Goal: Transaction & Acquisition: Purchase product/service

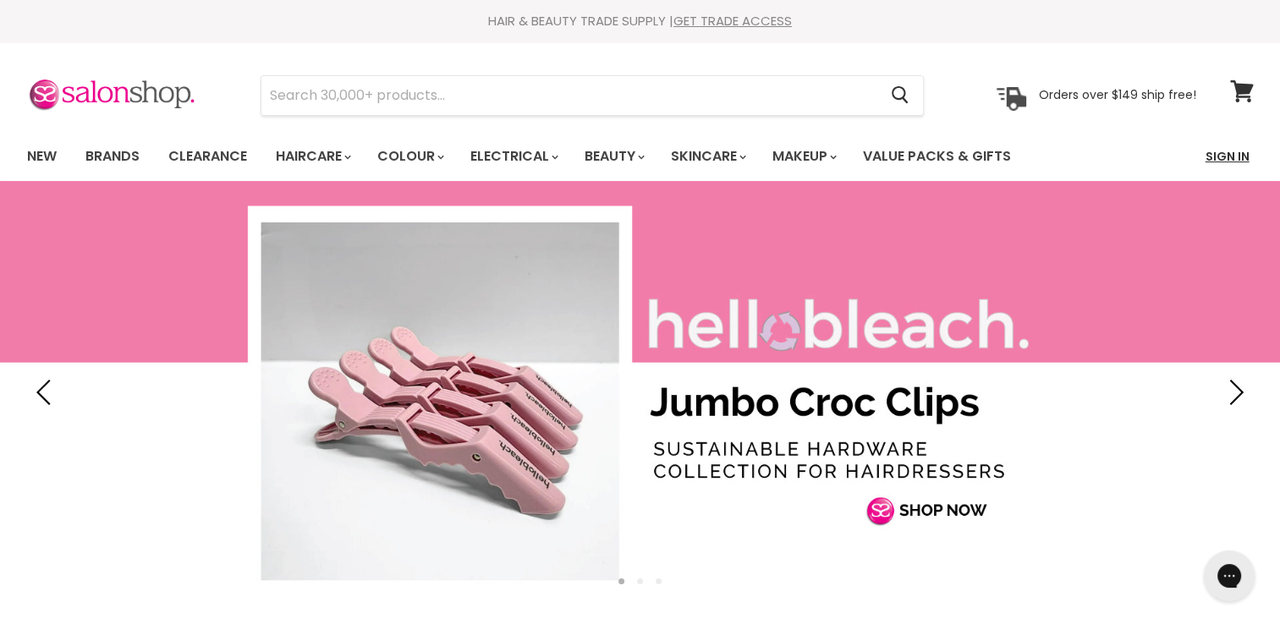
click at [1240, 157] on link "Sign In" at bounding box center [1227, 157] width 64 height 36
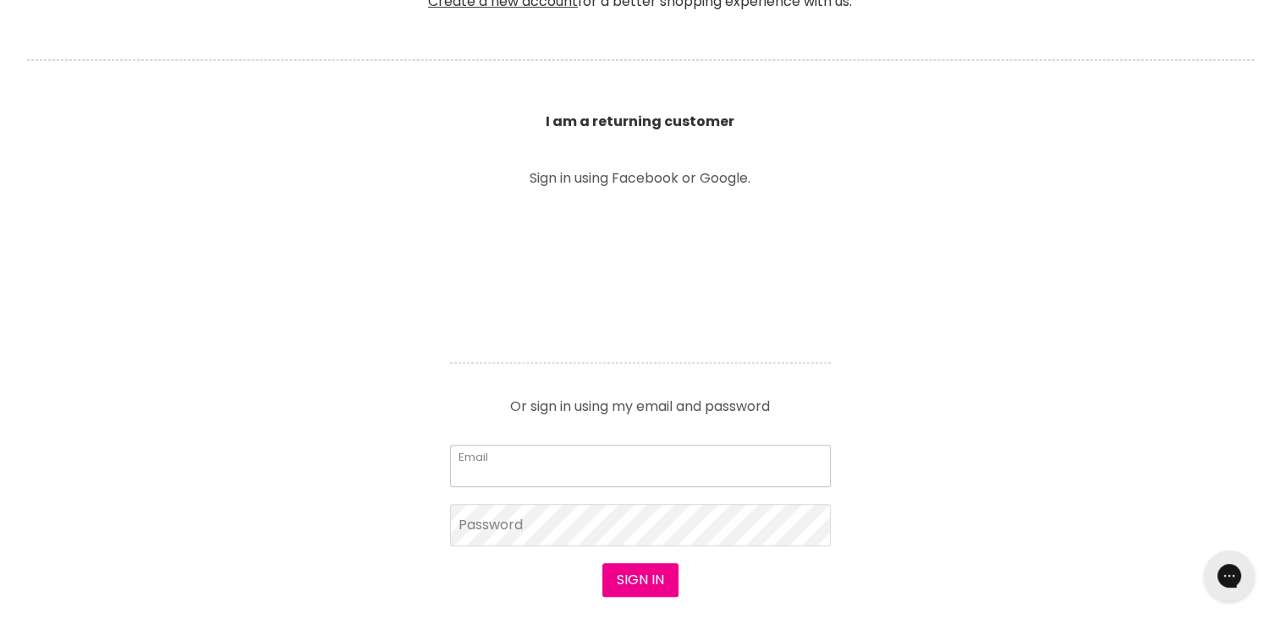
click at [611, 453] on input "Email" at bounding box center [640, 466] width 381 height 42
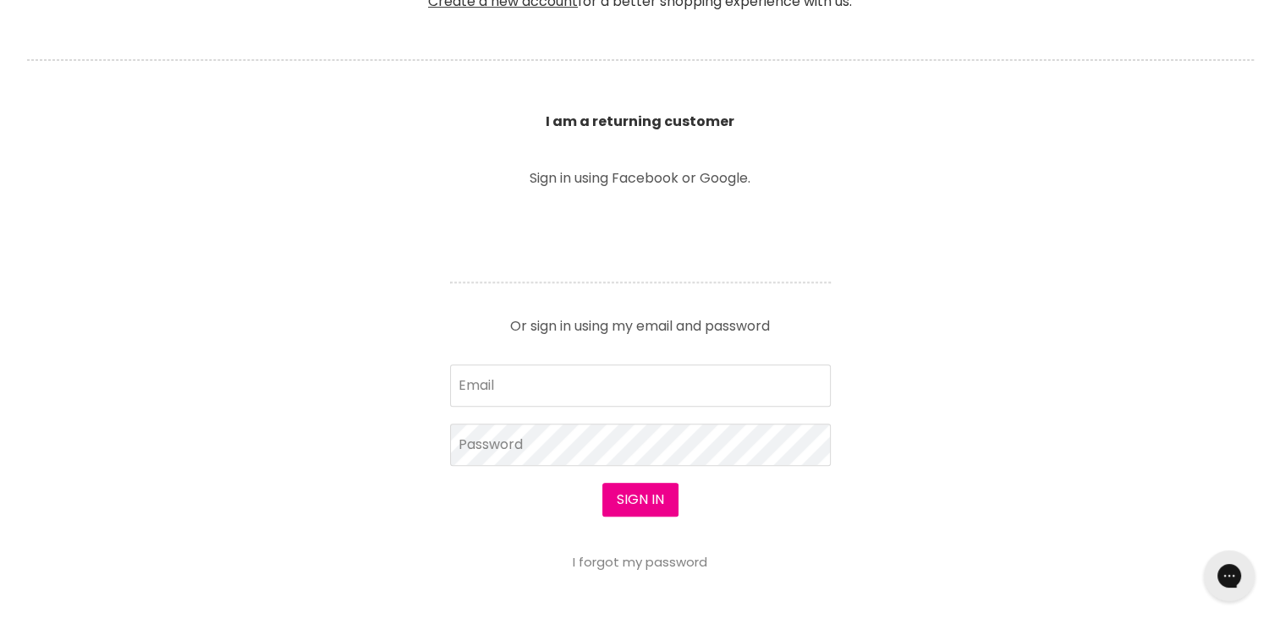
click at [563, 414] on form "Email Password Sign in I forgot my password" at bounding box center [640, 468] width 381 height 206
click at [583, 386] on input "Email" at bounding box center [640, 386] width 381 height 42
type input "amye89@yahoo.com.au"
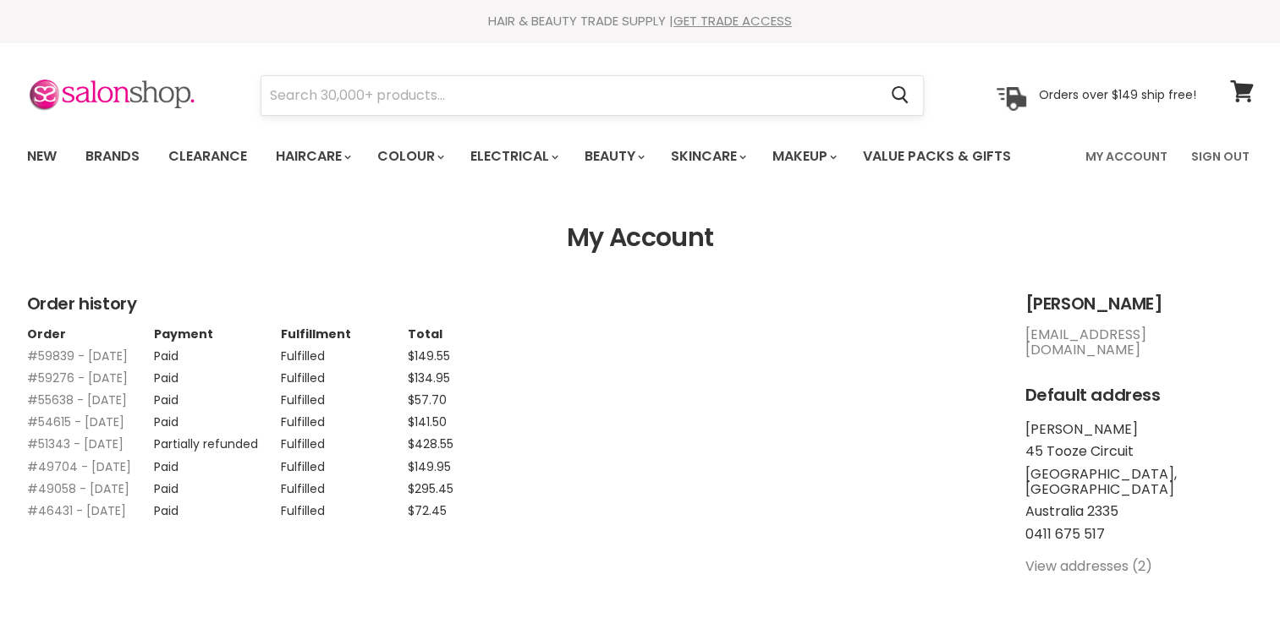
click at [506, 95] on input "Search" at bounding box center [569, 95] width 617 height 39
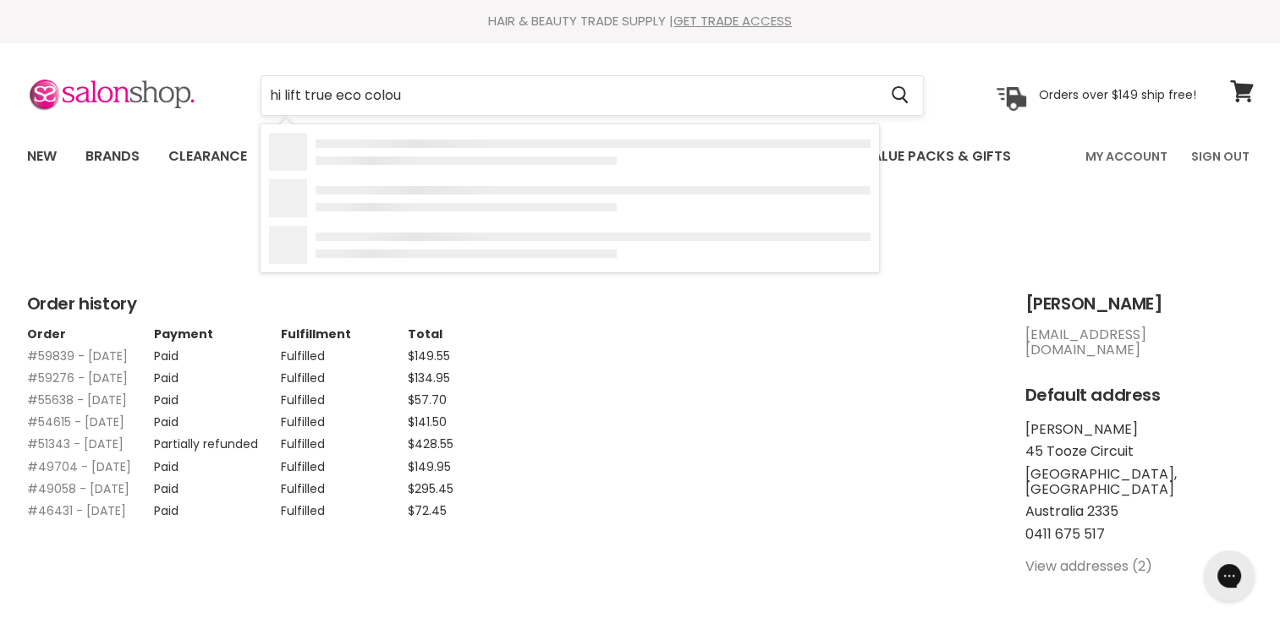
type input "hi lift true eco colour"
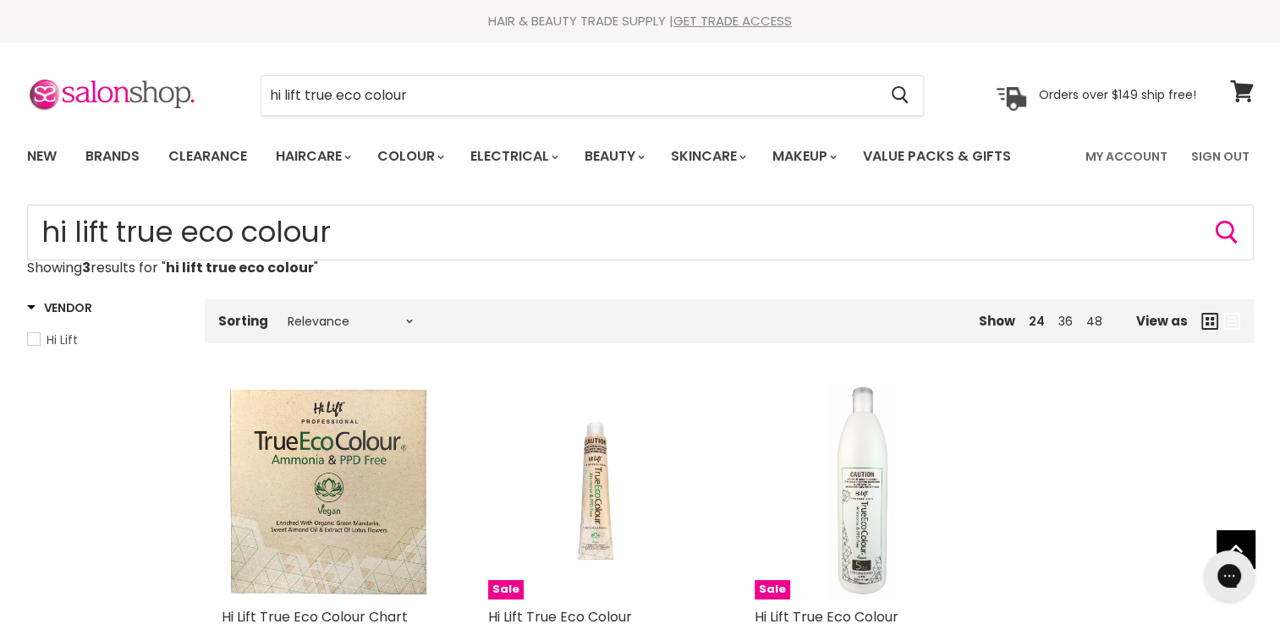
scroll to position [239, 0]
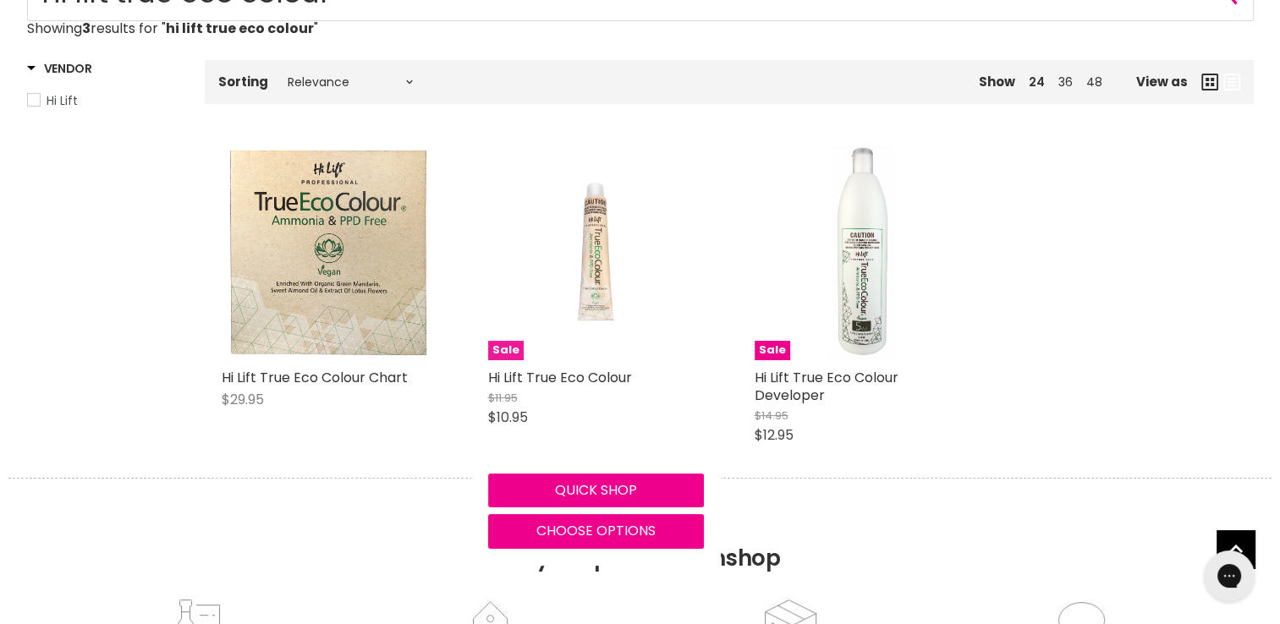
click at [566, 295] on img "Main content" at bounding box center [596, 253] width 144 height 216
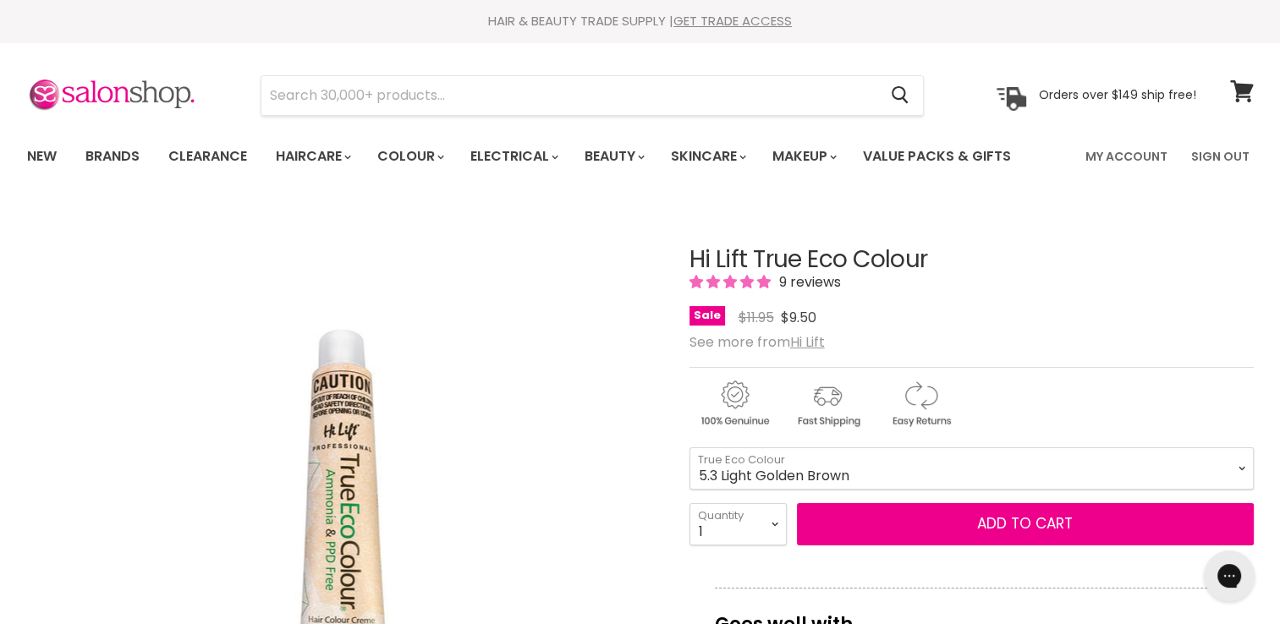
click at [689, 447] on select "1.0 Black 3.0 Dark Brown 4.0 Brown 4.00 Intense Brown 4.22 Intense Violet Bloom…" at bounding box center [971, 468] width 564 height 42
select select "5.3 Light Golden Brown"
click at [766, 519] on select "1 2 3 4 5 6 7 8 9 10+" at bounding box center [737, 524] width 97 height 42
select select "2"
click at [689, 503] on select "1 2 3 4 5 6 7 8 9 10+" at bounding box center [737, 524] width 97 height 42
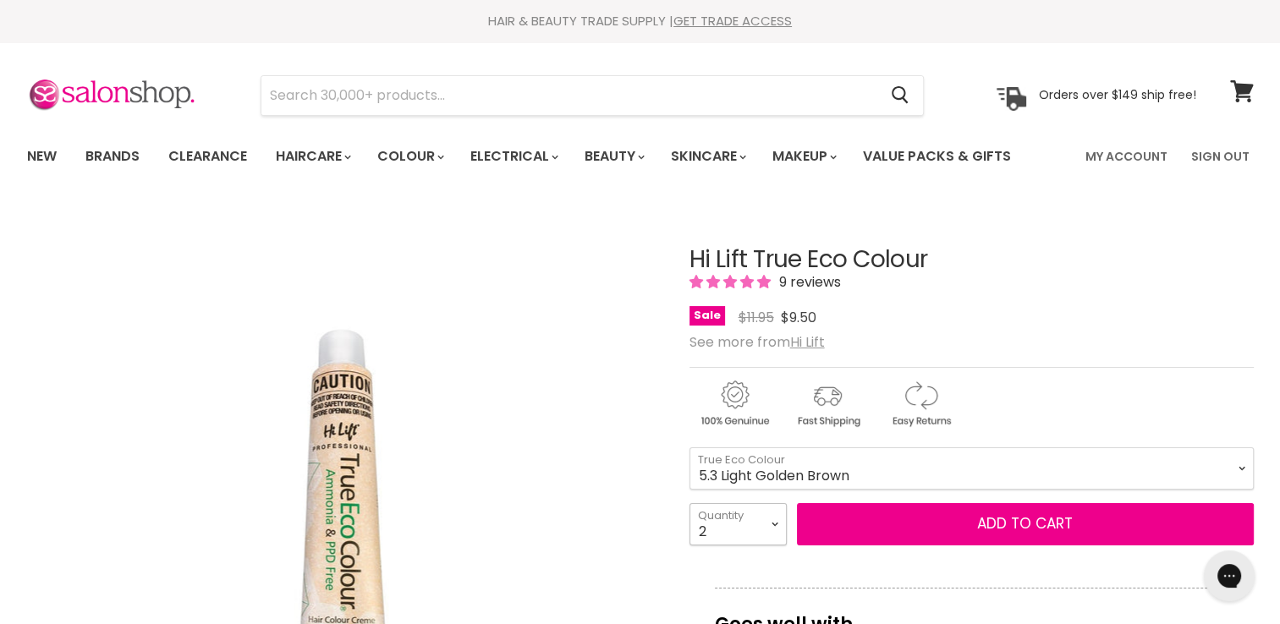
type input "2"
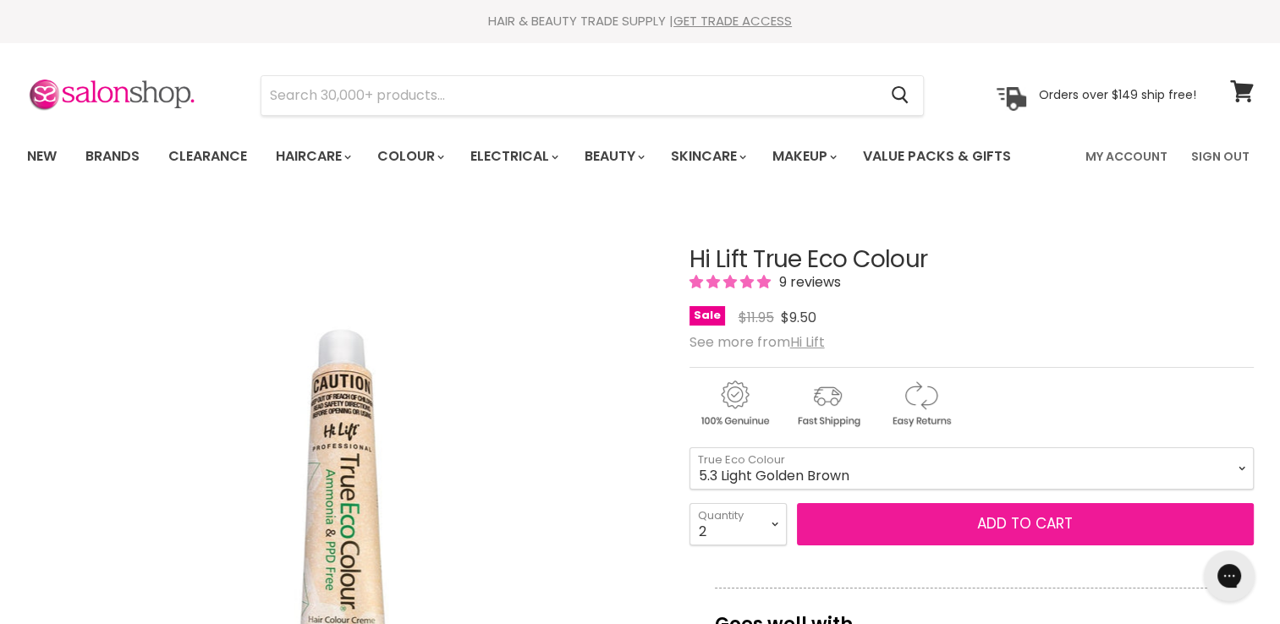
click at [942, 530] on button "Add to cart" at bounding box center [1025, 524] width 457 height 42
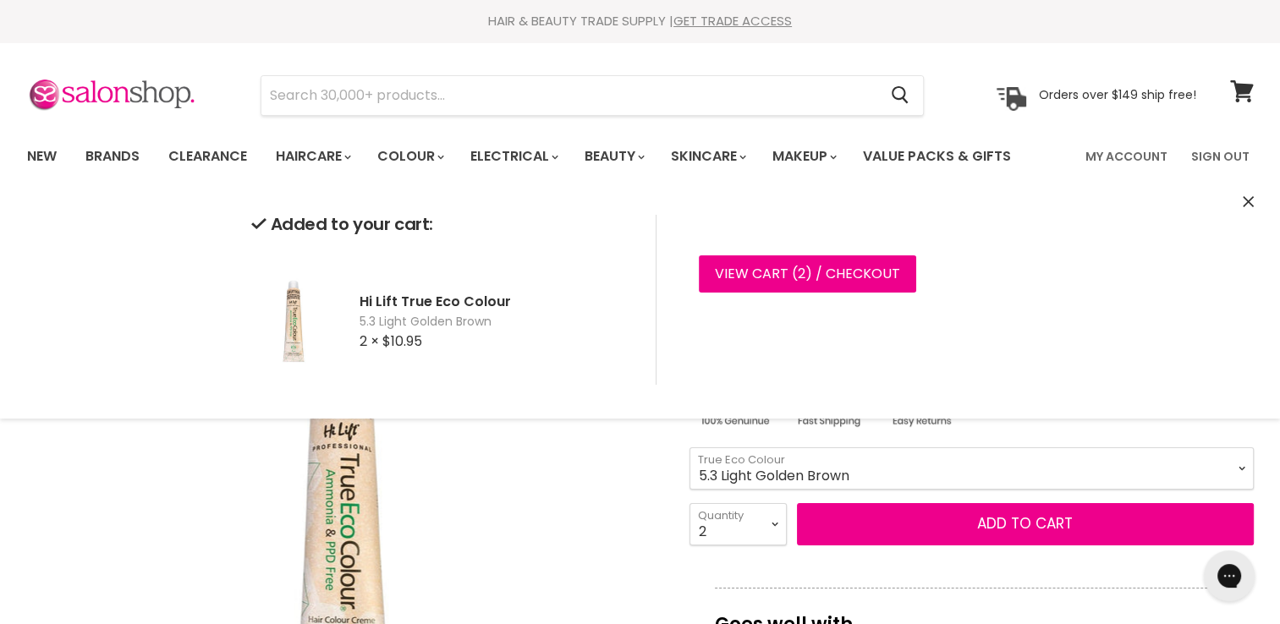
click at [473, 124] on section "Menu Cancel" at bounding box center [640, 87] width 1269 height 90
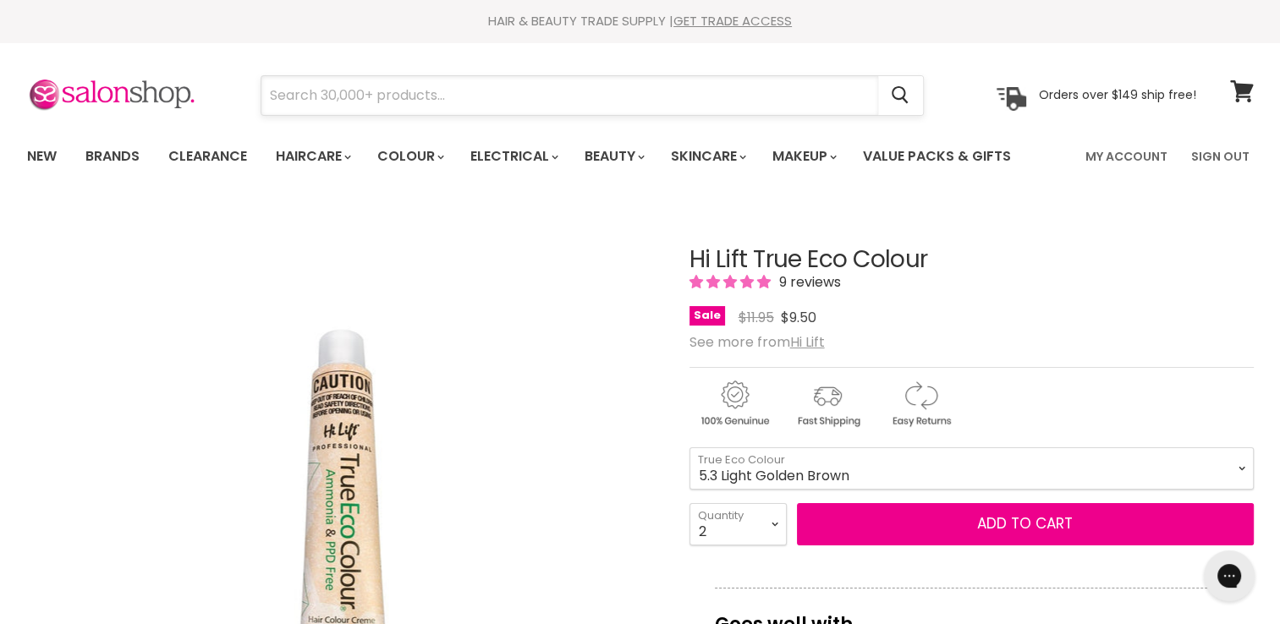
click at [480, 111] on input "Search" at bounding box center [569, 95] width 617 height 39
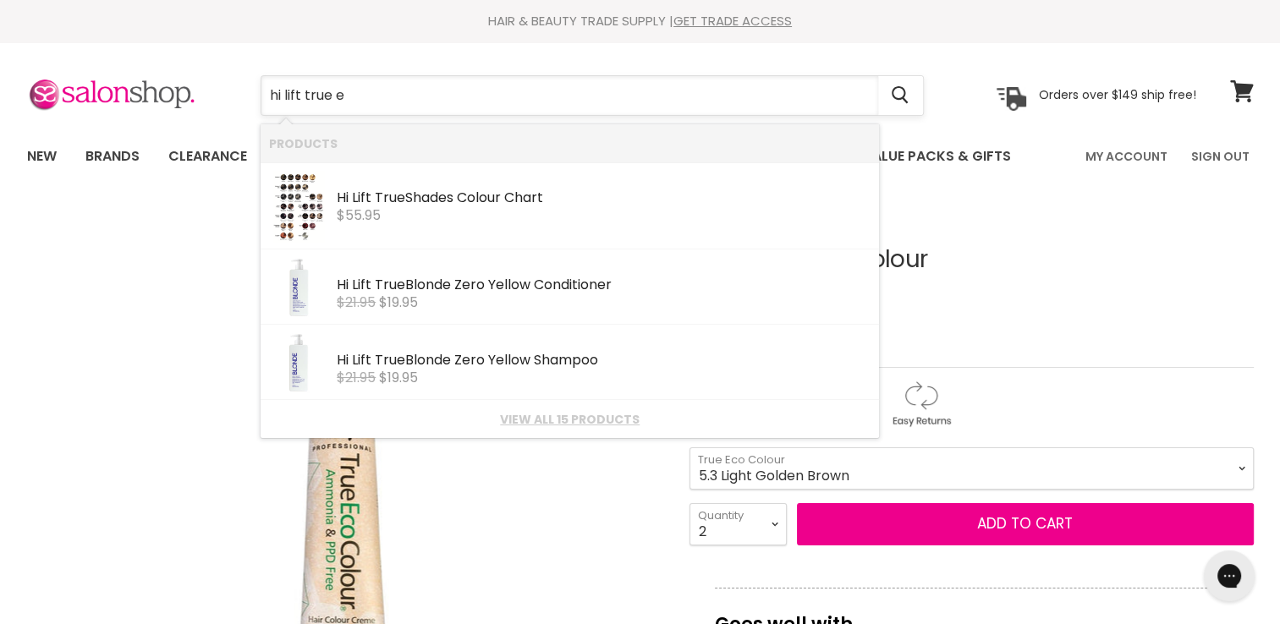
type input "hi lift true ec"
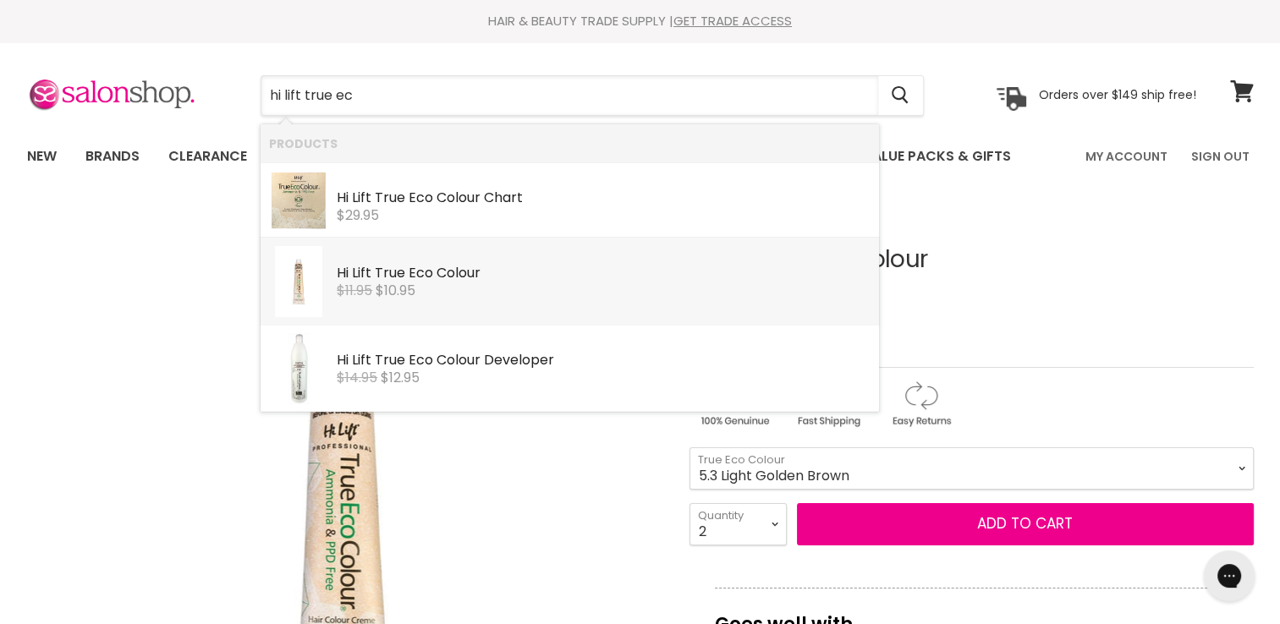
drag, startPoint x: 480, startPoint y: 111, endPoint x: 499, endPoint y: 320, distance: 209.8
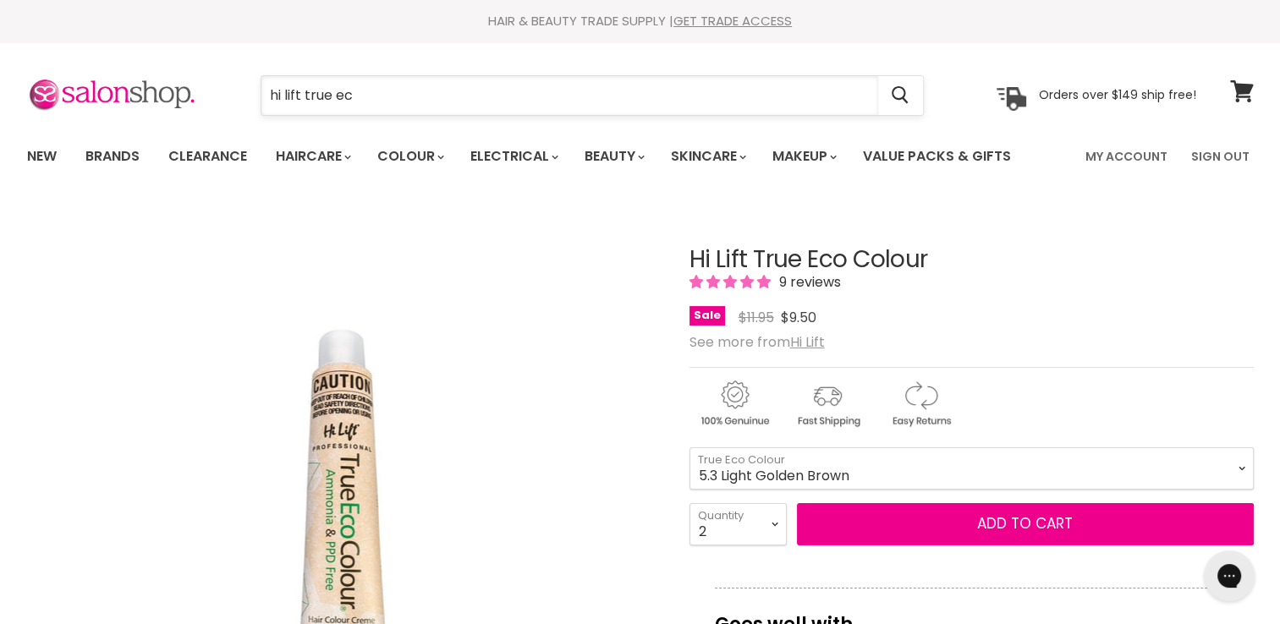
click at [430, 107] on input "hi lift true ec" at bounding box center [569, 95] width 617 height 39
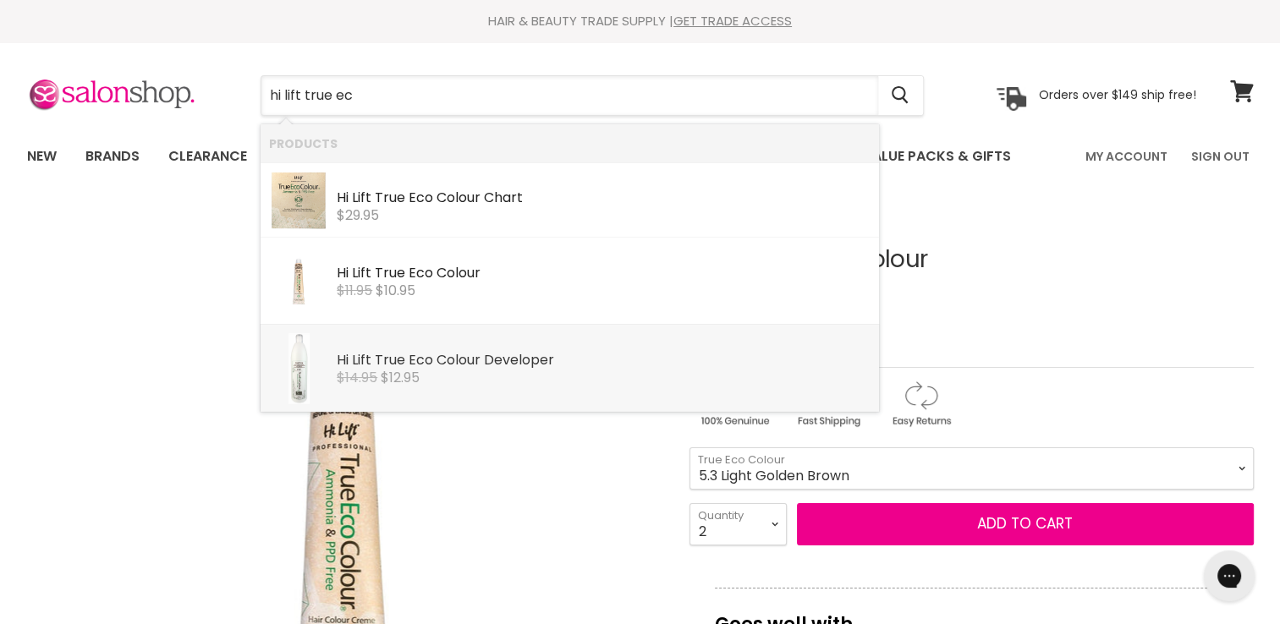
click at [399, 360] on b "True" at bounding box center [390, 359] width 30 height 19
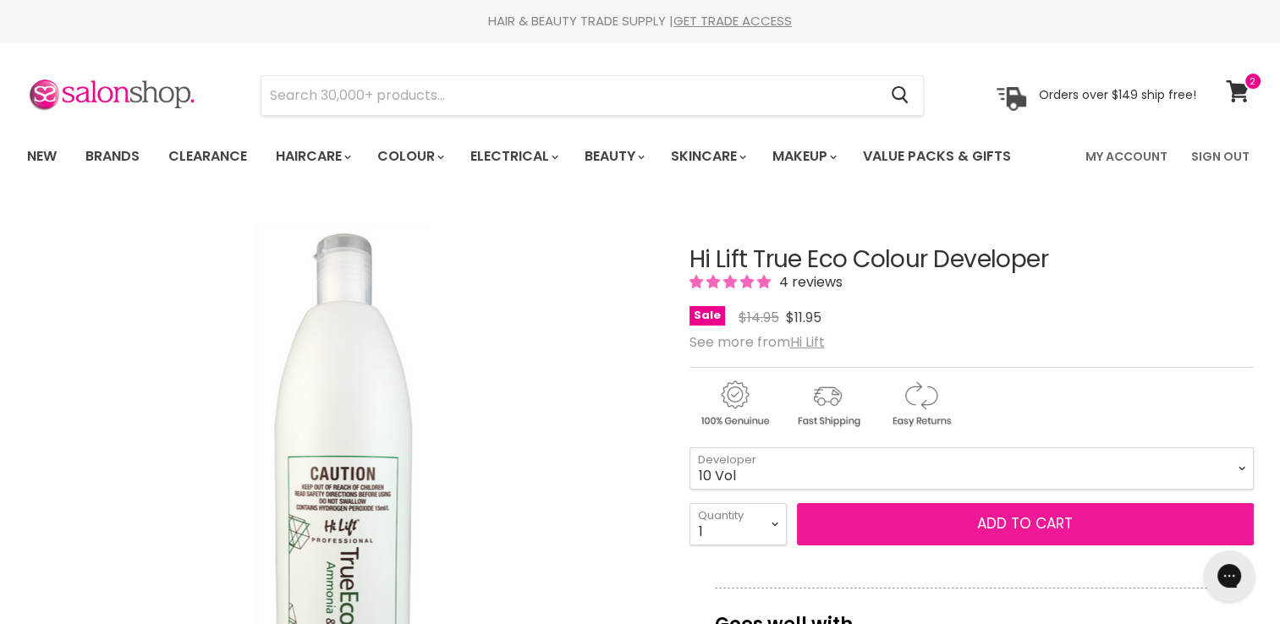
click at [863, 513] on button "Add to cart" at bounding box center [1025, 524] width 457 height 42
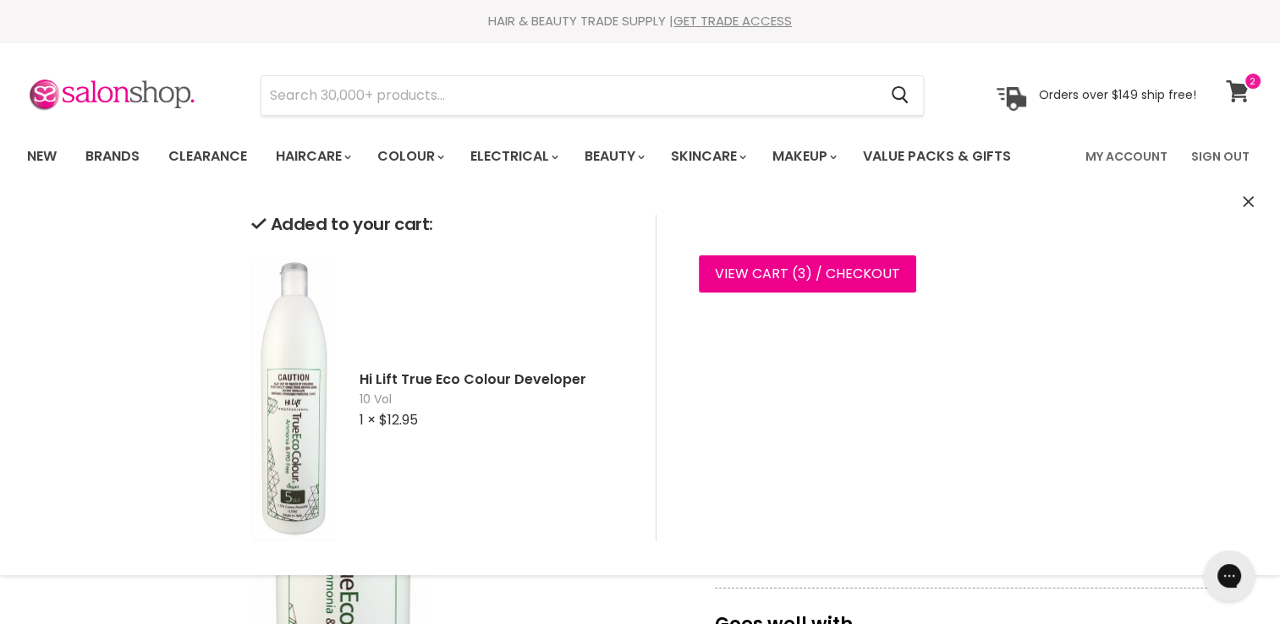
click at [1245, 81] on span at bounding box center [1252, 81] width 19 height 19
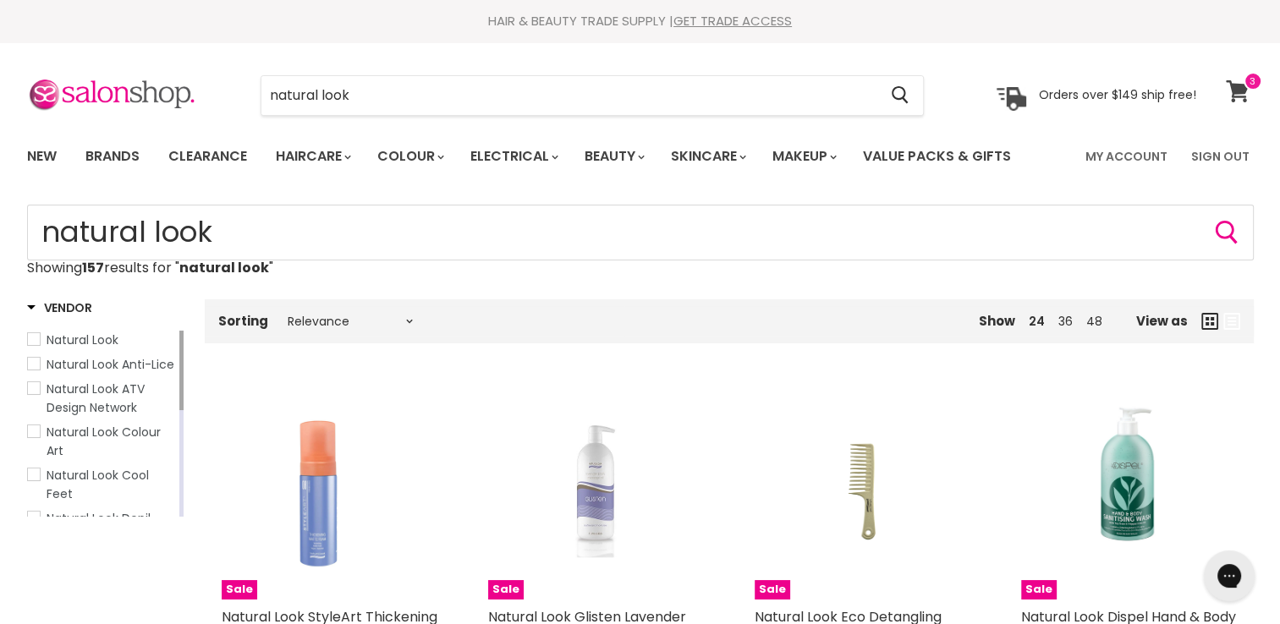
click at [1252, 83] on span at bounding box center [1252, 81] width 19 height 19
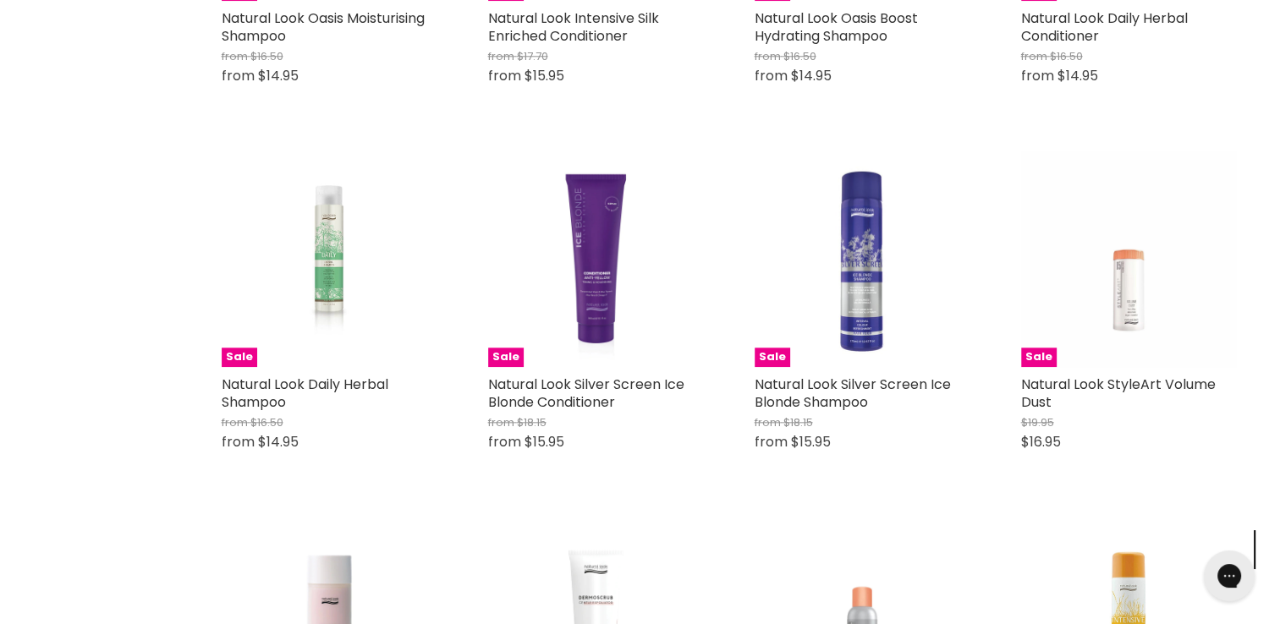
scroll to position [1763, 0]
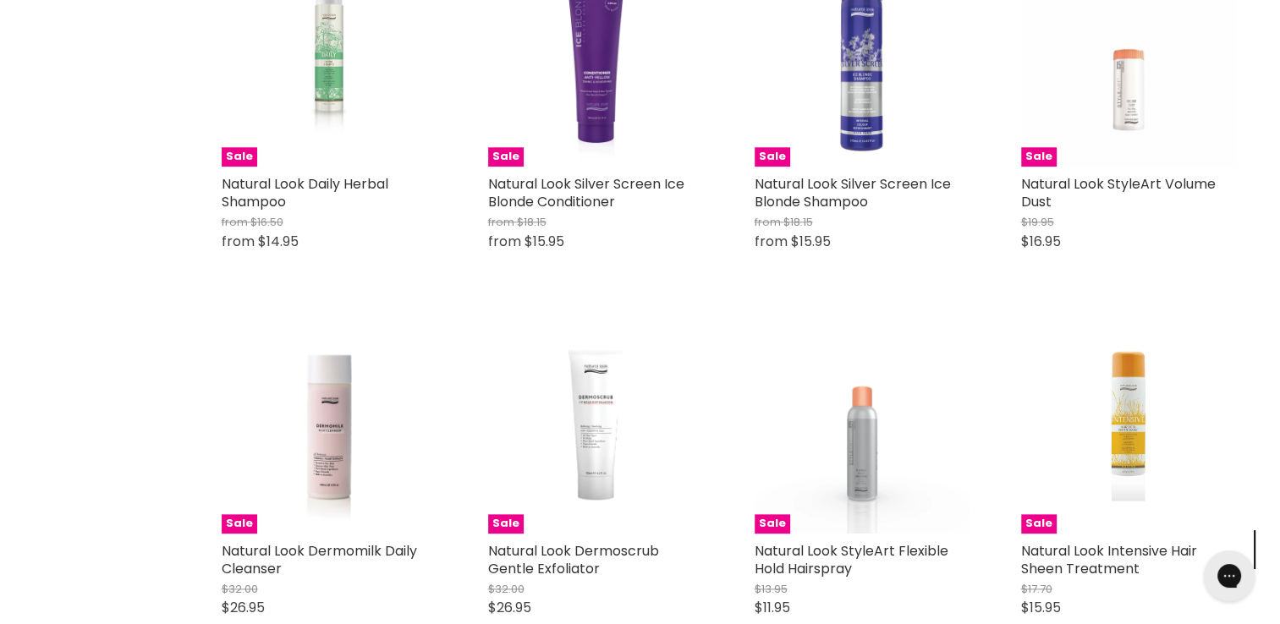
scroll to position [1924, 0]
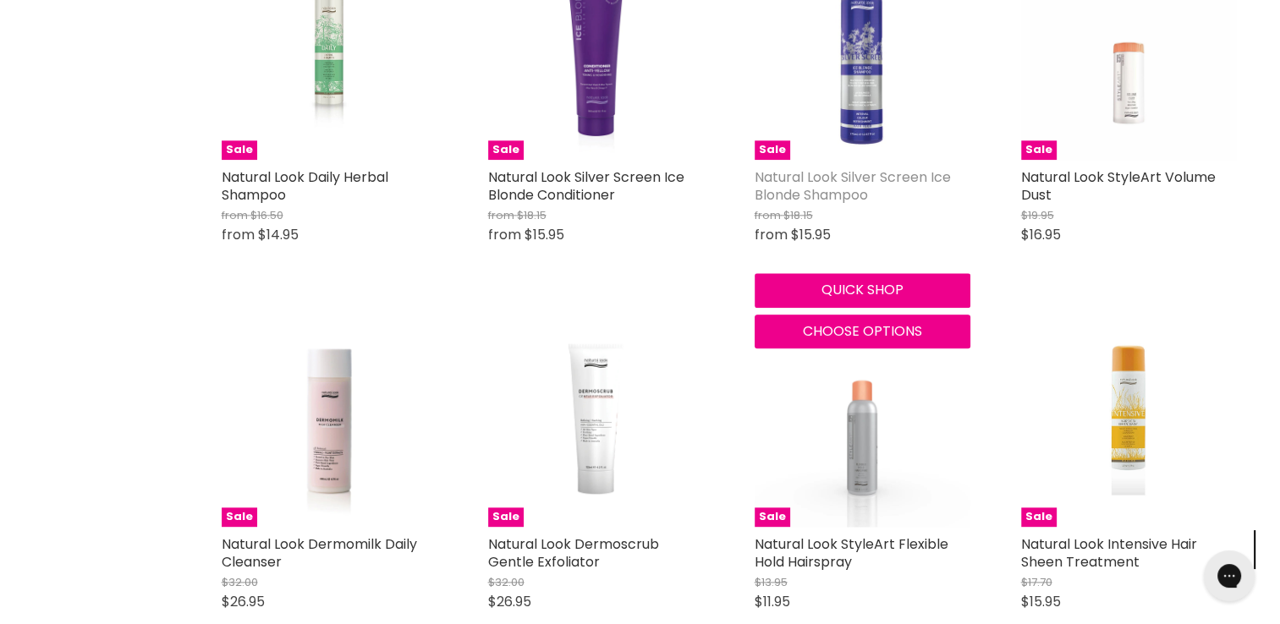
click at [845, 185] on link "Natural Look Silver Screen Ice Blonde Shampoo" at bounding box center [853, 185] width 196 height 37
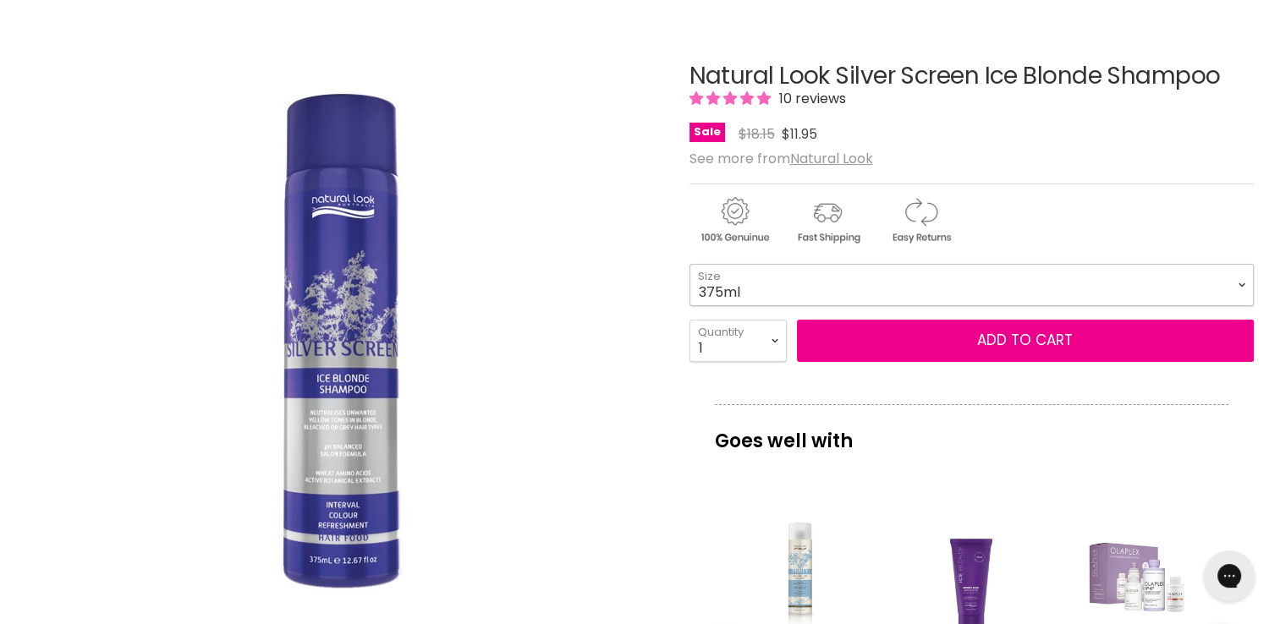
click at [1012, 294] on select "375ml 1 Litre" at bounding box center [971, 285] width 564 height 42
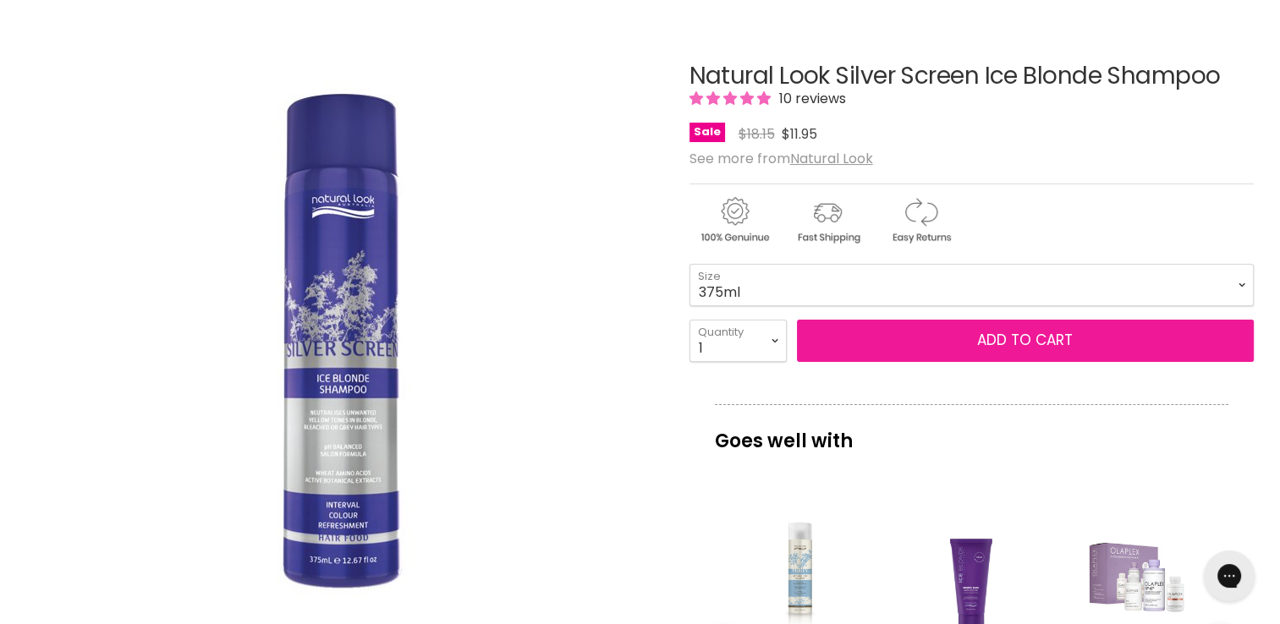
click at [985, 347] on span "Add to cart" at bounding box center [1025, 340] width 96 height 20
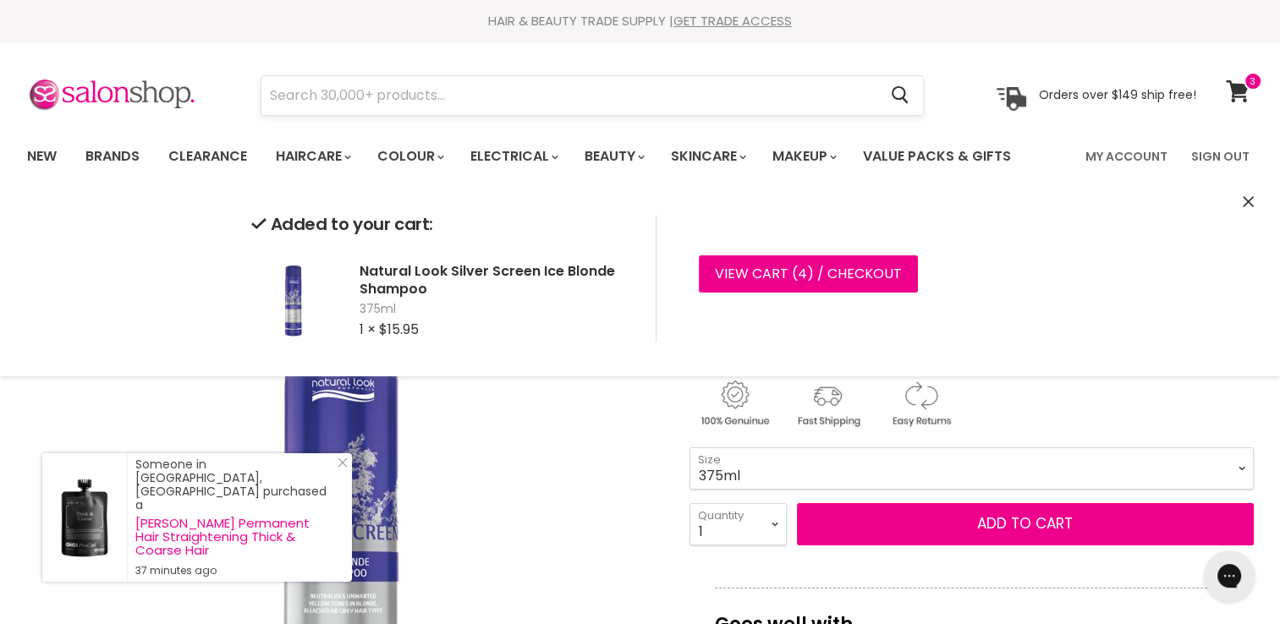
click at [363, 104] on input "Search" at bounding box center [569, 95] width 617 height 39
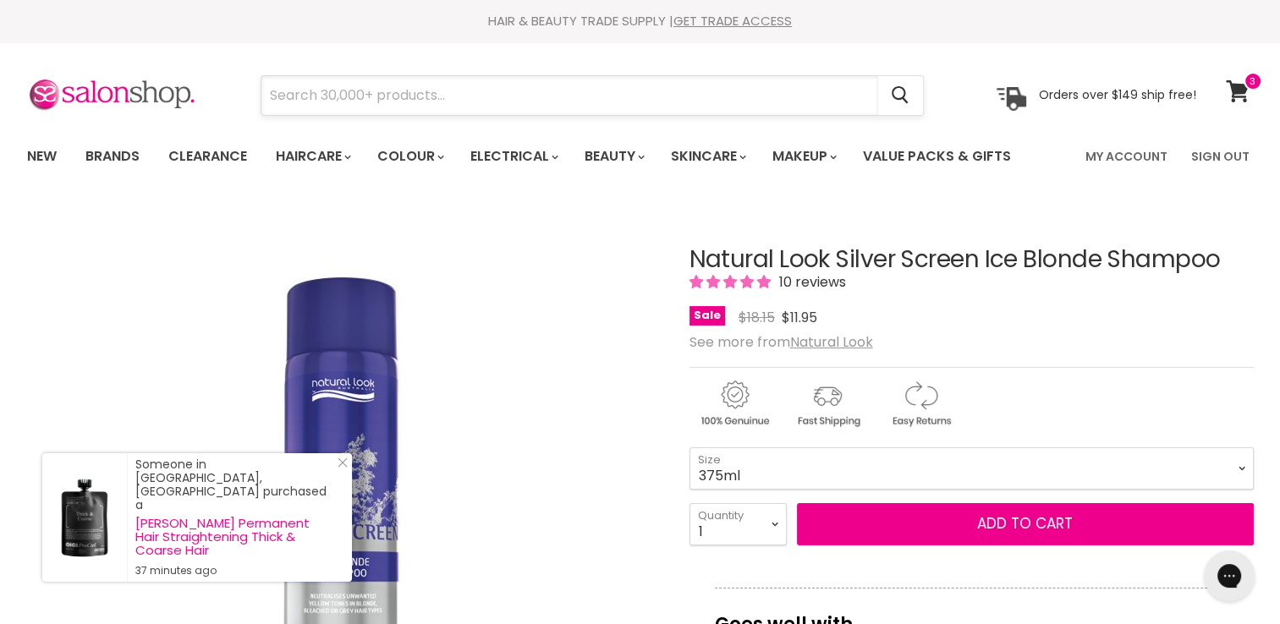
click at [359, 110] on input "Search" at bounding box center [569, 95] width 617 height 39
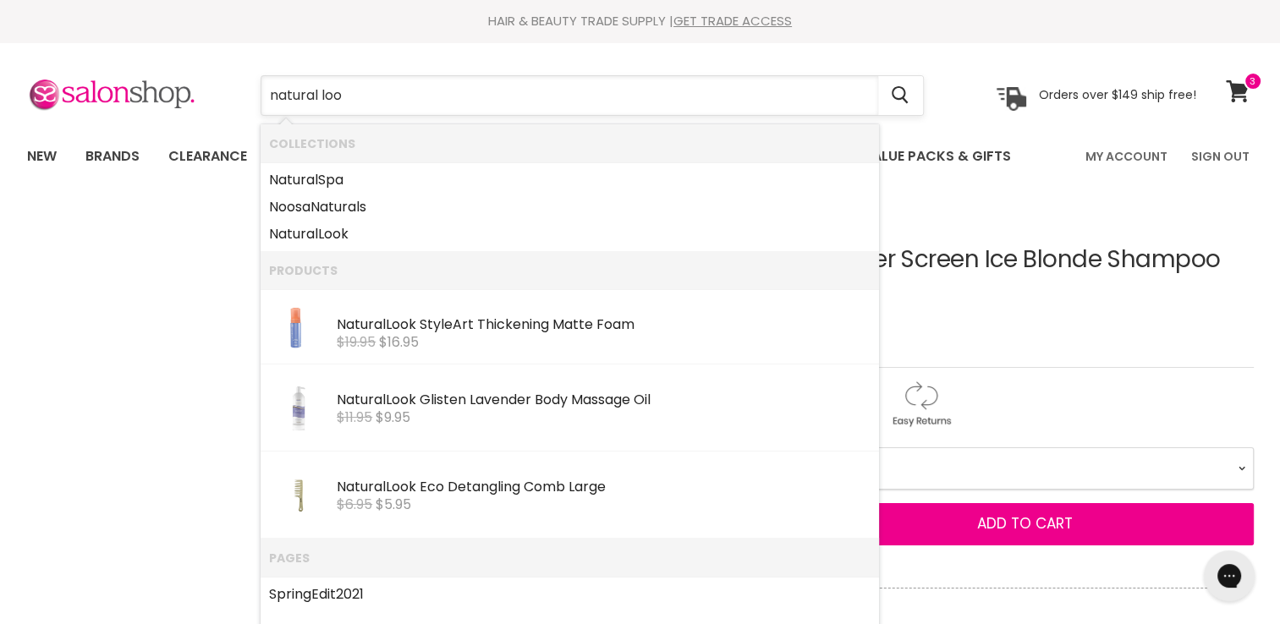
type input "natural look"
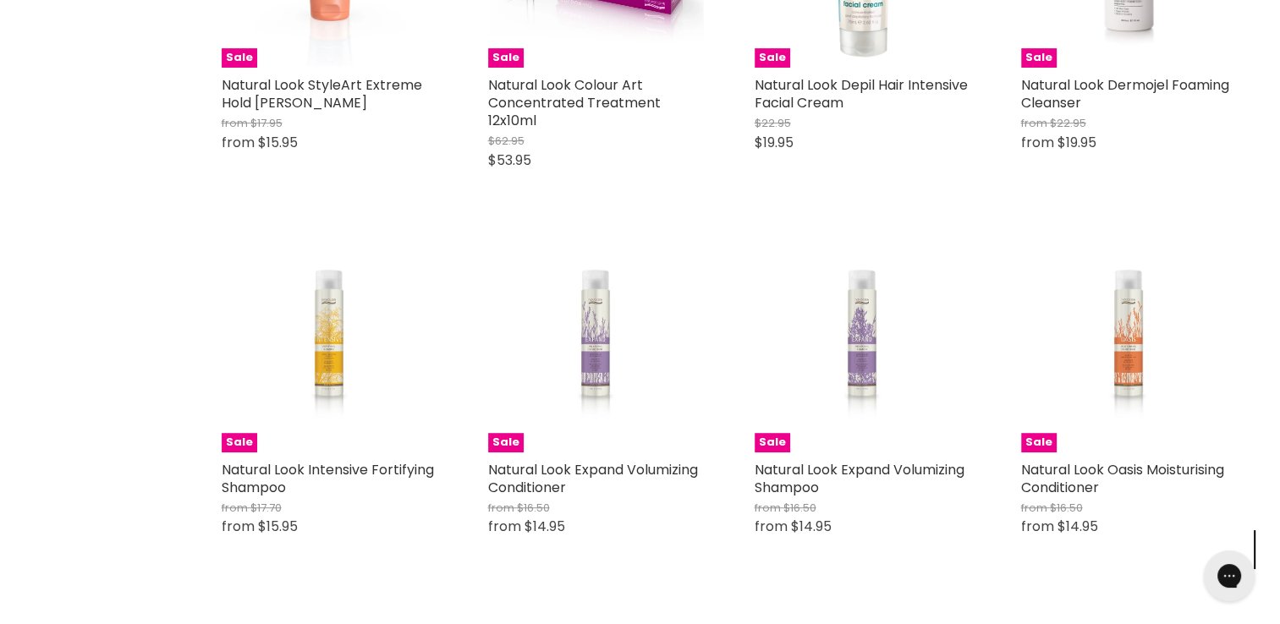
scroll to position [978, 0]
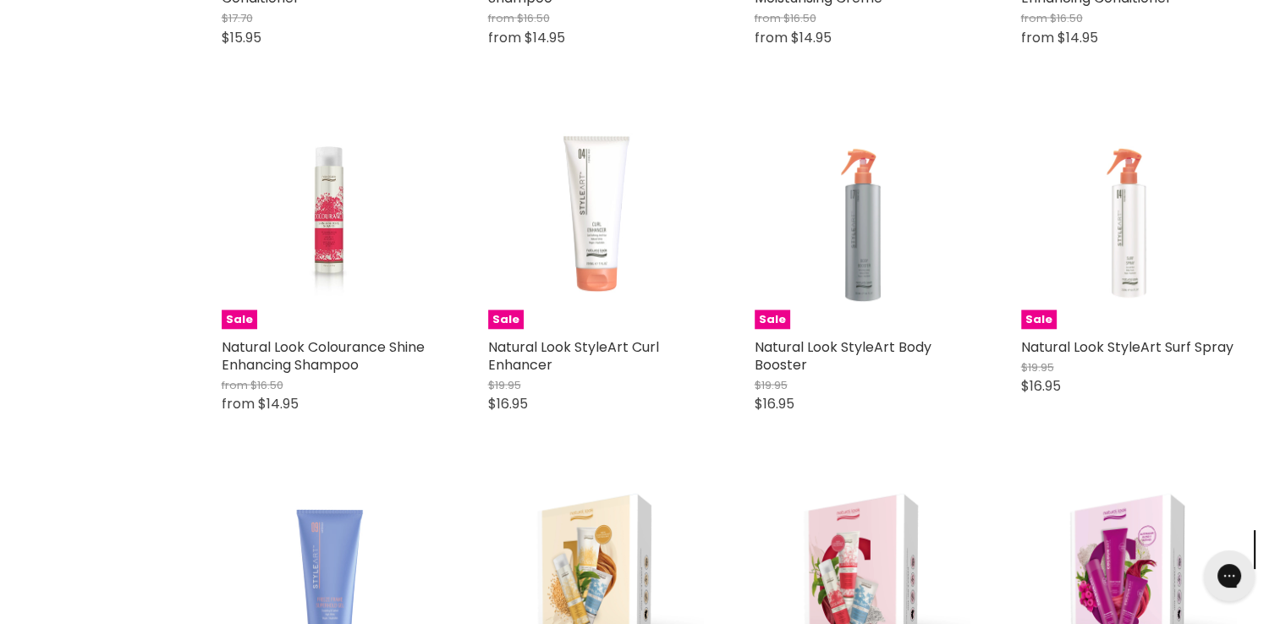
scroll to position [3245, 0]
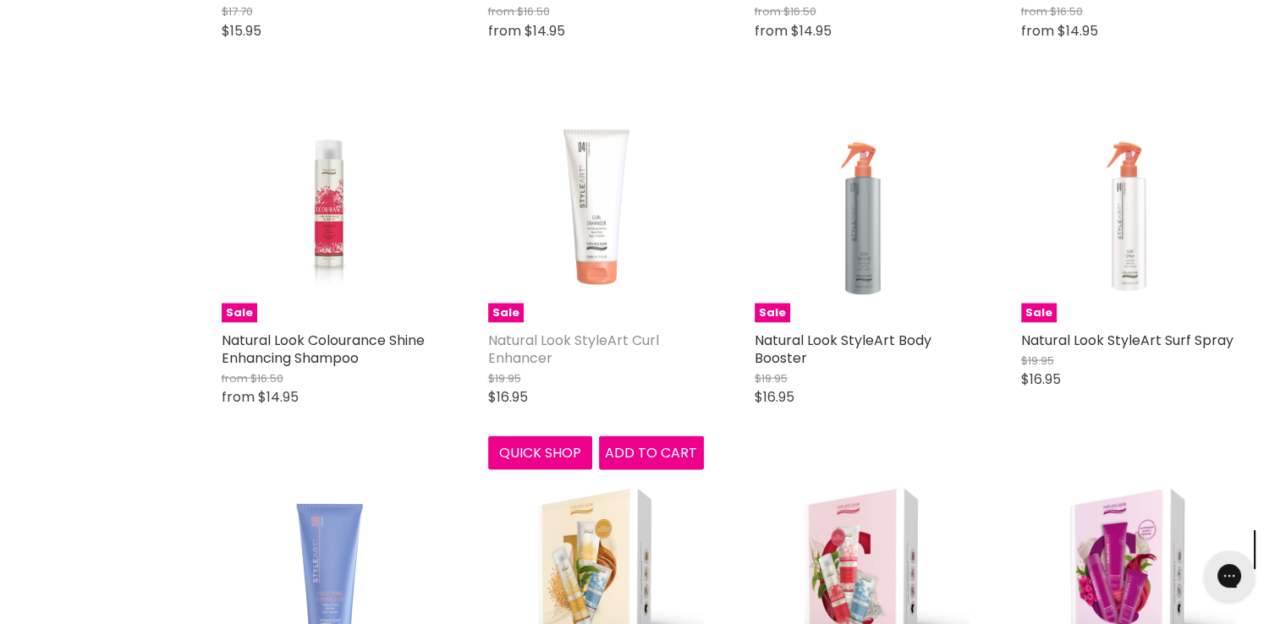
click at [579, 349] on link "Natural Look StyleArt Curl Enhancer" at bounding box center [573, 349] width 171 height 37
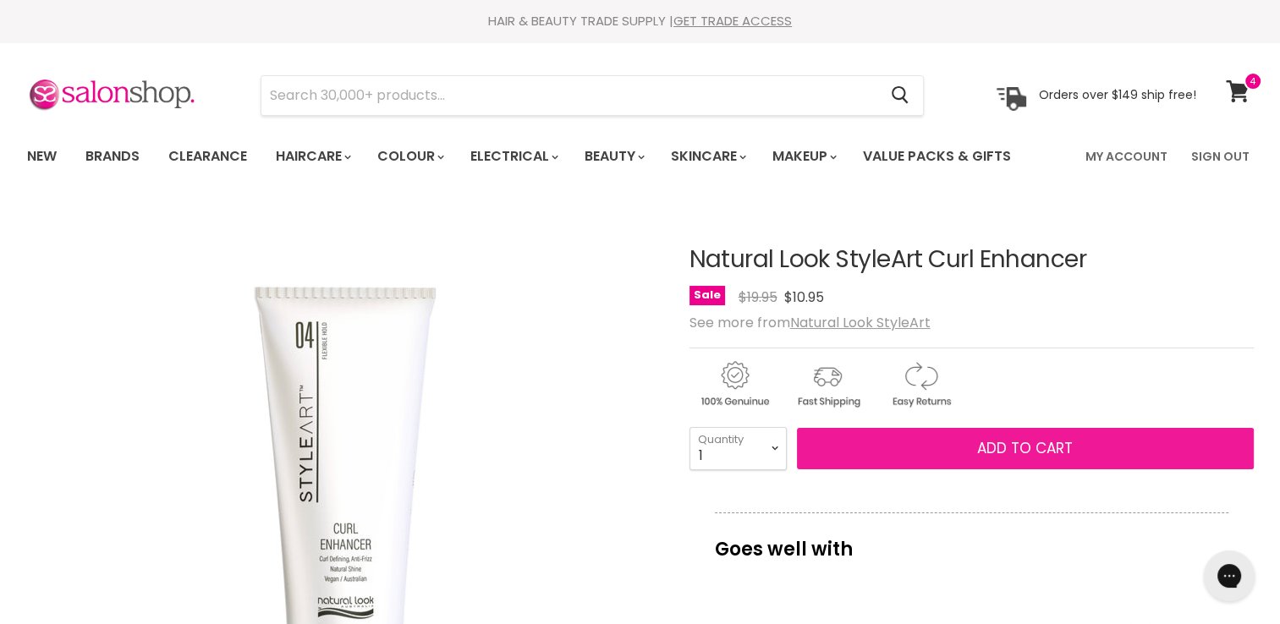
click at [942, 445] on button "Add to cart" at bounding box center [1025, 449] width 457 height 42
click at [985, 447] on span "Add to cart" at bounding box center [1025, 448] width 96 height 20
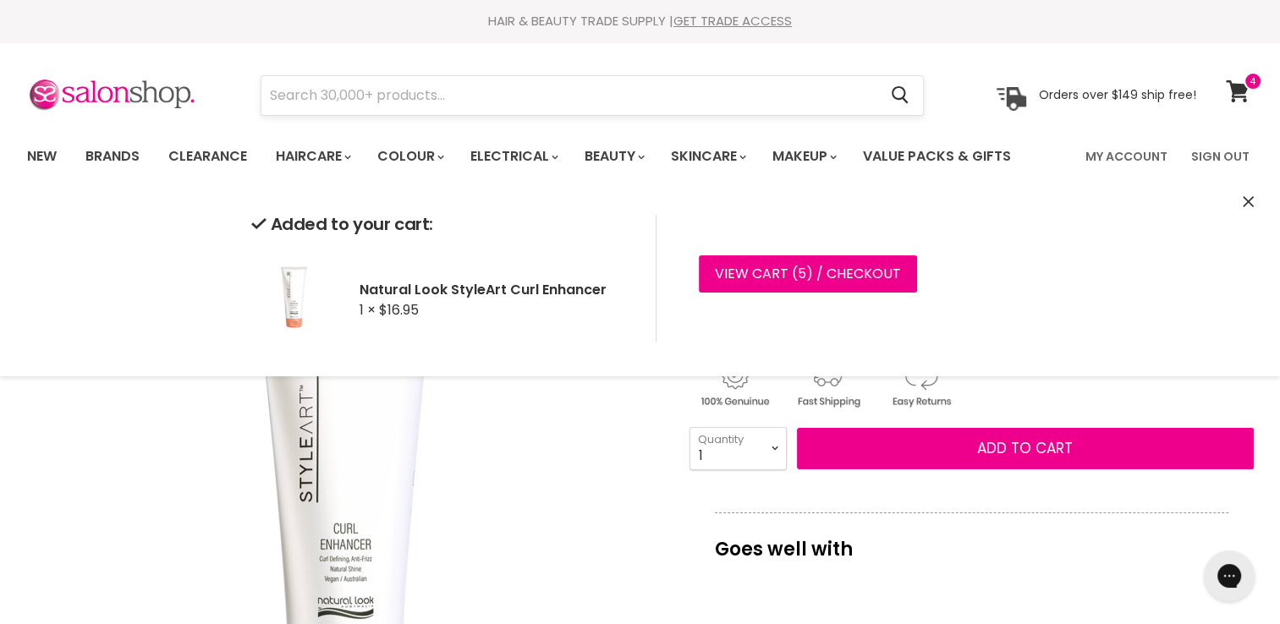
click at [354, 90] on input "Search" at bounding box center [569, 95] width 617 height 39
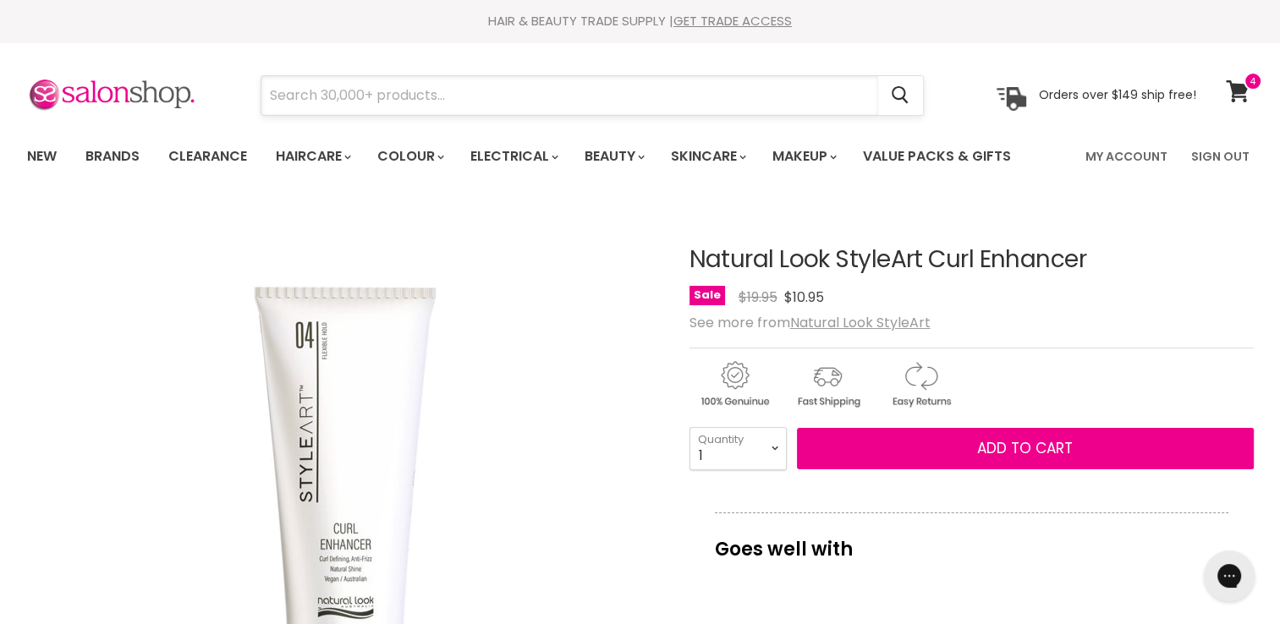
click at [354, 90] on input "Search" at bounding box center [569, 95] width 617 height 39
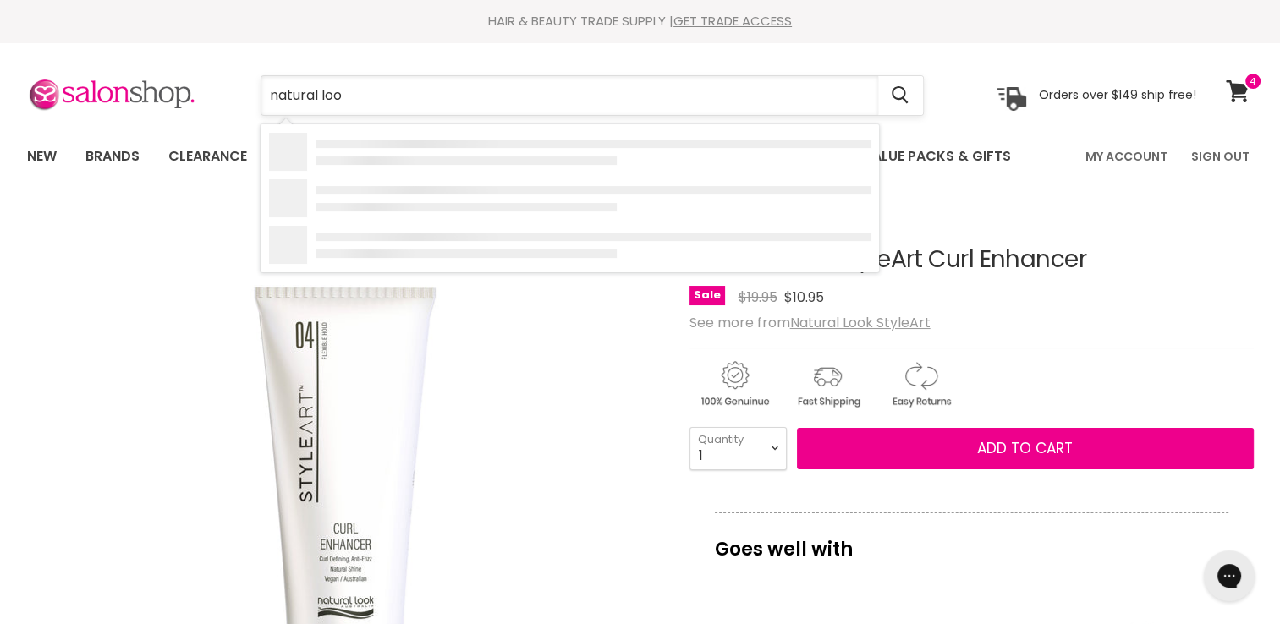
type input "natural look"
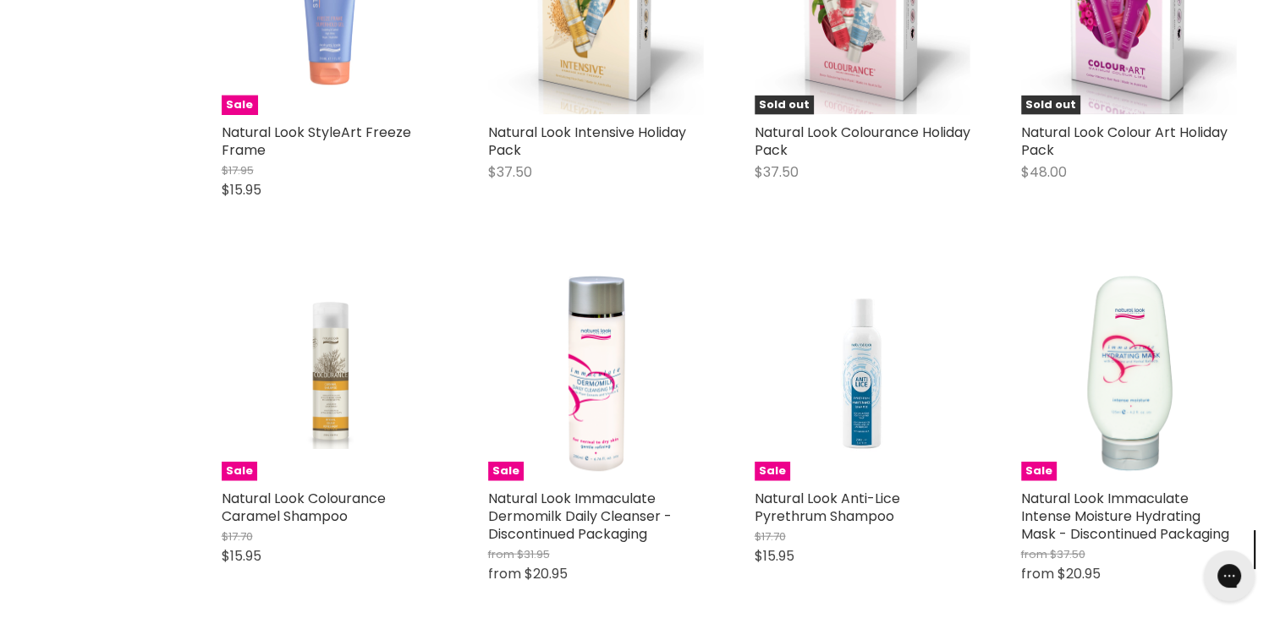
scroll to position [3745, 0]
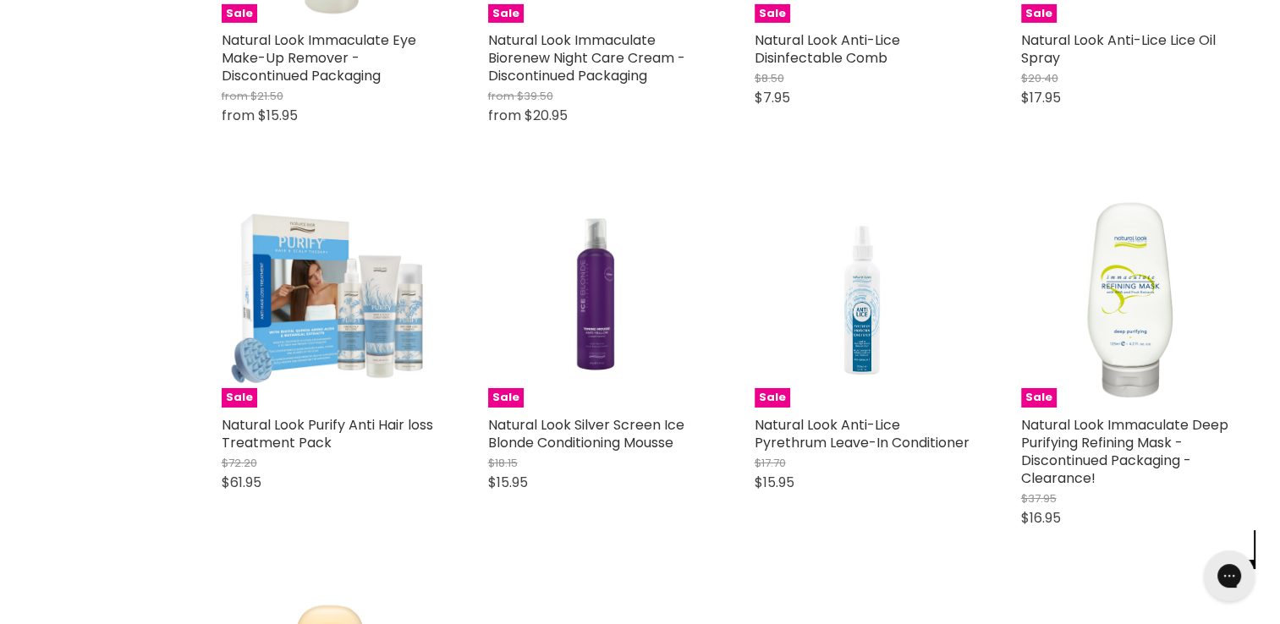
scroll to position [5882, 0]
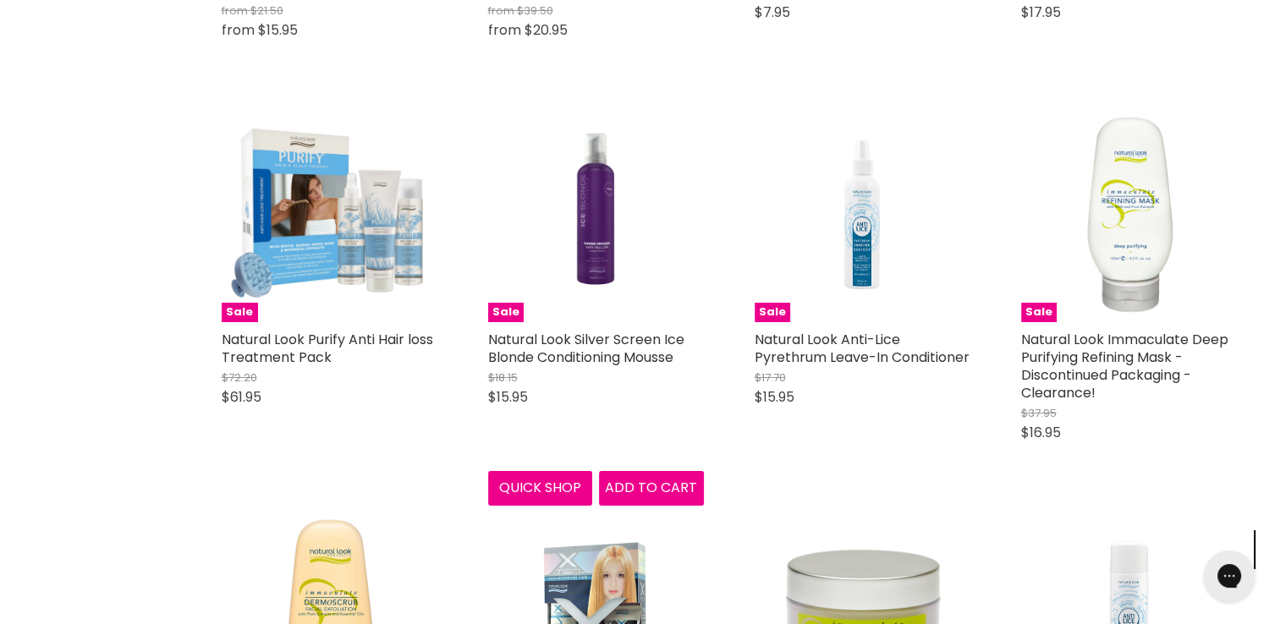
click at [584, 333] on div "Sale Natural Look Silver Screen Ice Blonde Conditioning Mousse $18.15 $15.95 Na…" at bounding box center [596, 306] width 250 height 433
click at [582, 348] on link "Natural Look Silver Screen Ice Blonde Conditioning Mousse" at bounding box center [586, 348] width 196 height 37
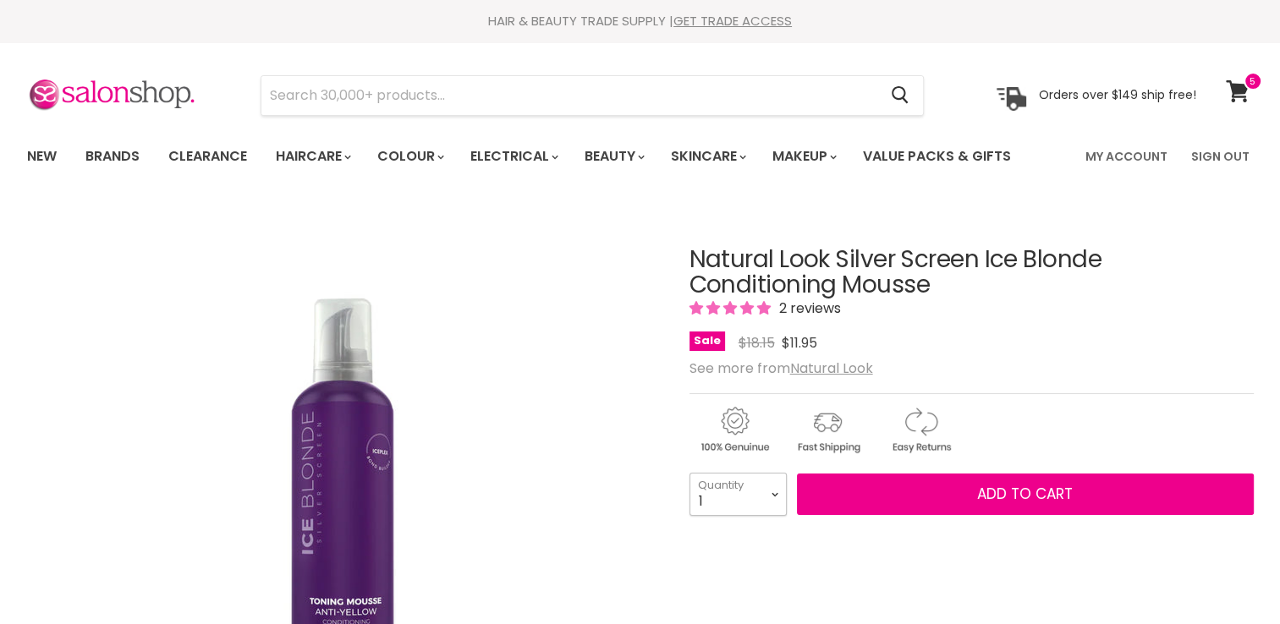
click at [778, 499] on select "1 2 3 4 5 6 7 8 9 10+" at bounding box center [737, 494] width 97 height 42
select select "4"
click at [689, 473] on select "1 2 3 4 5 6 7 8 9 10+" at bounding box center [737, 494] width 97 height 42
type input "4"
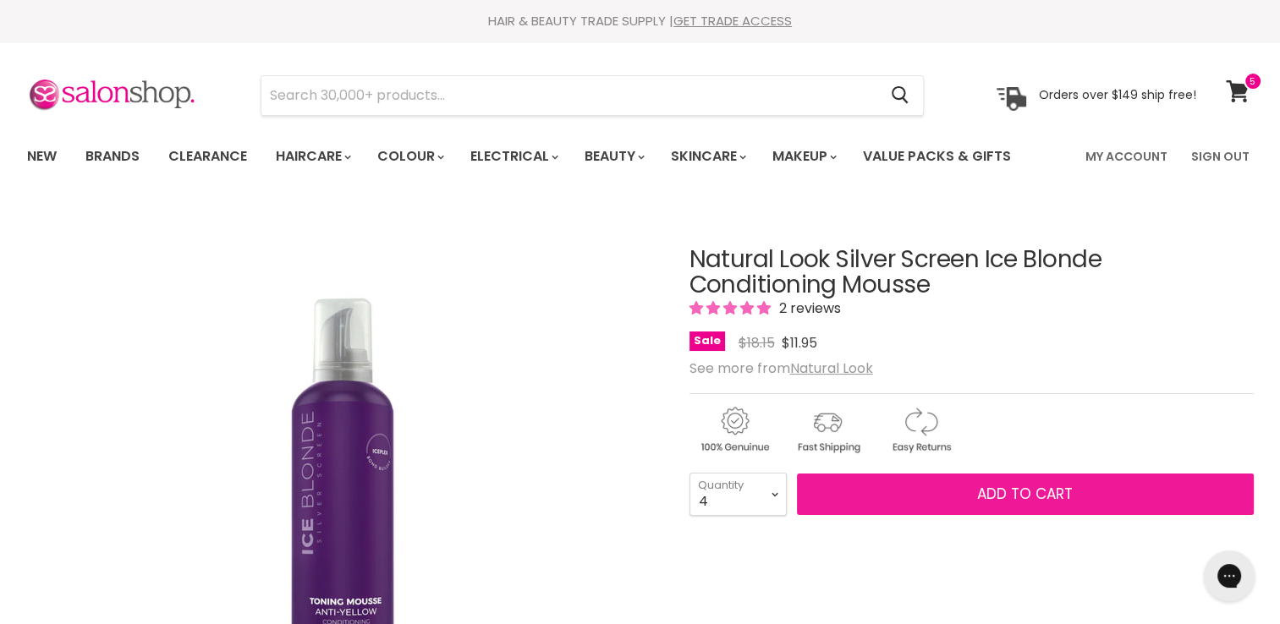
click at [947, 487] on button "Add to cart" at bounding box center [1025, 495] width 457 height 42
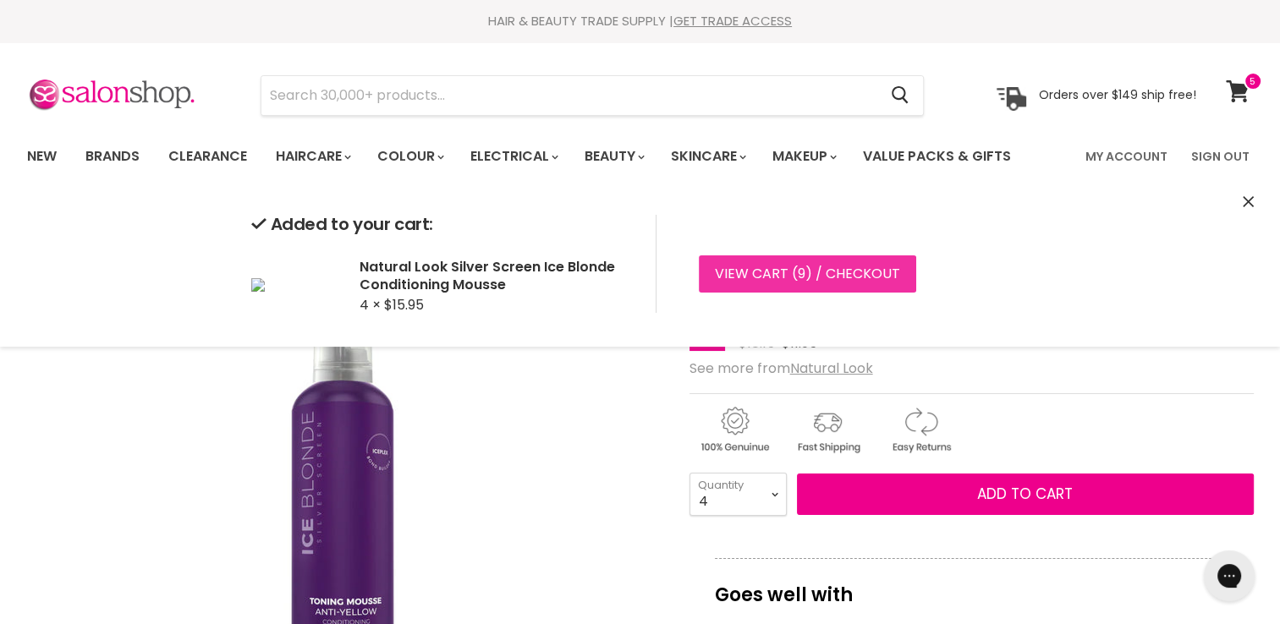
click at [832, 279] on link "View cart ( 9 ) / Checkout" at bounding box center [807, 273] width 217 height 37
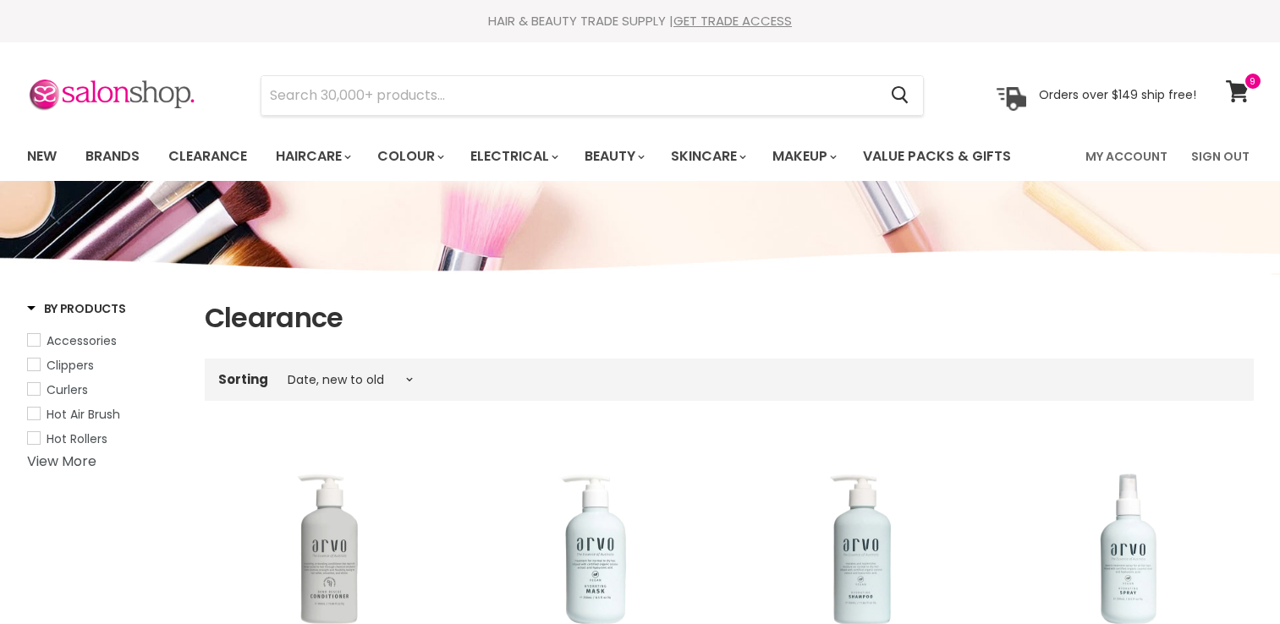
select select "created-descending"
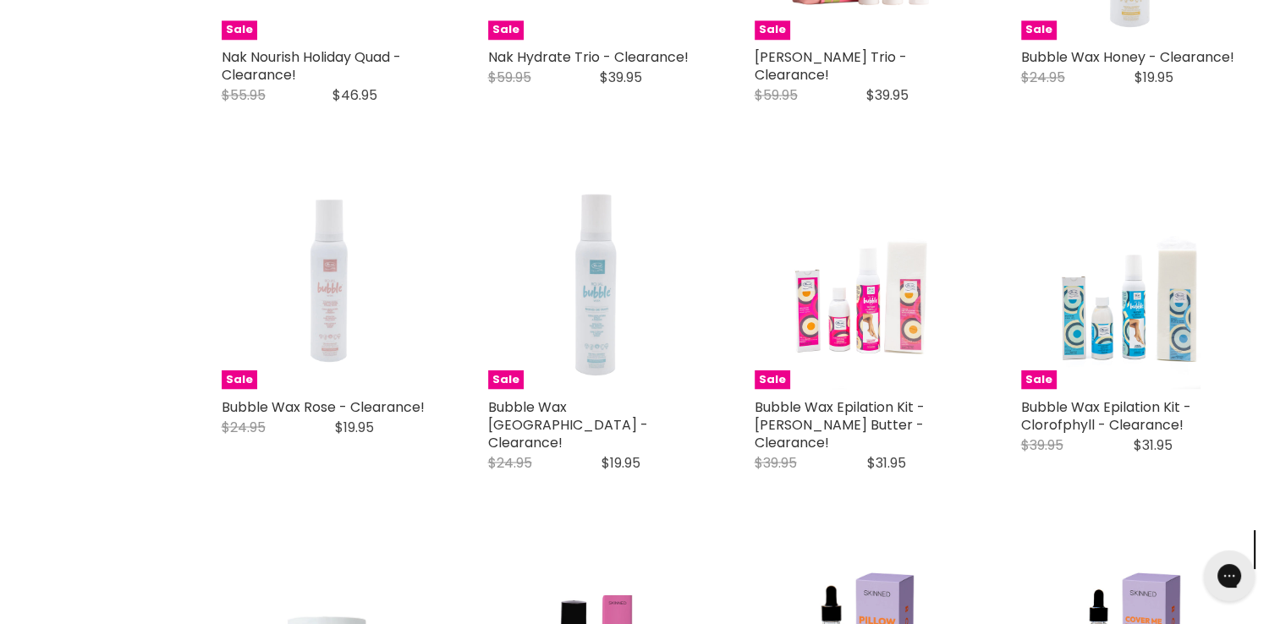
scroll to position [3120, 0]
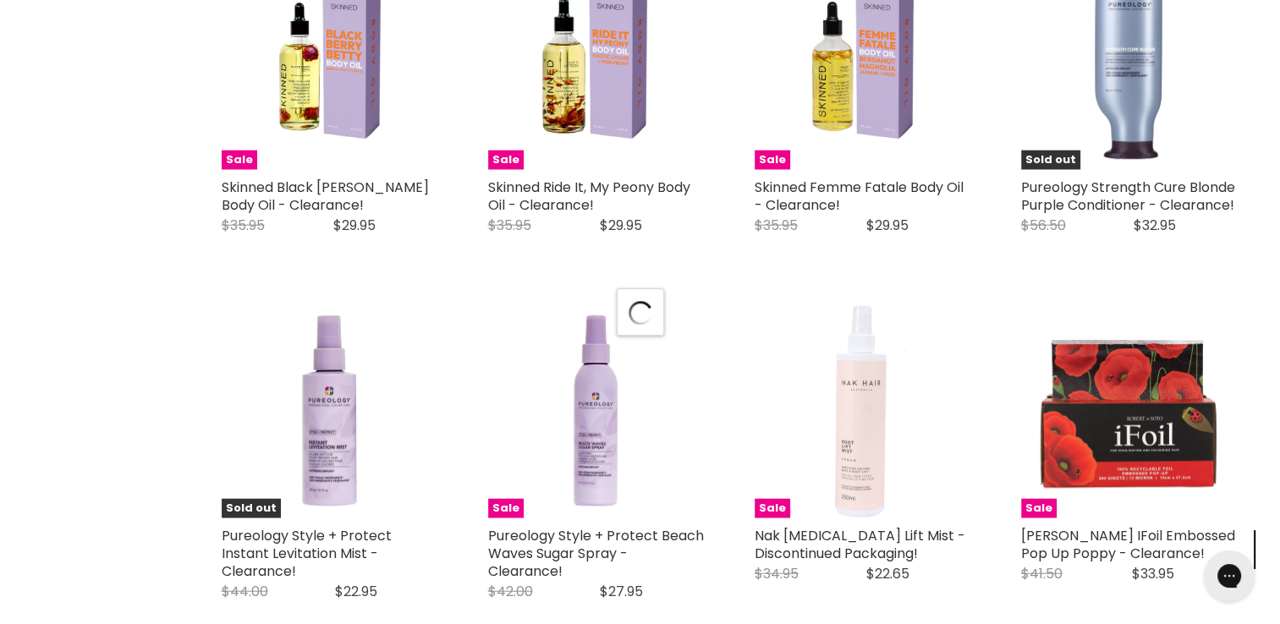
scroll to position [4148, 0]
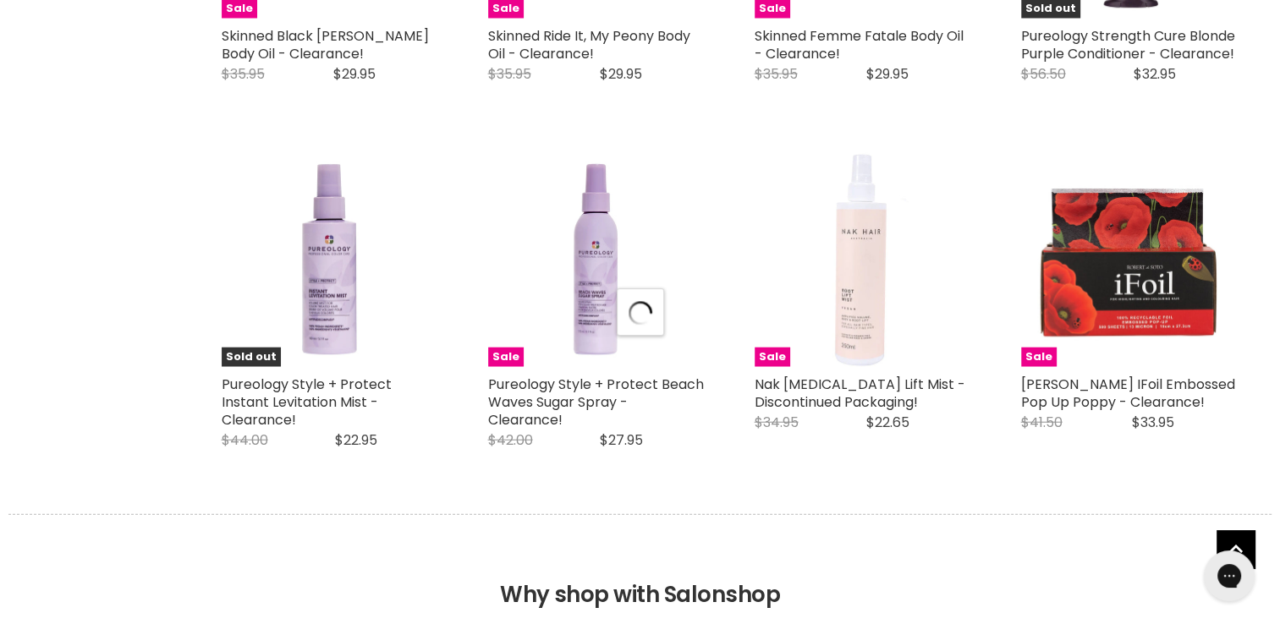
select select "created-descending"
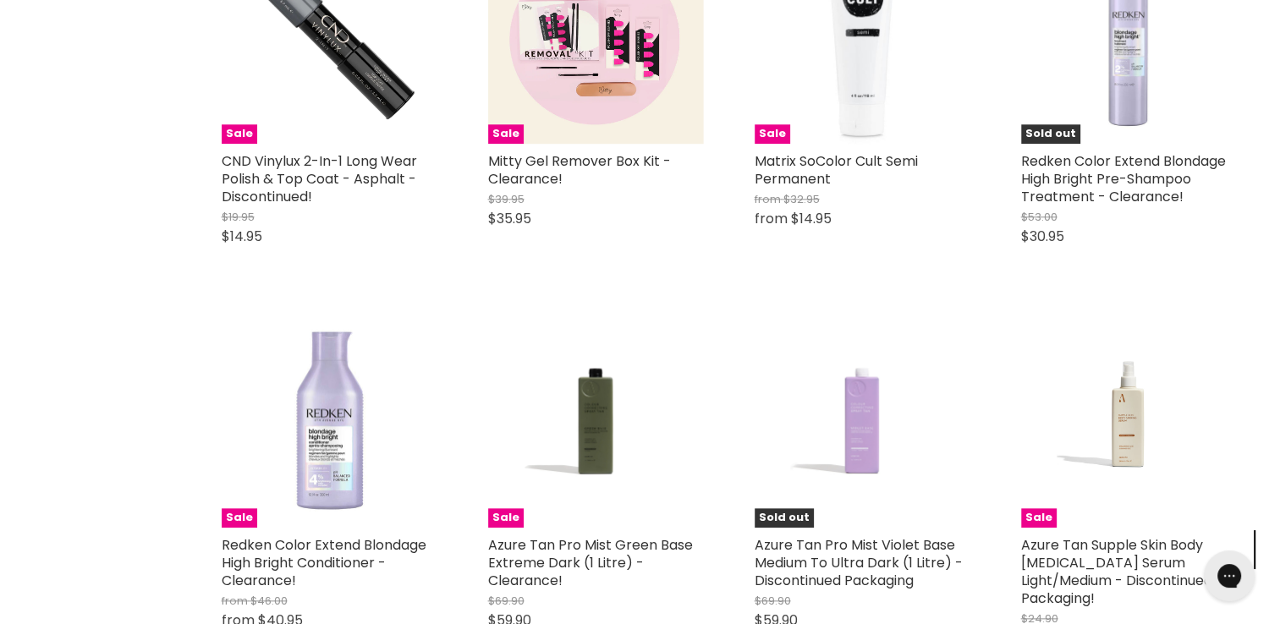
scroll to position [8226, 0]
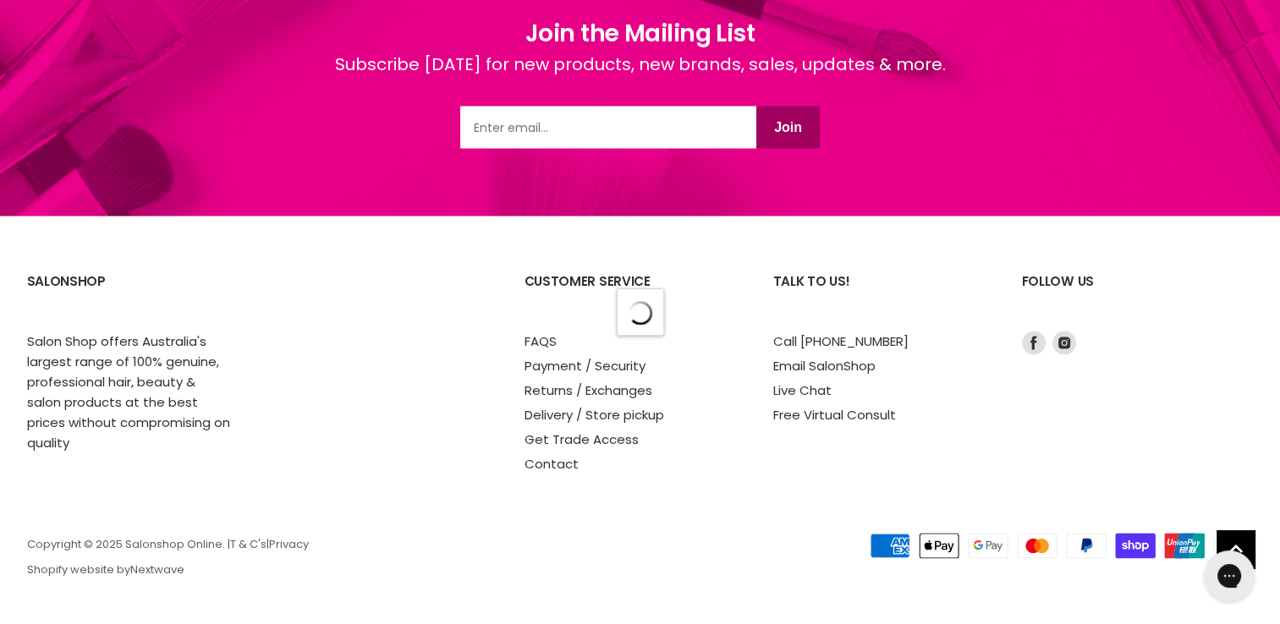
select select "created-descending"
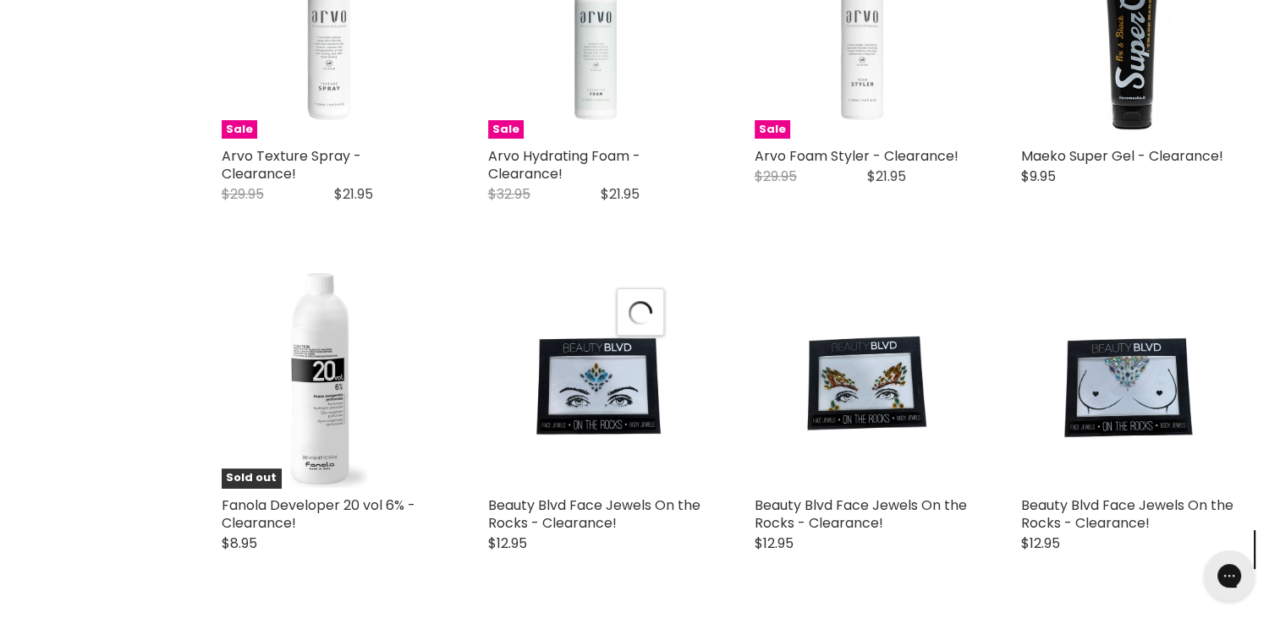
select select "created-descending"
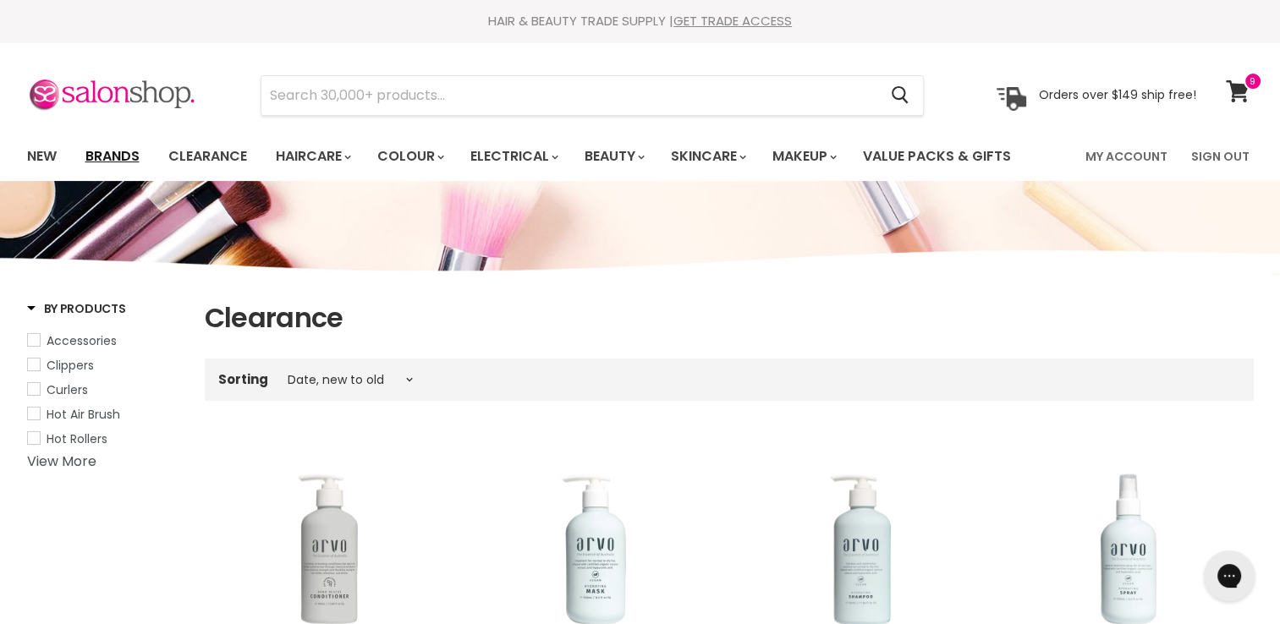
click at [113, 160] on link "Brands" at bounding box center [113, 157] width 80 height 36
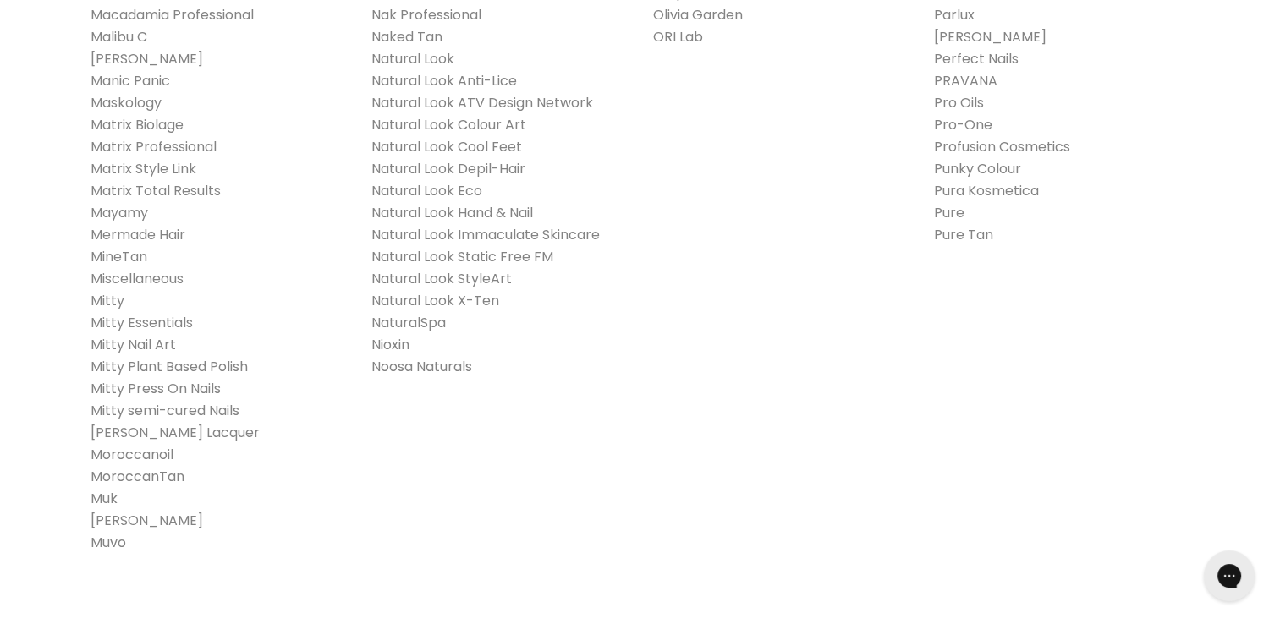
scroll to position [2016, 0]
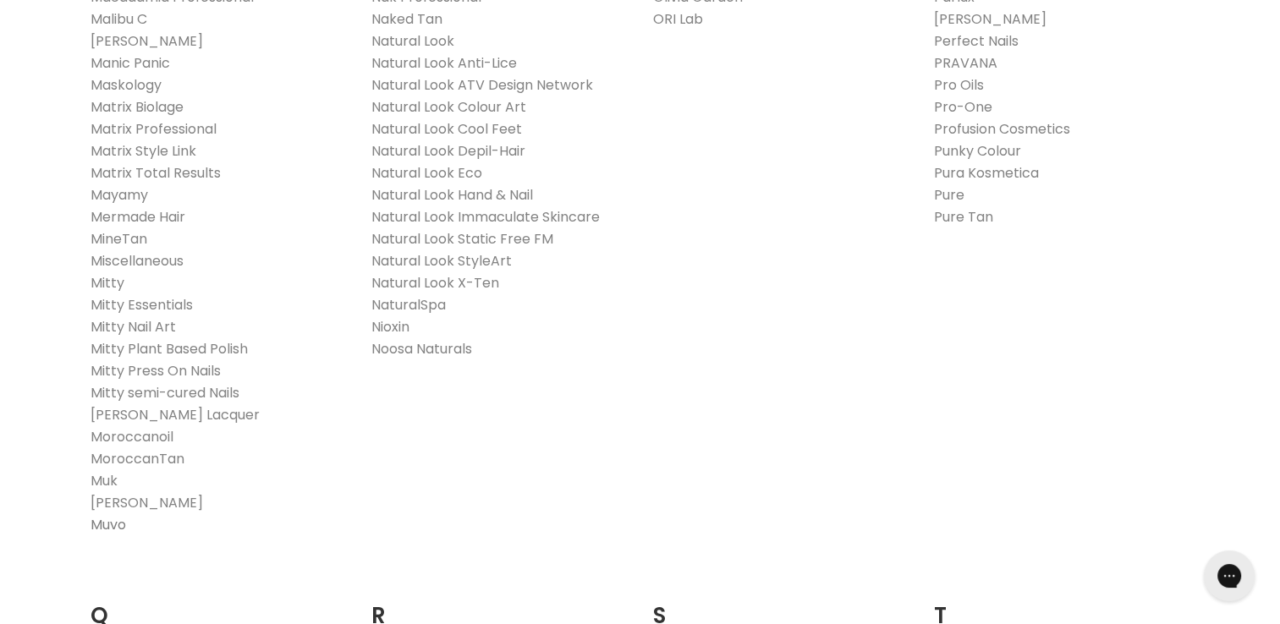
click at [104, 526] on link "Muvo" at bounding box center [109, 524] width 36 height 19
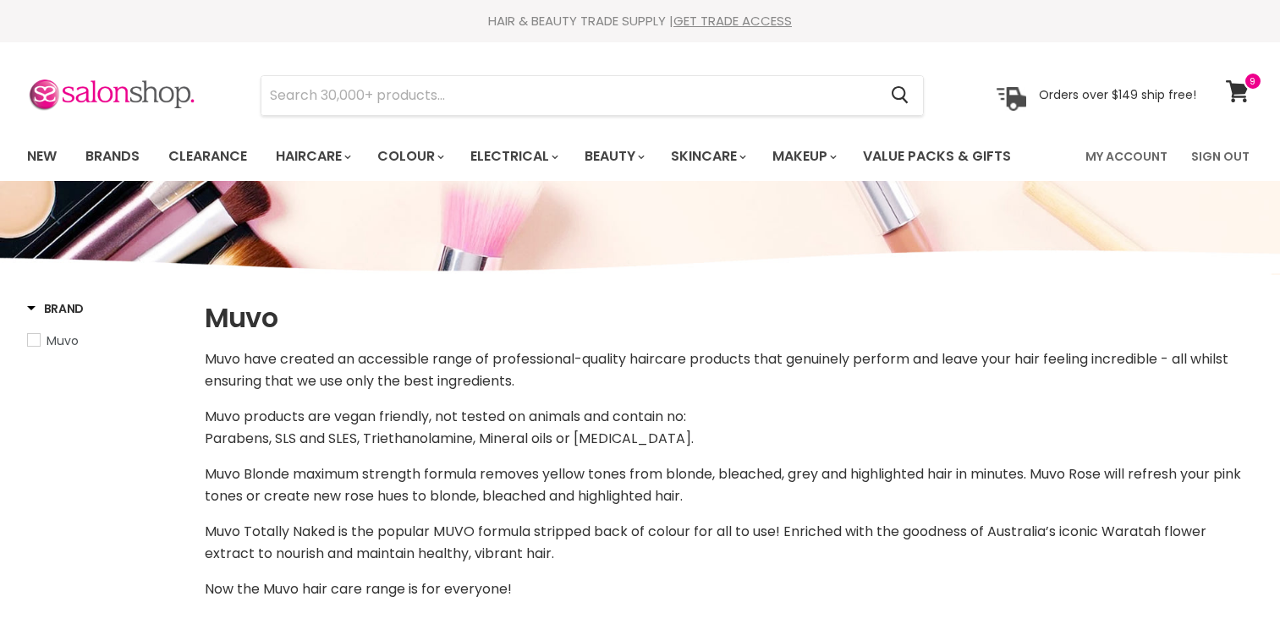
select select "manual"
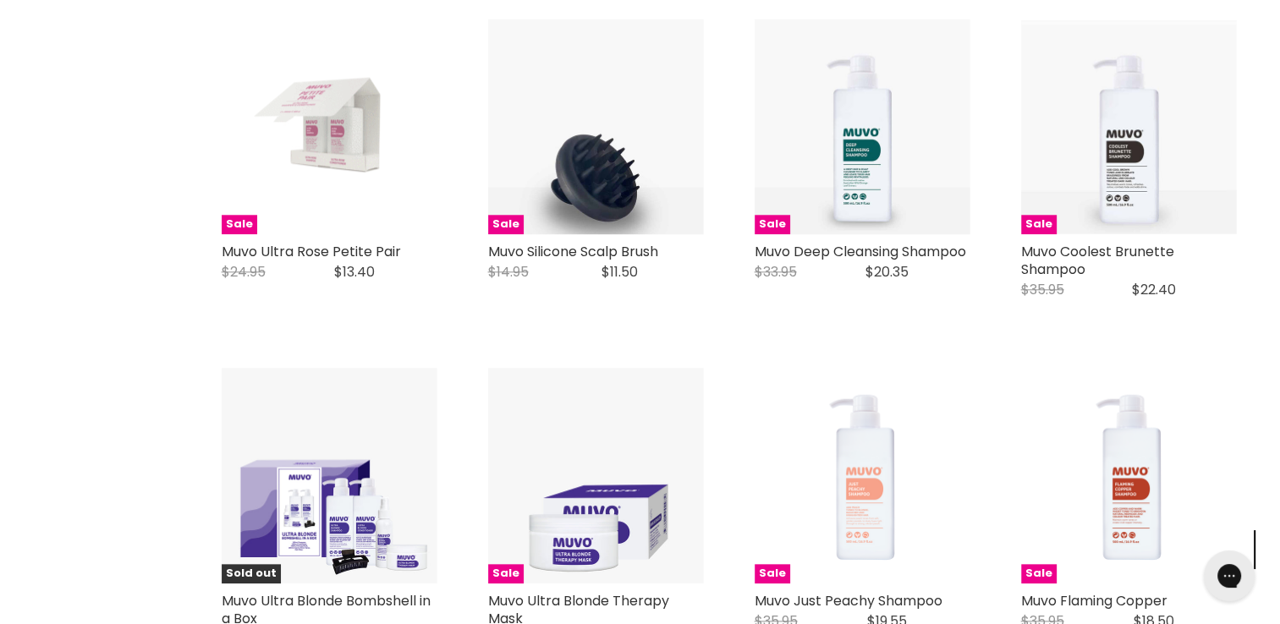
scroll to position [1905, 0]
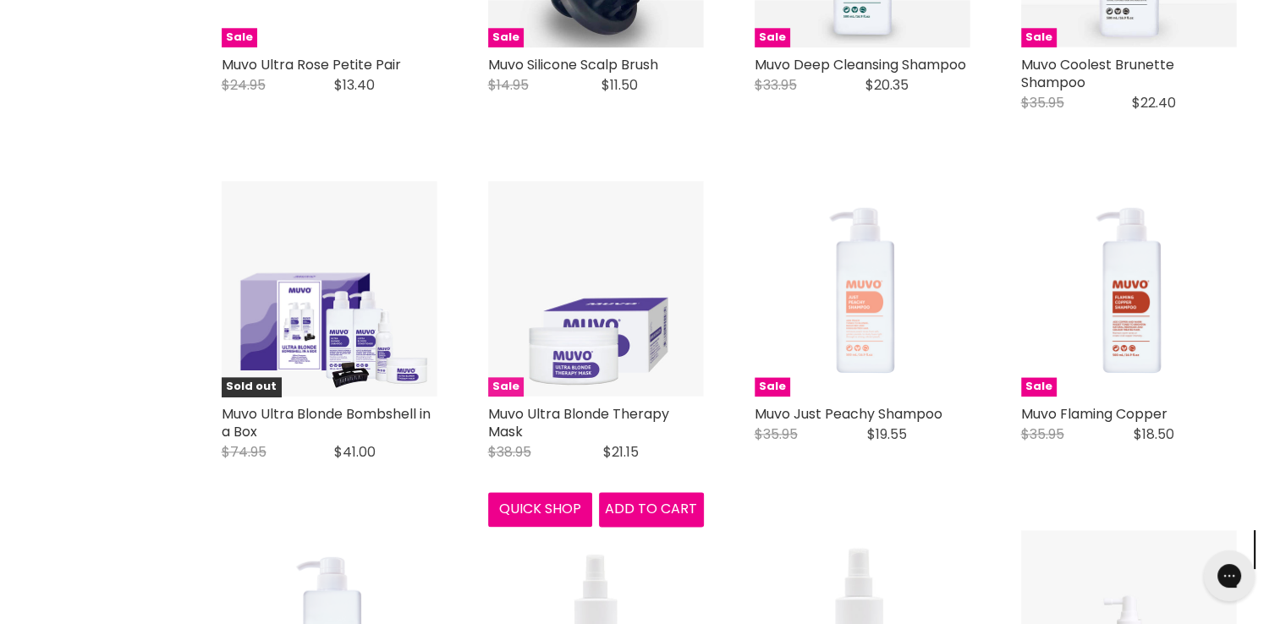
click at [582, 289] on img "Main content" at bounding box center [596, 289] width 216 height 216
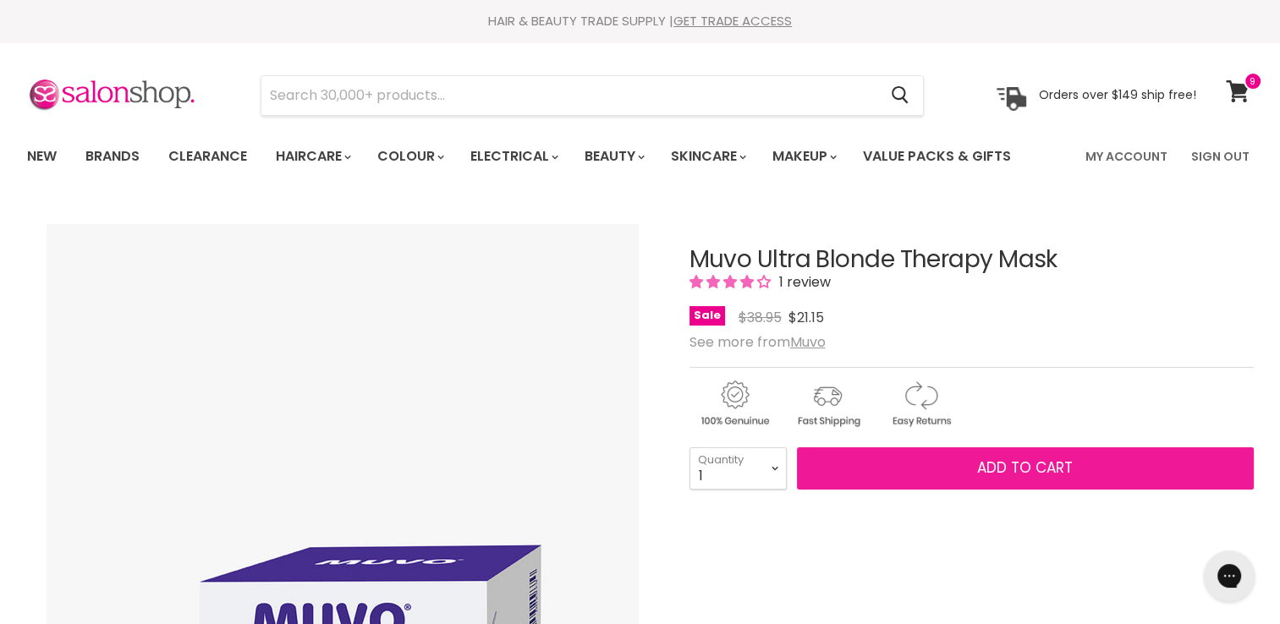
click at [978, 458] on span "Add to cart" at bounding box center [1025, 468] width 96 height 20
click at [980, 462] on span "Add to cart" at bounding box center [1025, 468] width 96 height 20
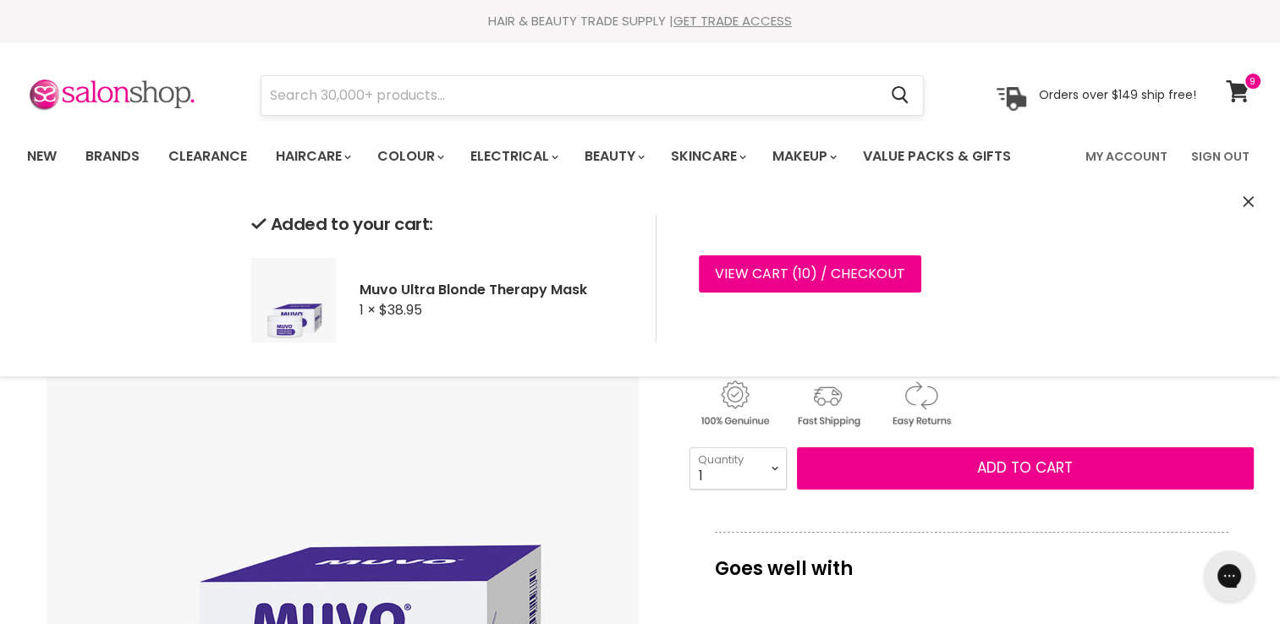
click at [355, 91] on input "Search" at bounding box center [569, 95] width 617 height 39
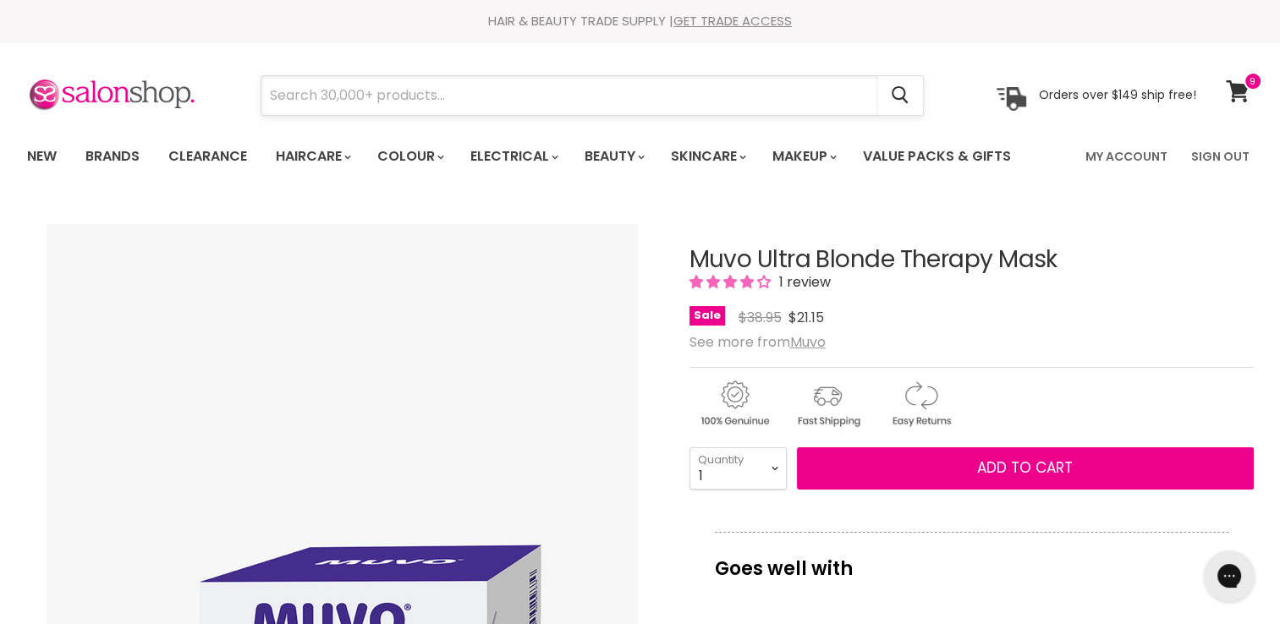
click at [355, 91] on input "Search" at bounding box center [569, 95] width 617 height 39
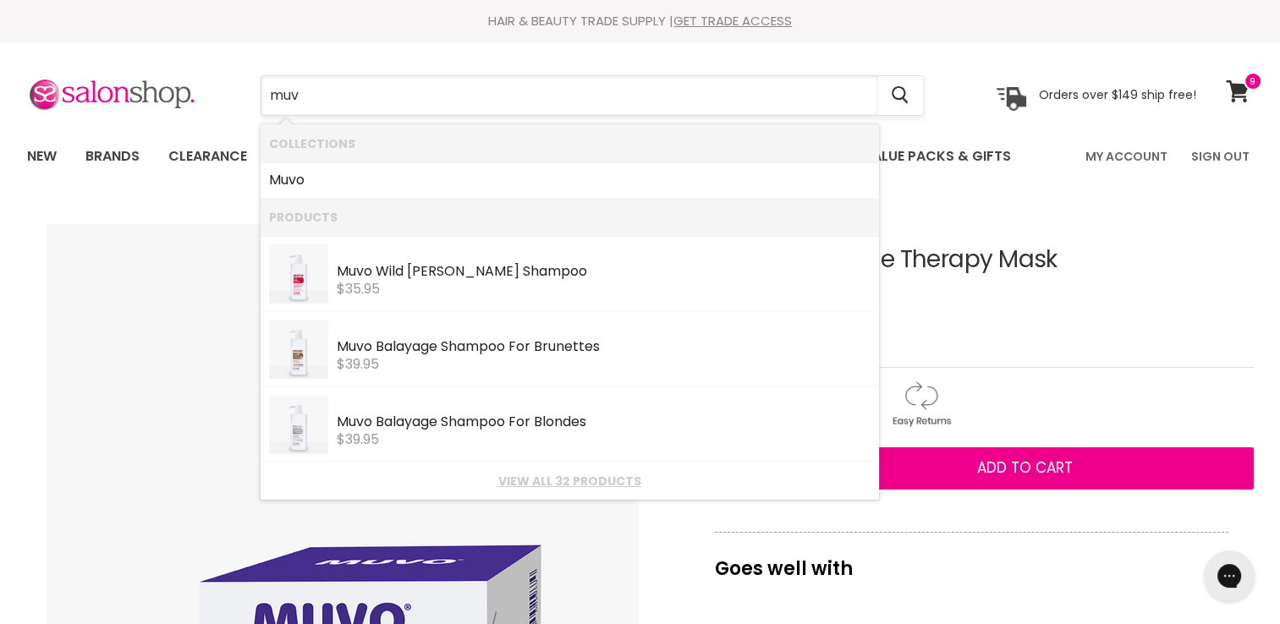
type input "muvo"
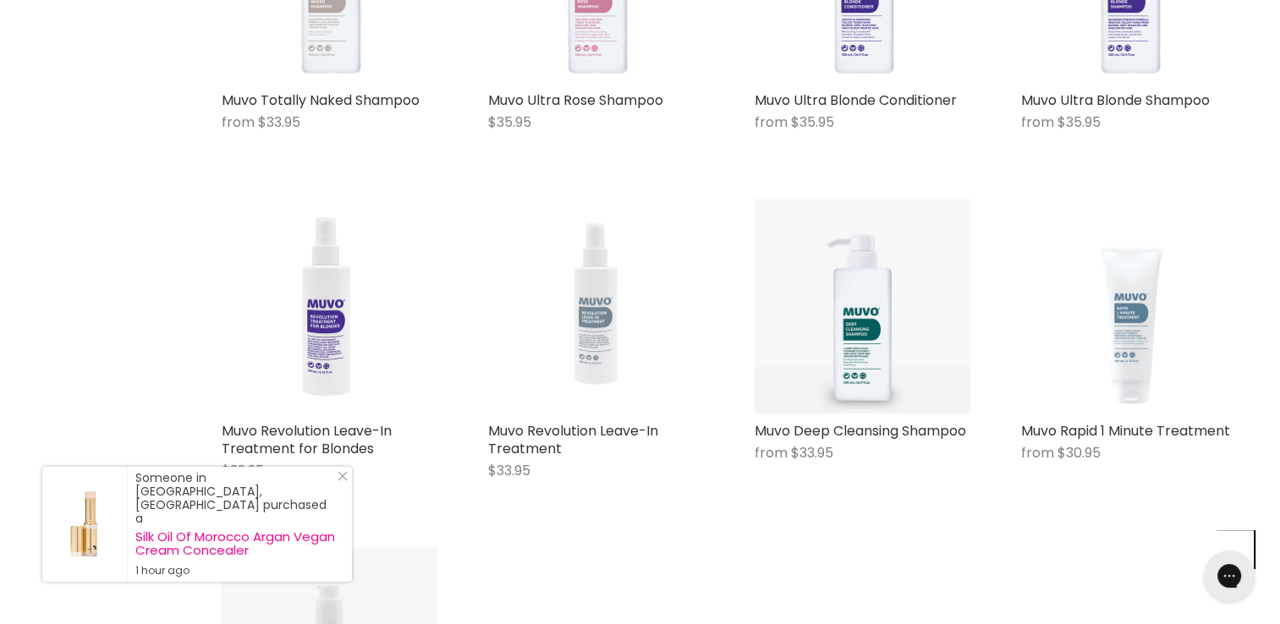
scroll to position [1651, 0]
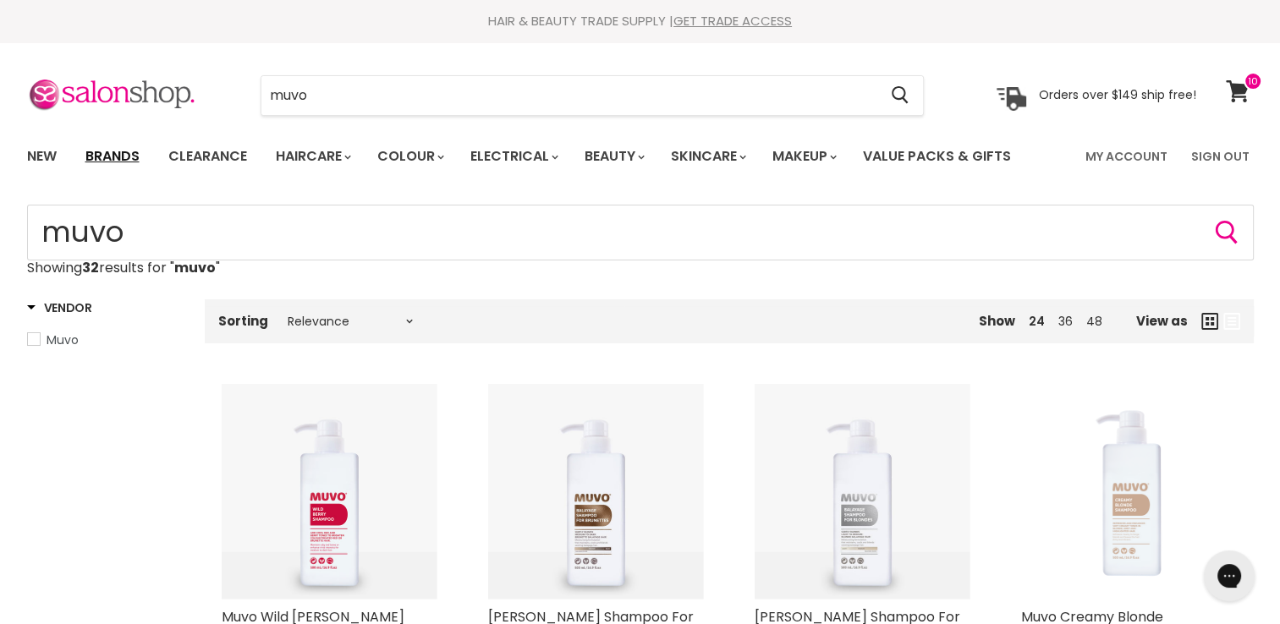
click at [129, 162] on link "Brands" at bounding box center [113, 157] width 80 height 36
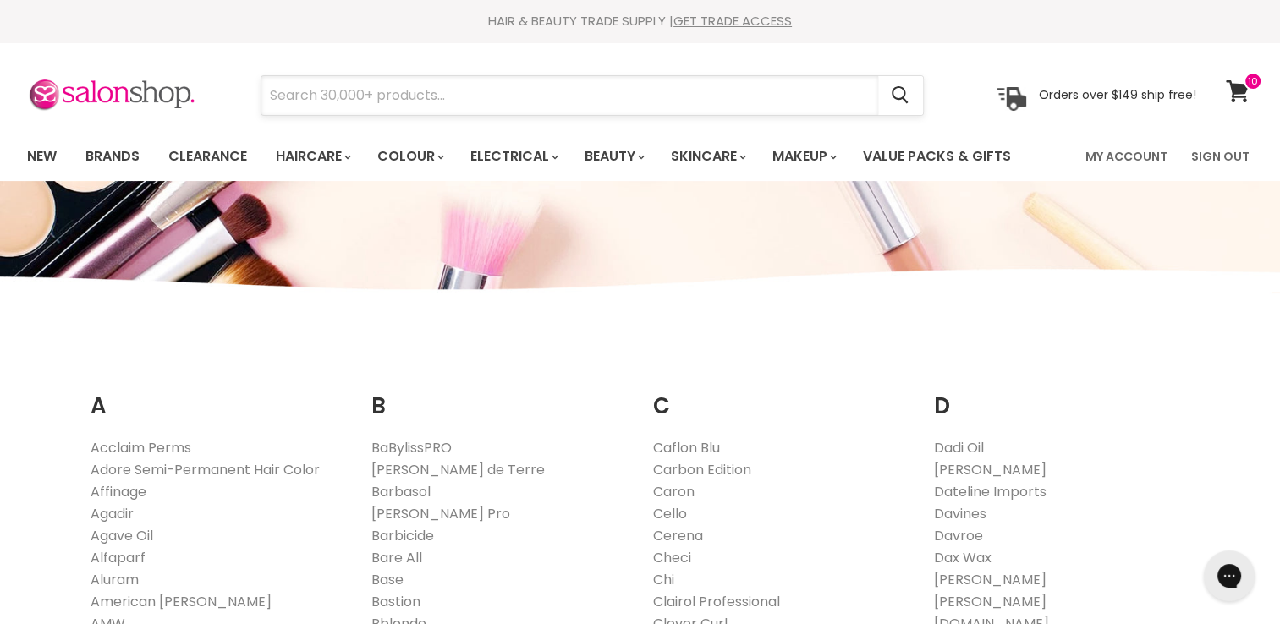
click at [490, 99] on input "Search" at bounding box center [569, 95] width 617 height 39
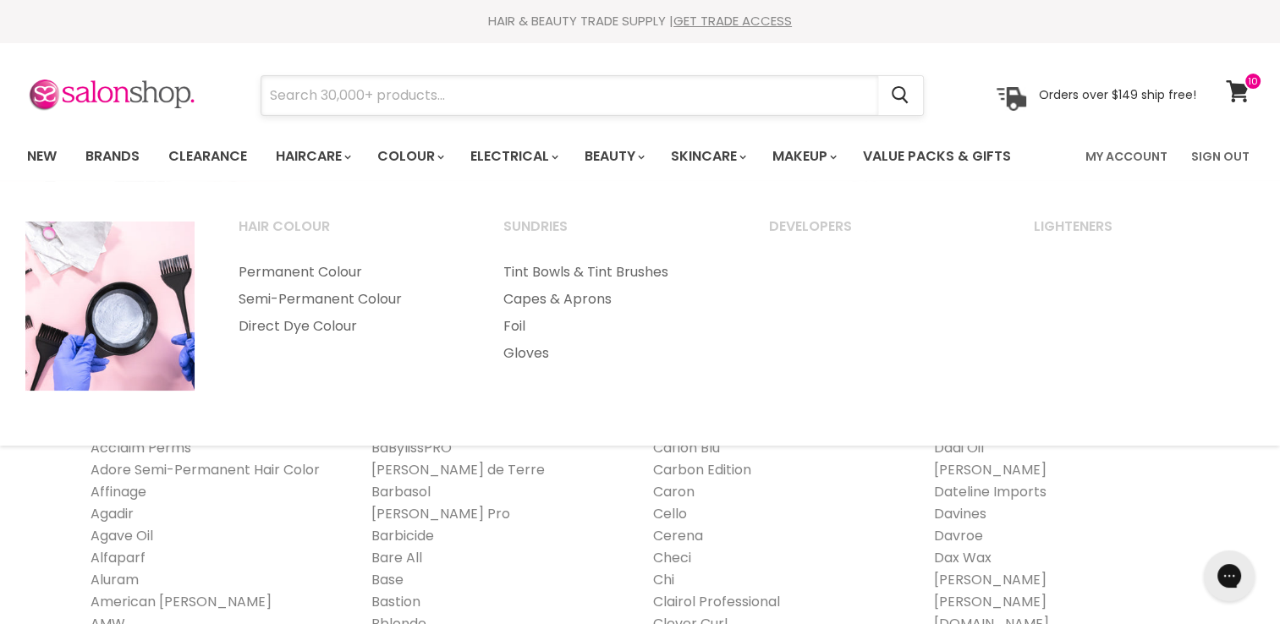
click at [421, 96] on input "Search" at bounding box center [569, 95] width 617 height 39
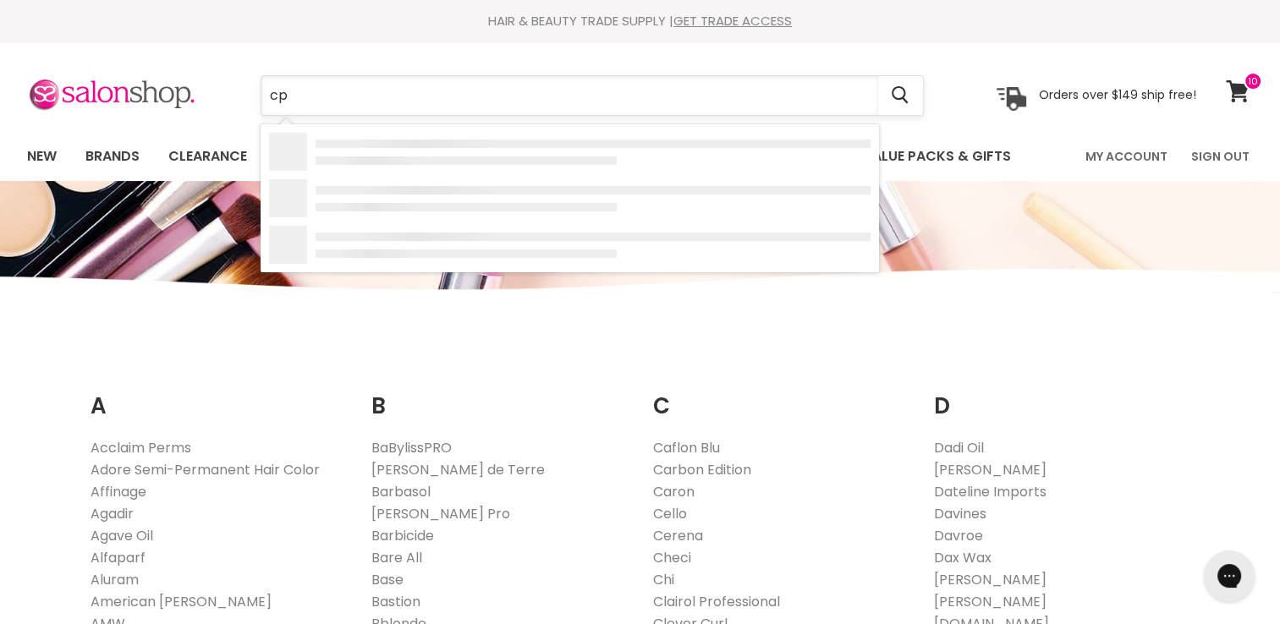
type input "cpr"
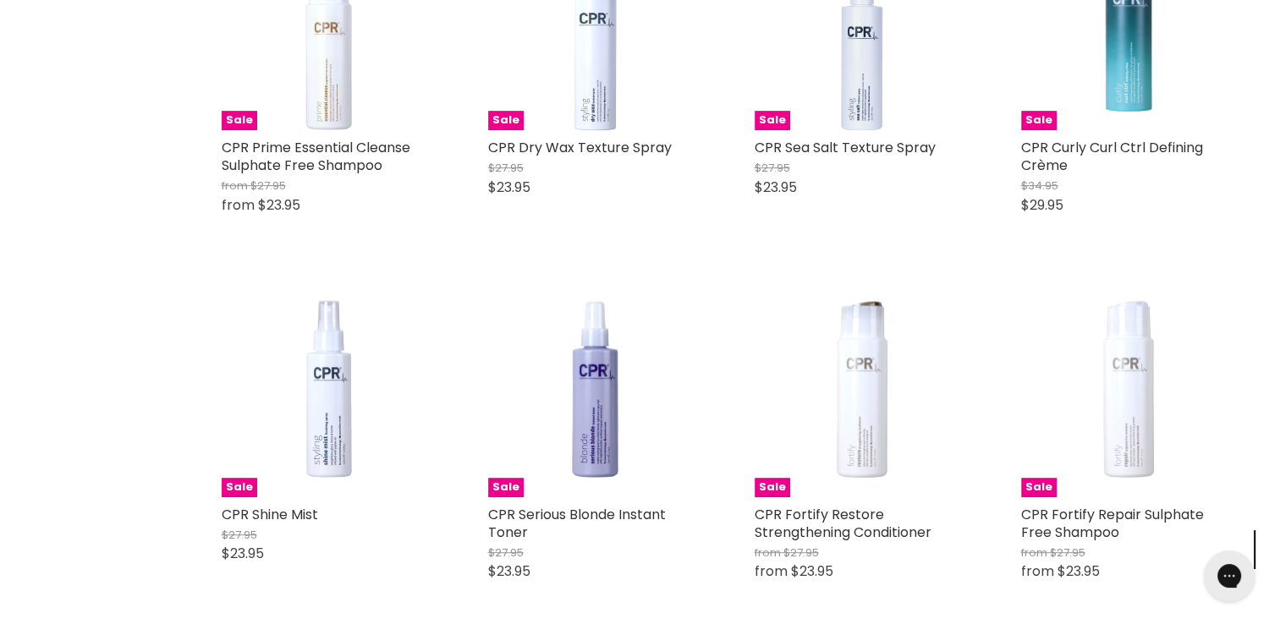
scroll to position [839, 0]
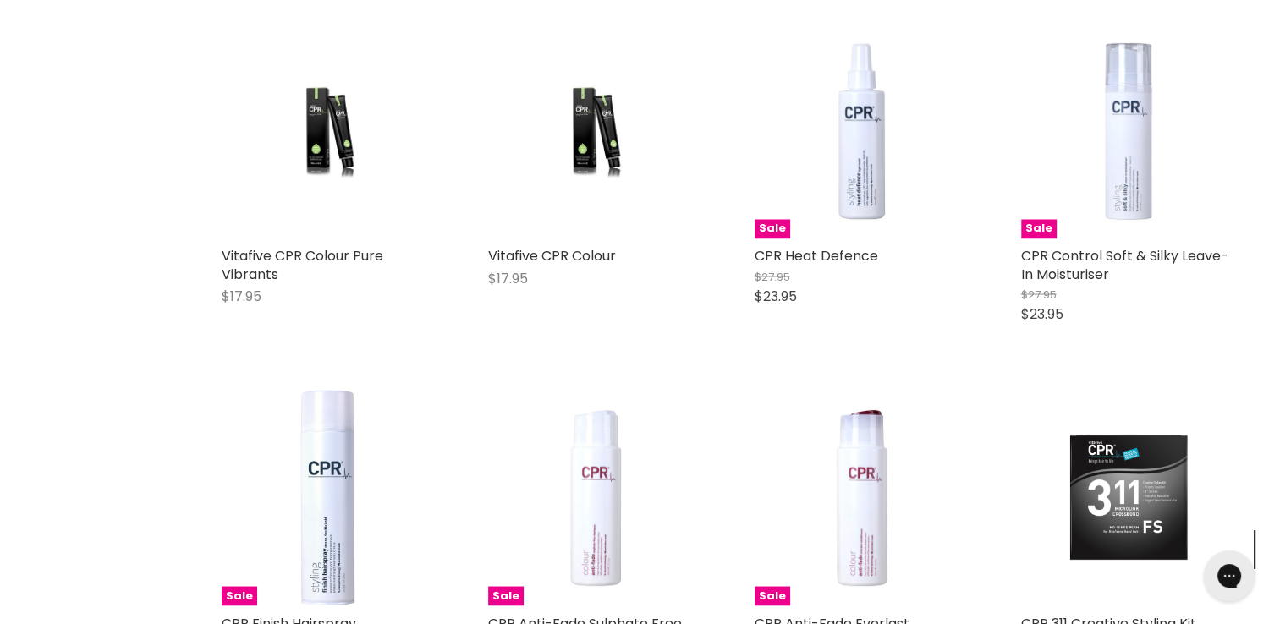
scroll to position [2920, 0]
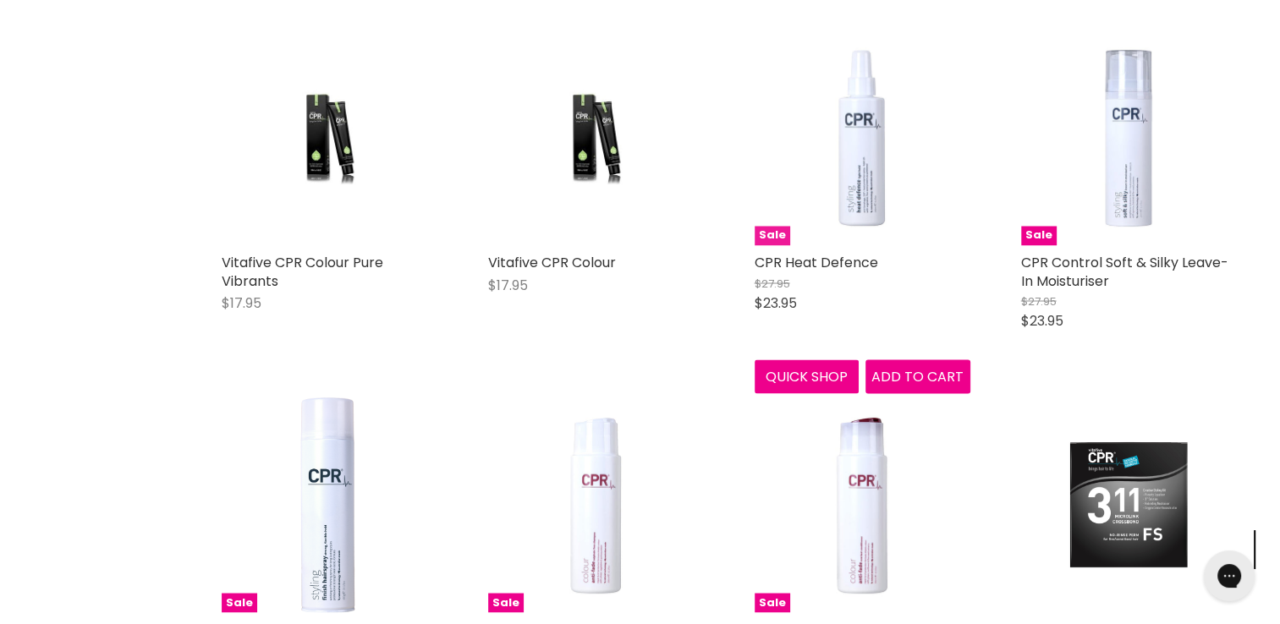
click at [870, 141] on img "Main content" at bounding box center [863, 138] width 216 height 216
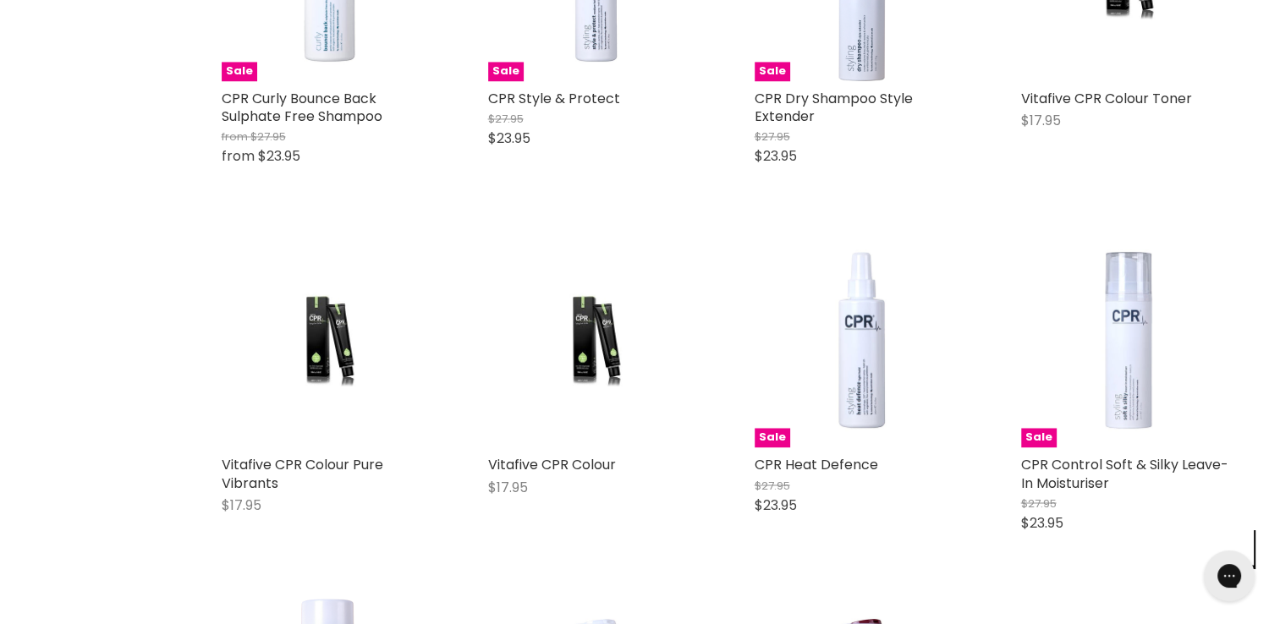
scroll to position [3264, 0]
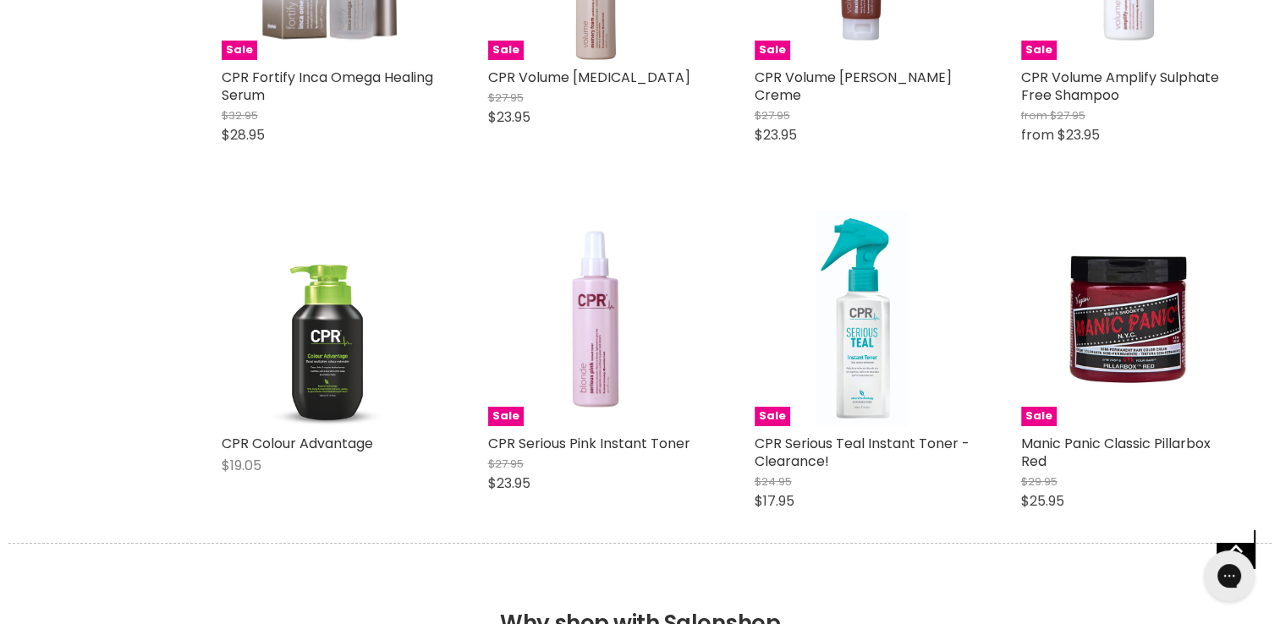
scroll to position [6030, 0]
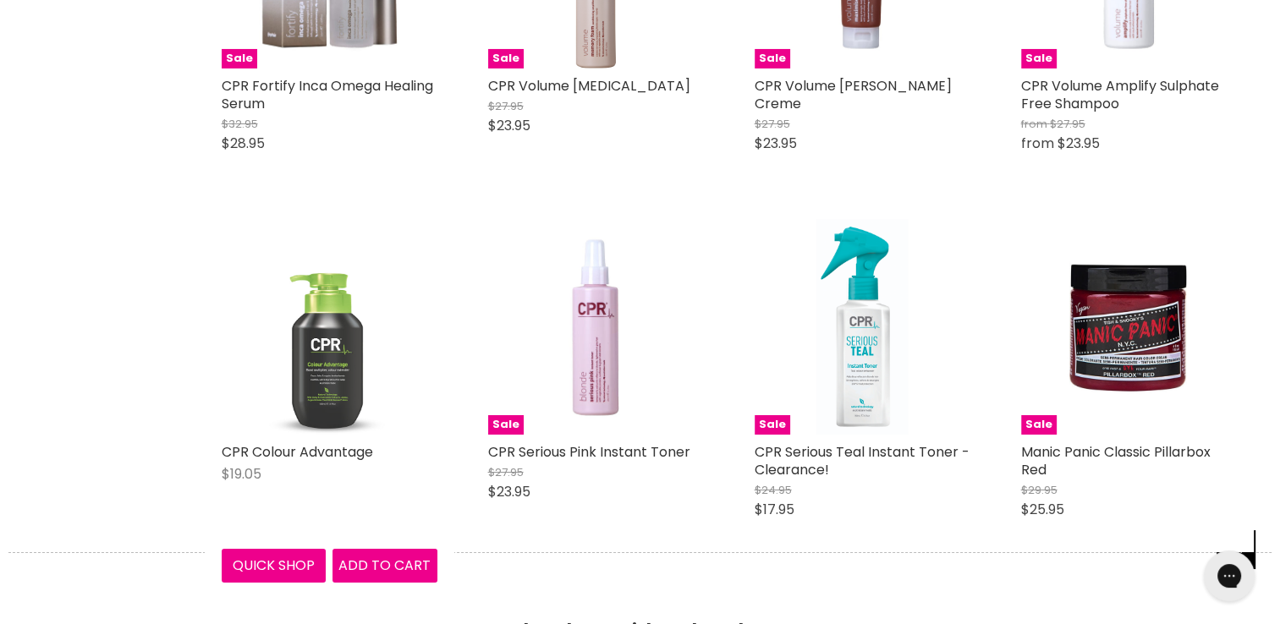
click at [303, 381] on img "Main content" at bounding box center [329, 327] width 142 height 216
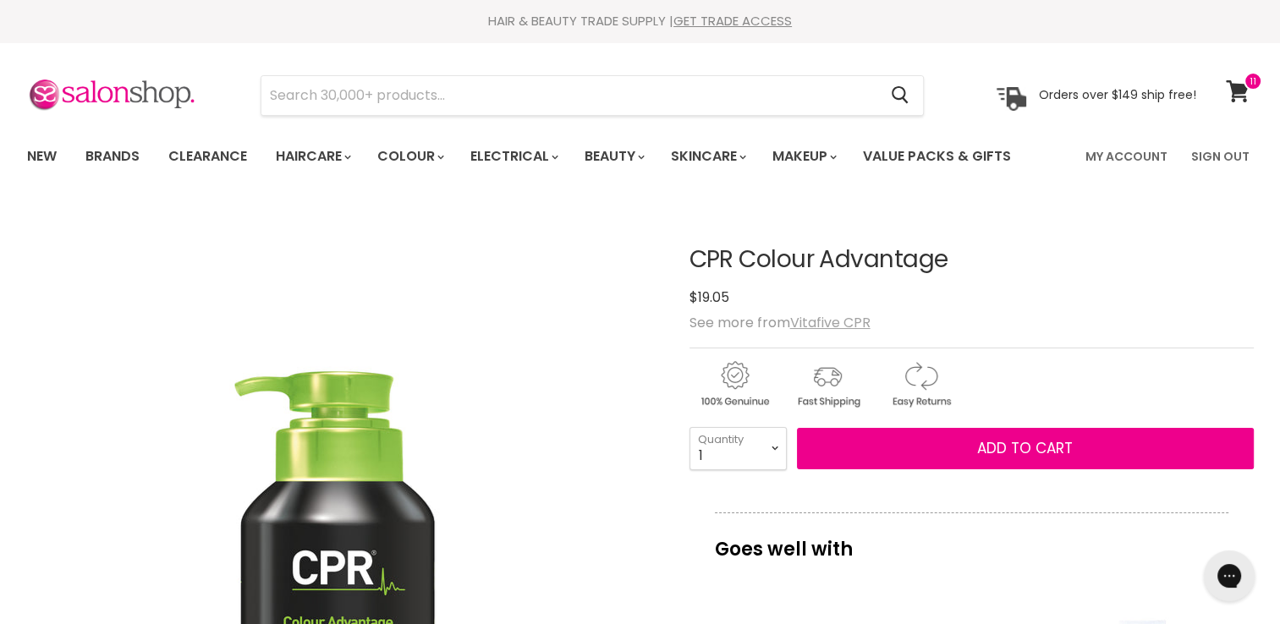
click at [825, 320] on u "Vitafive CPR" at bounding box center [830, 322] width 80 height 19
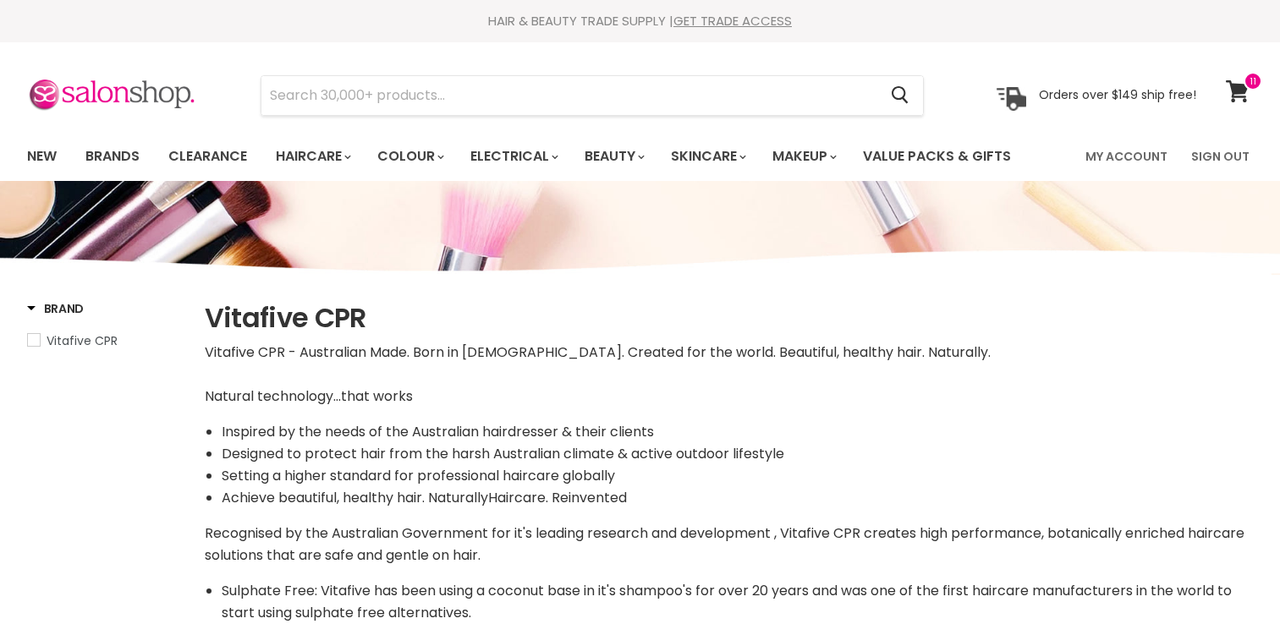
select select "manual"
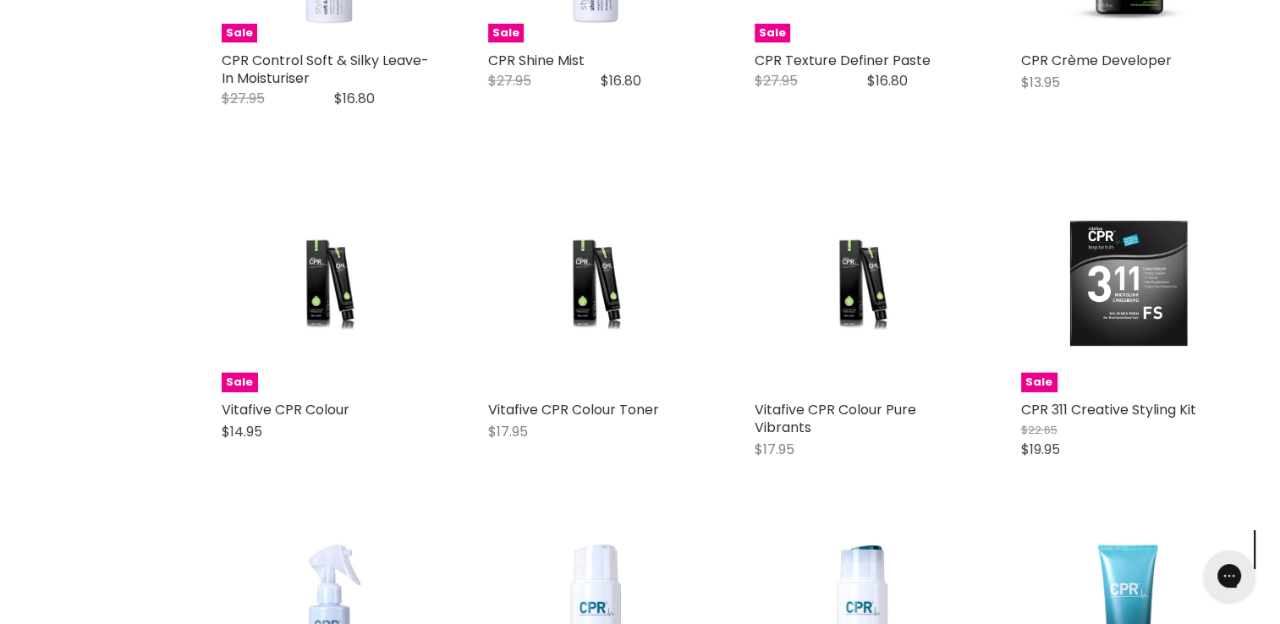
scroll to position [3776, 0]
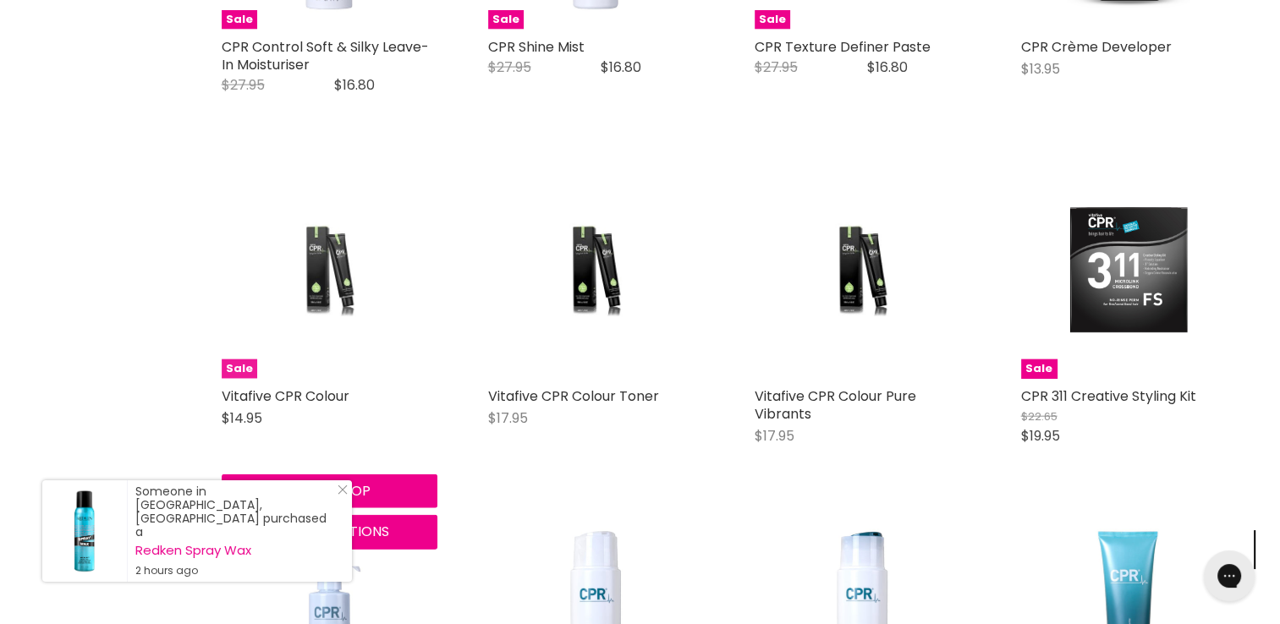
click at [308, 276] on img "Main content" at bounding box center [328, 271] width 143 height 216
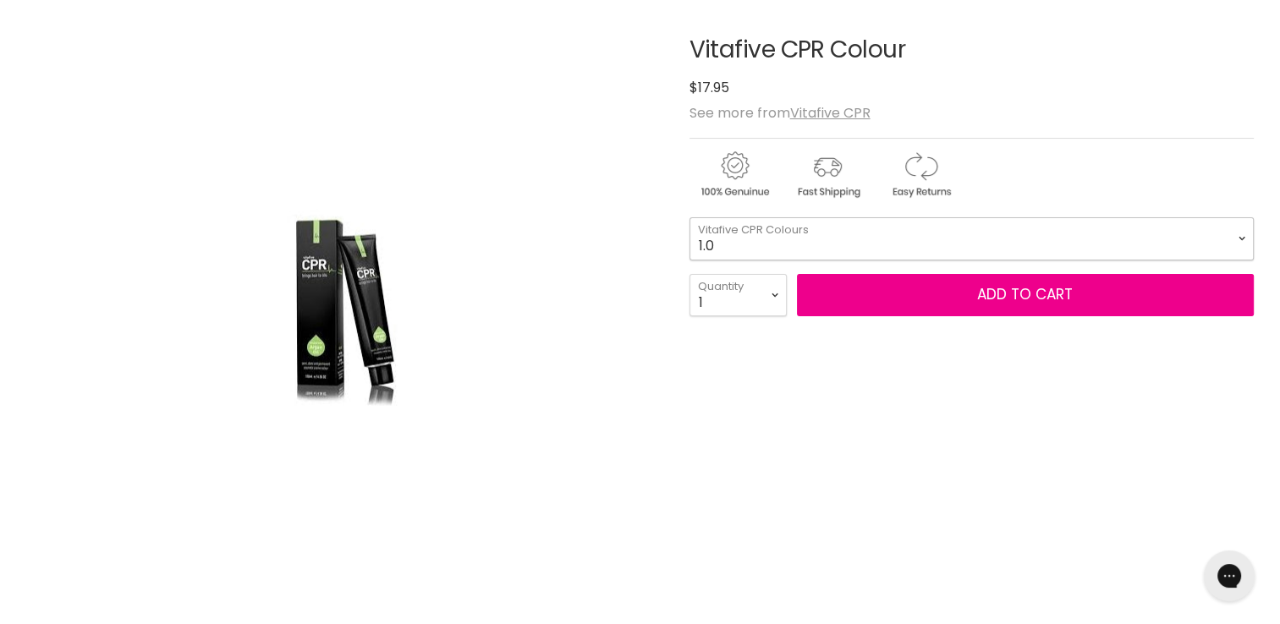
click at [962, 246] on select "1.0 1.1 3.0 3.1 3.221 3.226 3.56 3.6 3.7 4.0 4.00 4.1 4.11 4.12 4.221" at bounding box center [971, 238] width 564 height 42
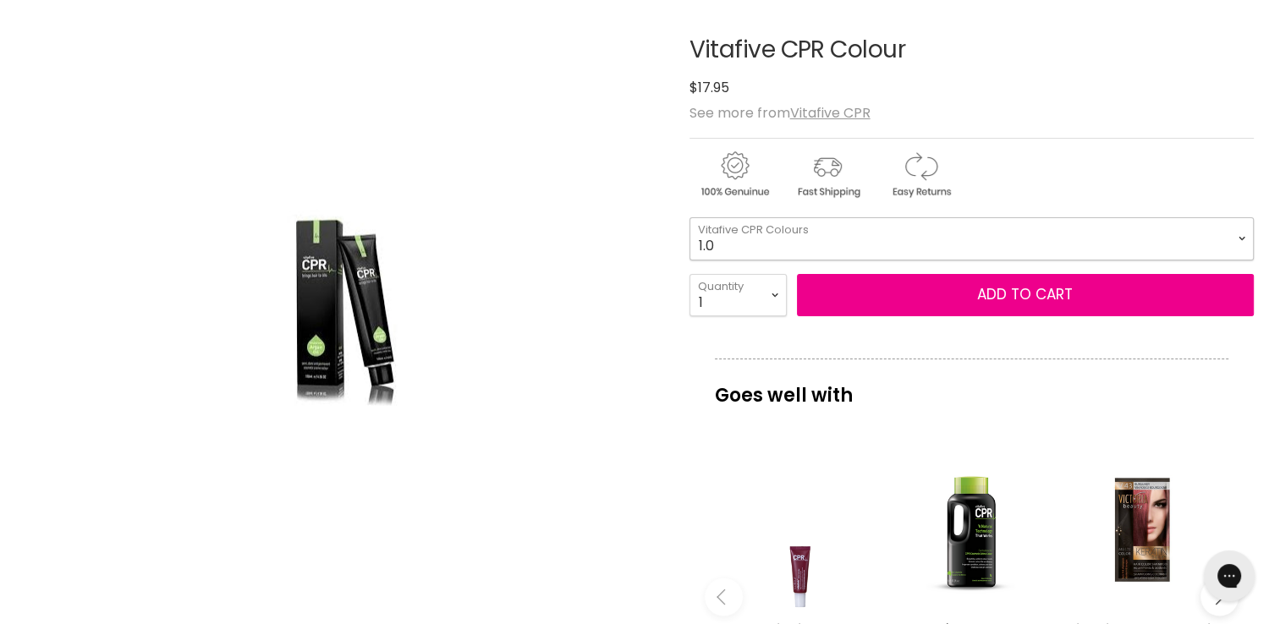
click at [962, 246] on select "1.0 1.1 3.0 3.1 3.221 3.226 3.56 3.6 3.7 4.0 4.00 4.1 4.11 4.12 4.221" at bounding box center [971, 238] width 564 height 42
click at [838, 110] on u "Vitafive CPR" at bounding box center [830, 112] width 80 height 19
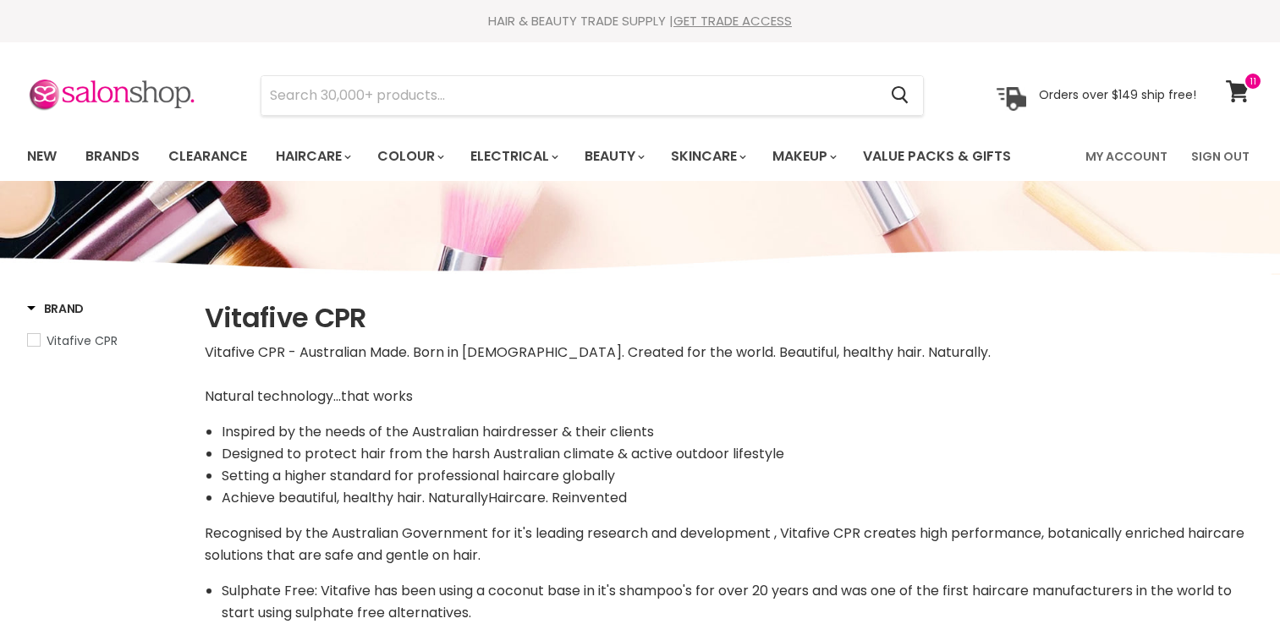
select select "manual"
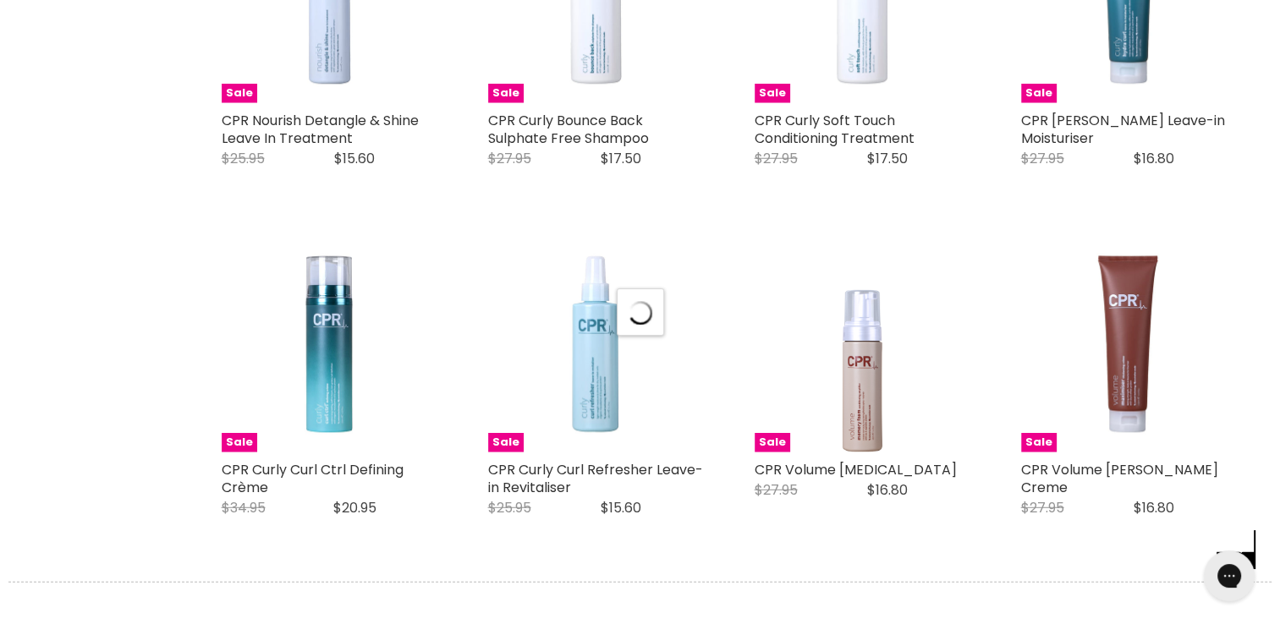
select select "manual"
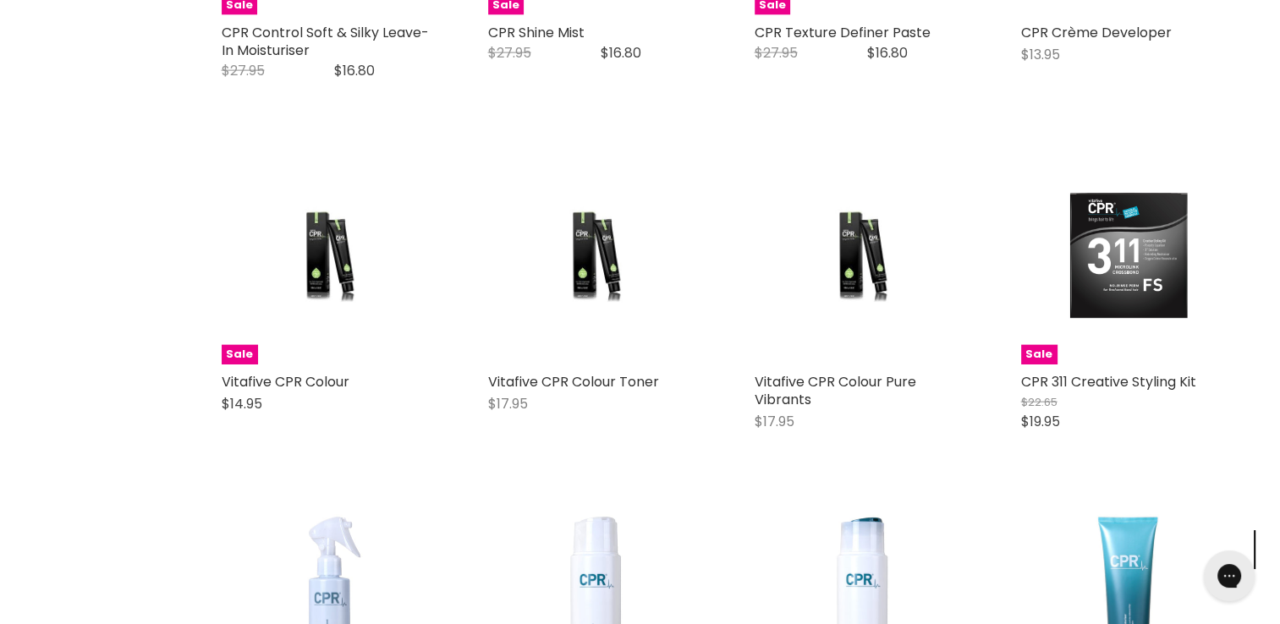
scroll to position [3773, 0]
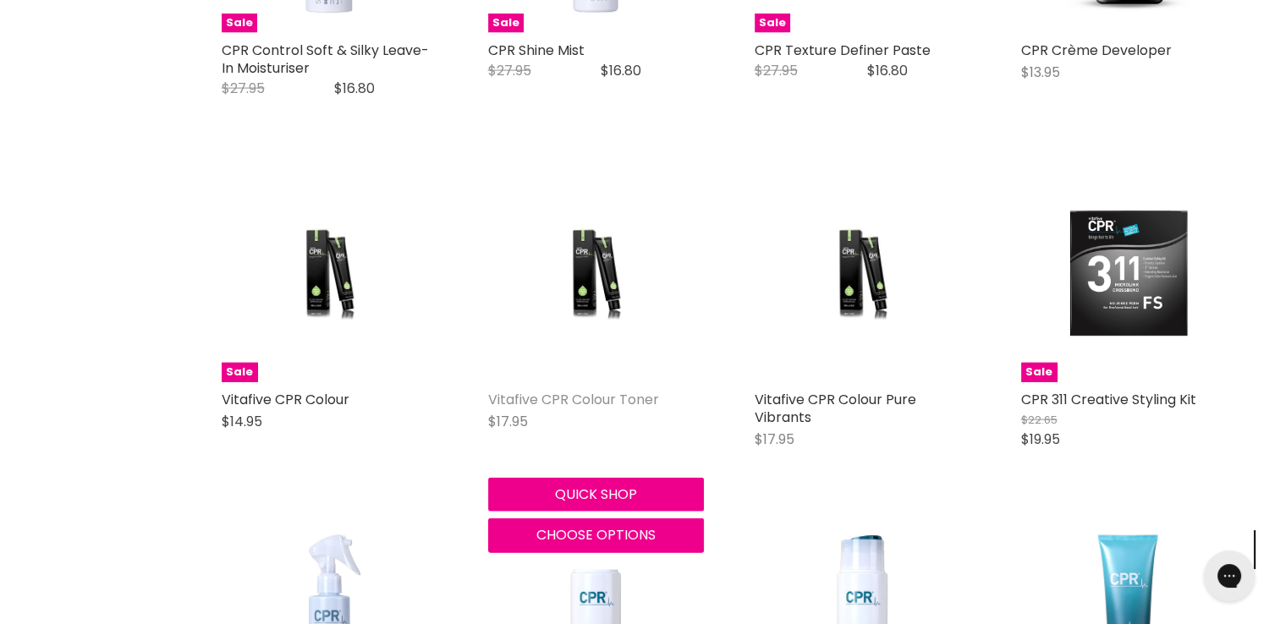
click at [619, 396] on link "Vitafive CPR Colour Toner" at bounding box center [573, 399] width 171 height 19
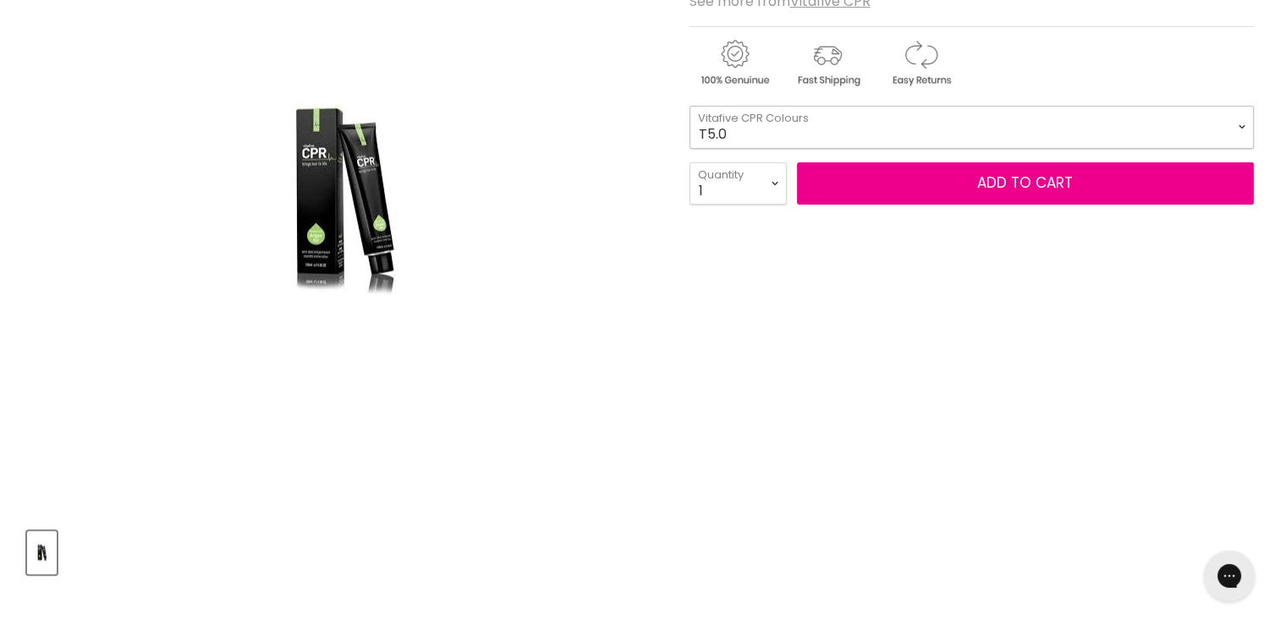
click at [1007, 117] on select "T5.0 T5.1 T5.26 T5.31 T5.32 T6.11 T6.12 T6.66 T7.0 T7.31 T7.32 T7.44 T7.71 T8.1…" at bounding box center [971, 127] width 564 height 42
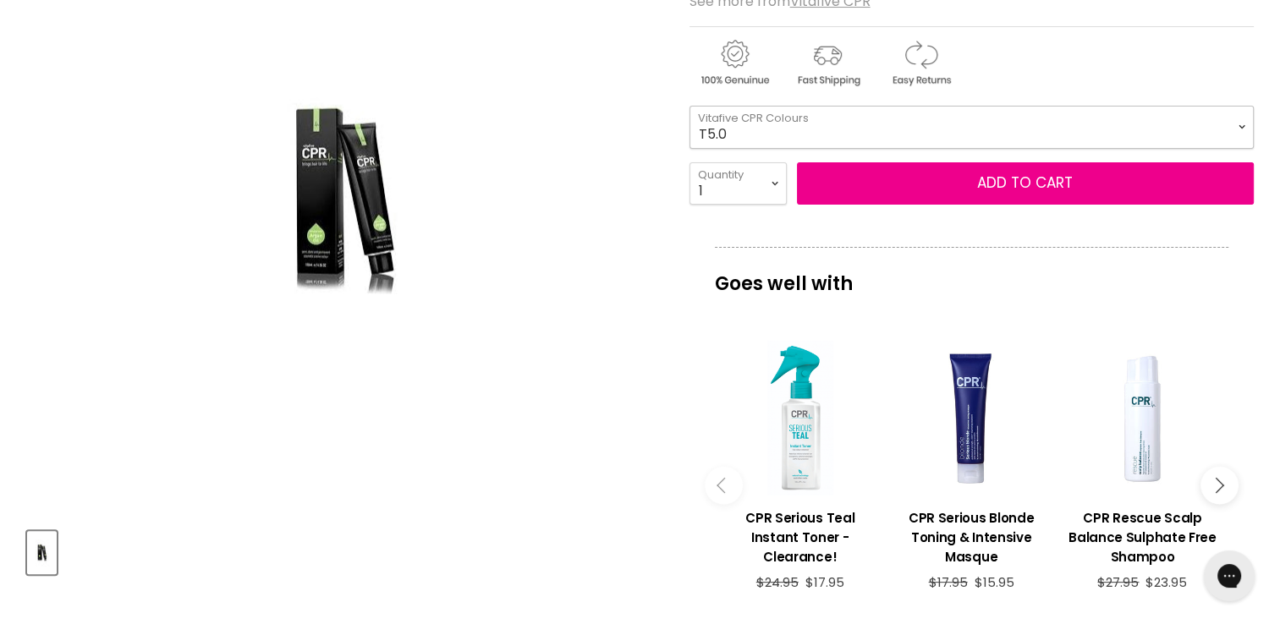
click at [1007, 117] on select "T5.0 T5.1 T5.26 T5.31 T5.32 T6.11 T6.12 T6.66 T7.0 T7.31 T7.32 T7.44 T7.71 T8.1…" at bounding box center [971, 127] width 564 height 42
click at [843, 120] on select "T5.0 T5.1 T5.26 T5.31 T5.32 T6.11 T6.12 T6.66 T7.0 T7.31 T7.32 T7.44 T7.71 T8.1…" at bounding box center [971, 127] width 564 height 42
click at [689, 106] on select "T5.0 T5.1 T5.26 T5.31 T5.32 T6.11 T6.12 T6.66 T7.0 T7.31 T7.32 T7.44 T7.71 T8.1…" at bounding box center [971, 127] width 564 height 42
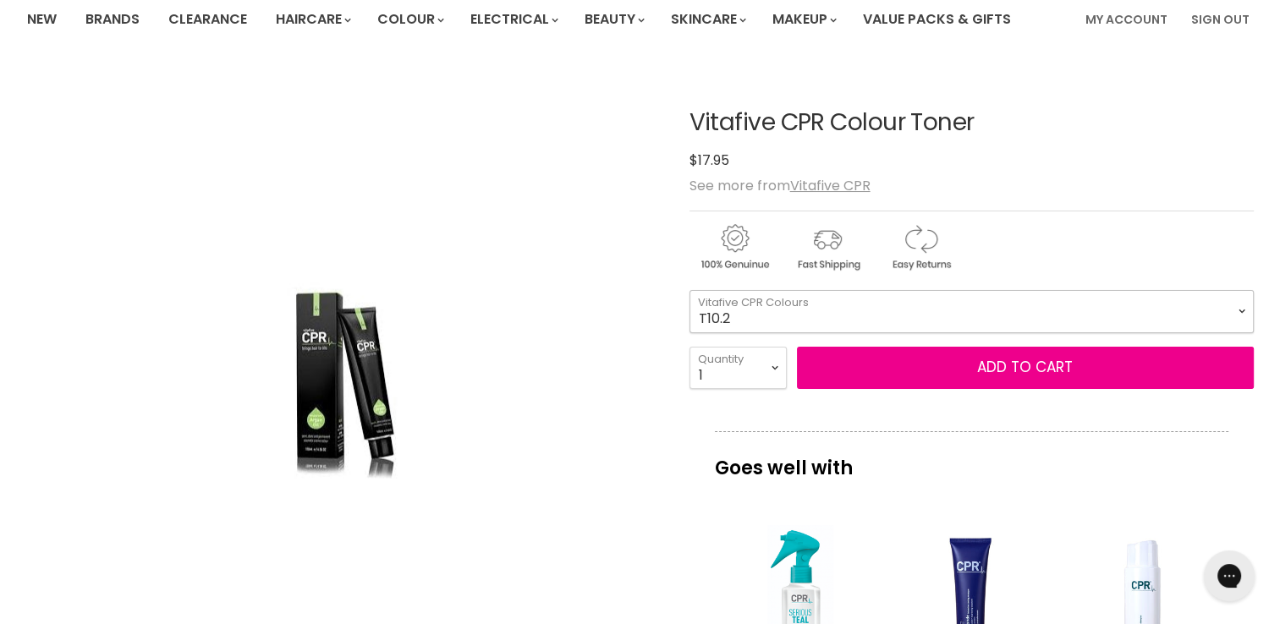
scroll to position [124, 0]
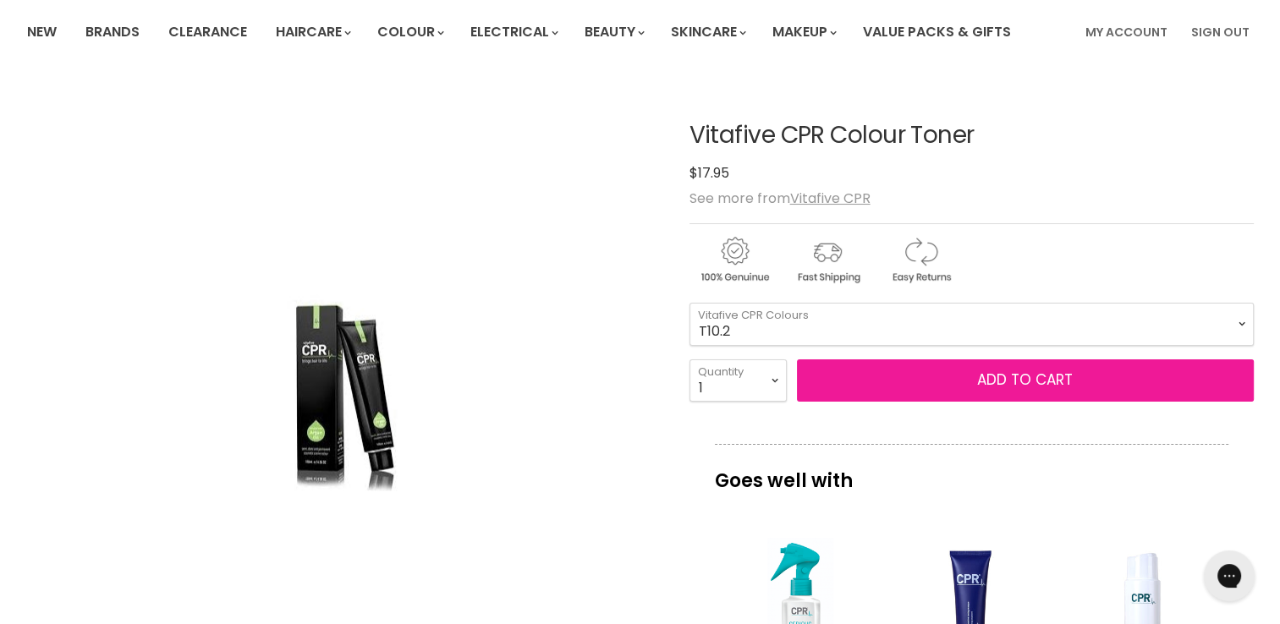
click at [941, 375] on button "Add to cart" at bounding box center [1025, 381] width 457 height 42
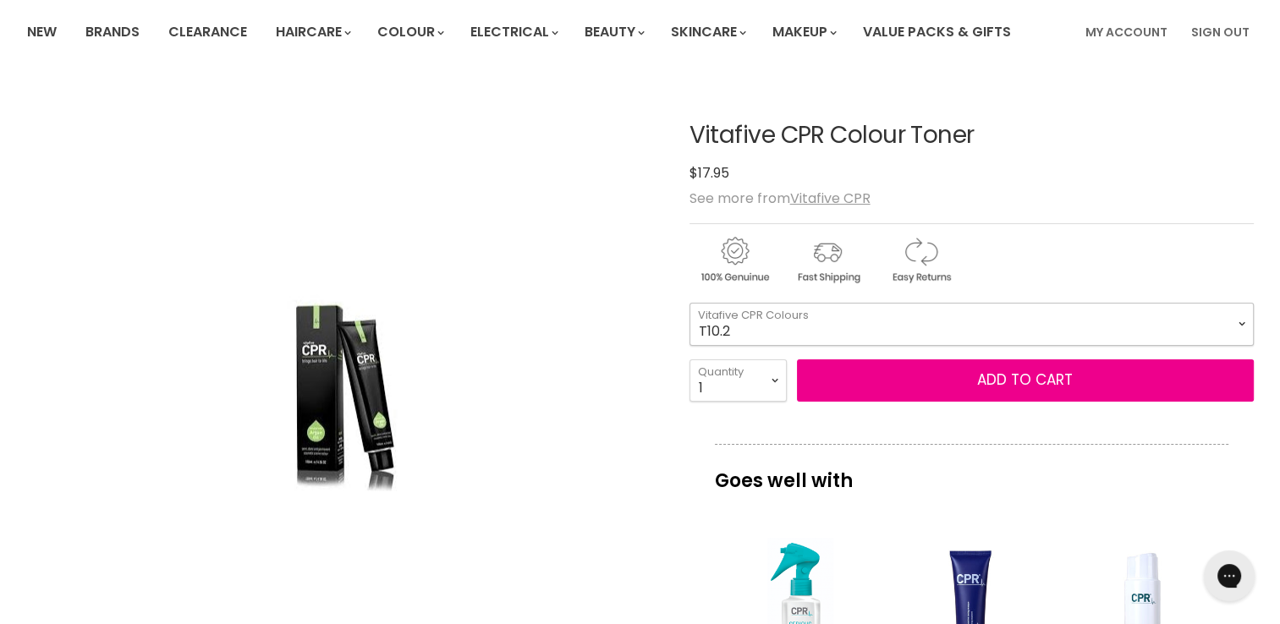
click at [1241, 325] on select "T5.0 T5.1 T5.26 T5.31 T5.32 T6.11 T6.12 T6.66 T7.0 T7.31 T7.32 T7.44 T7.71 T8.1…" at bounding box center [971, 324] width 564 height 42
click at [689, 303] on select "T5.0 T5.1 T5.26 T5.31 T5.32 T6.11 T6.12 T6.66 T7.0 T7.31 T7.32 T7.44 T7.71 T8.1…" at bounding box center [971, 324] width 564 height 42
select select "T10.1"
click at [1118, 401] on div "Vitafive CPR Colour Toner No reviews $17.95 $17.95 See more from Vitafive CPR T…" at bounding box center [971, 592] width 564 height 1024
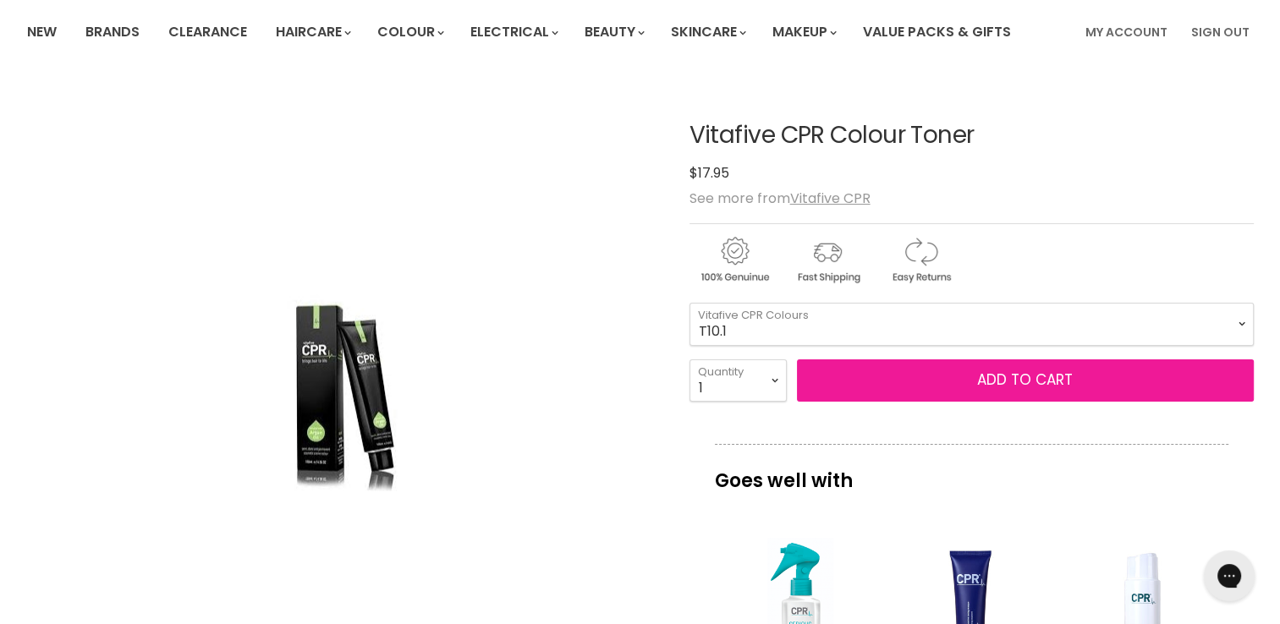
click at [1129, 382] on button "Add to cart" at bounding box center [1025, 381] width 457 height 42
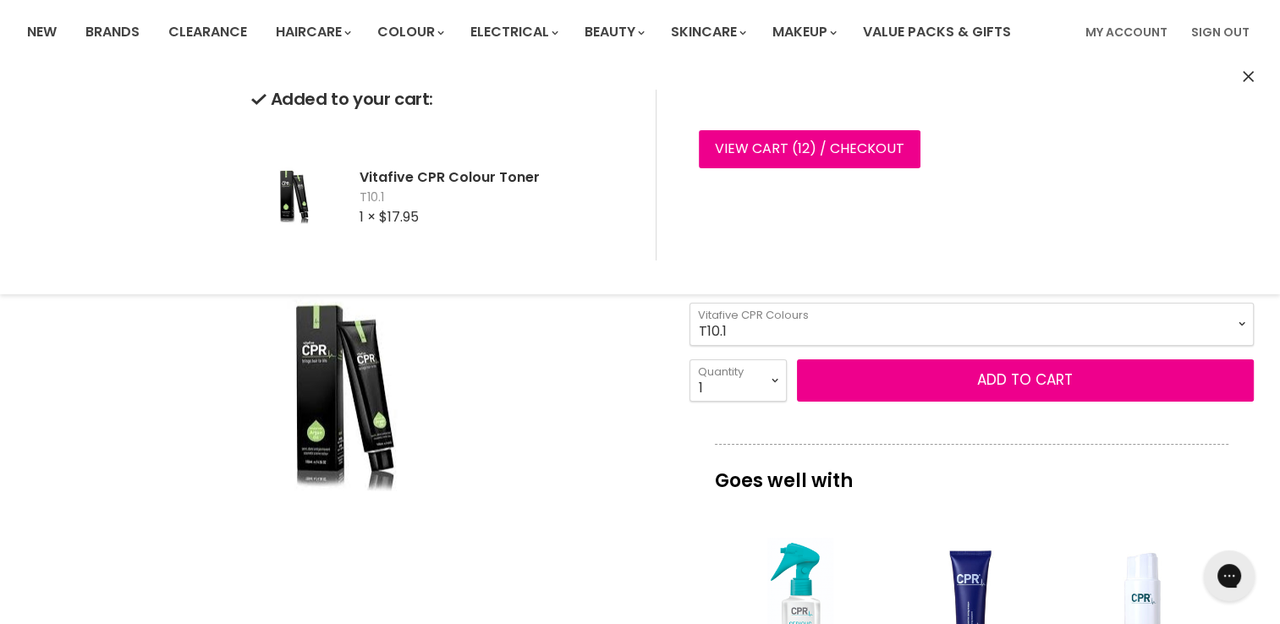
click at [1245, 73] on icon "Close" at bounding box center [1248, 76] width 11 height 11
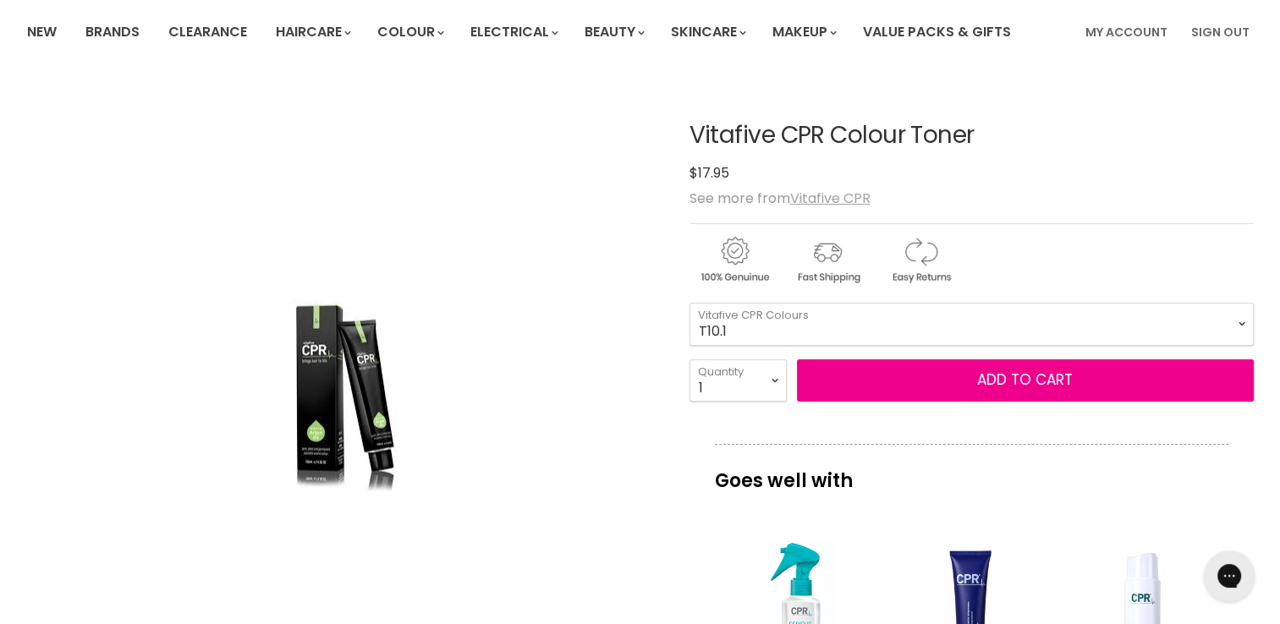
click at [832, 205] on u "Vitafive CPR" at bounding box center [830, 198] width 80 height 19
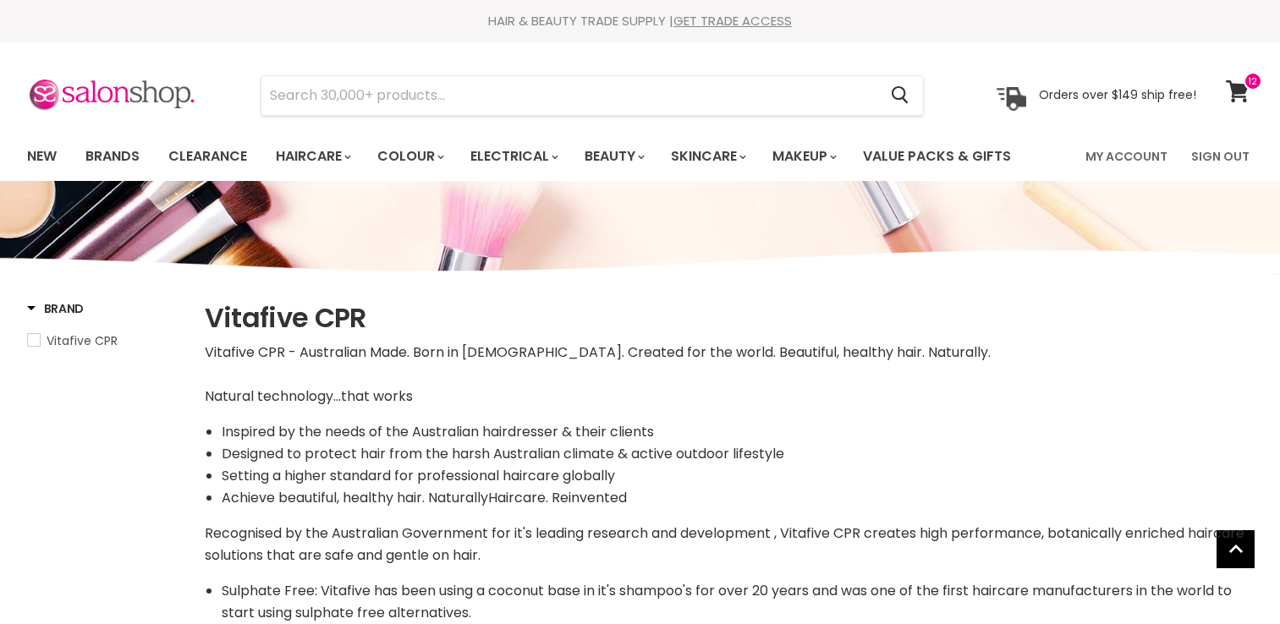
select select "manual"
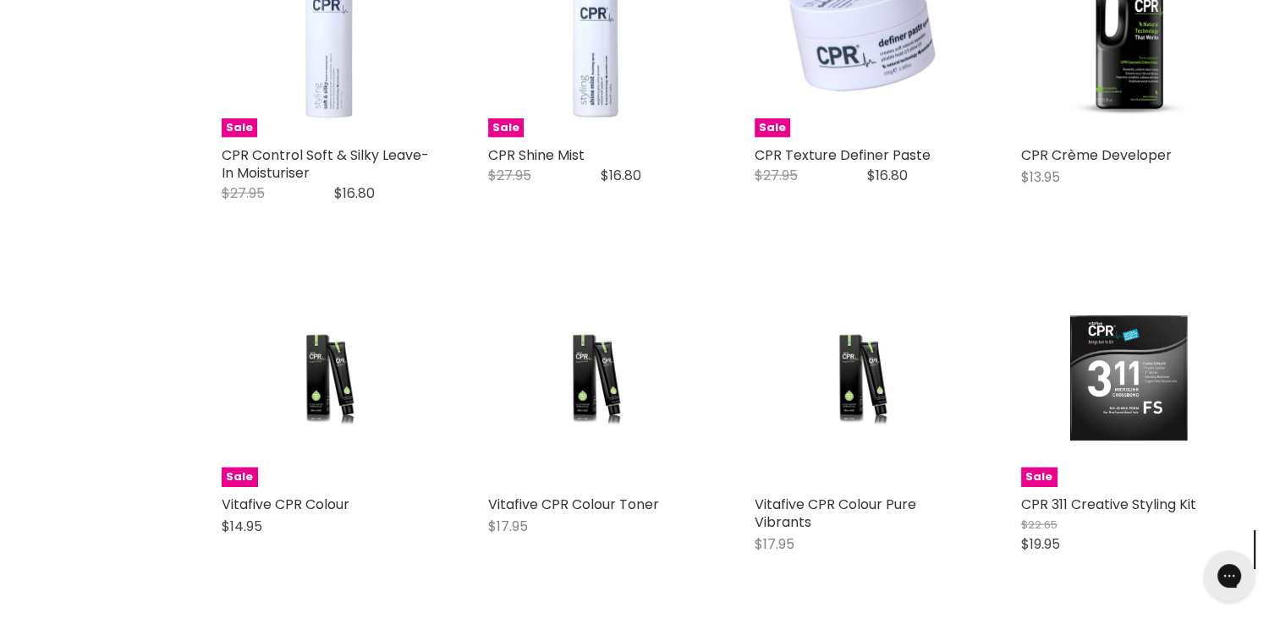
scroll to position [3772, 0]
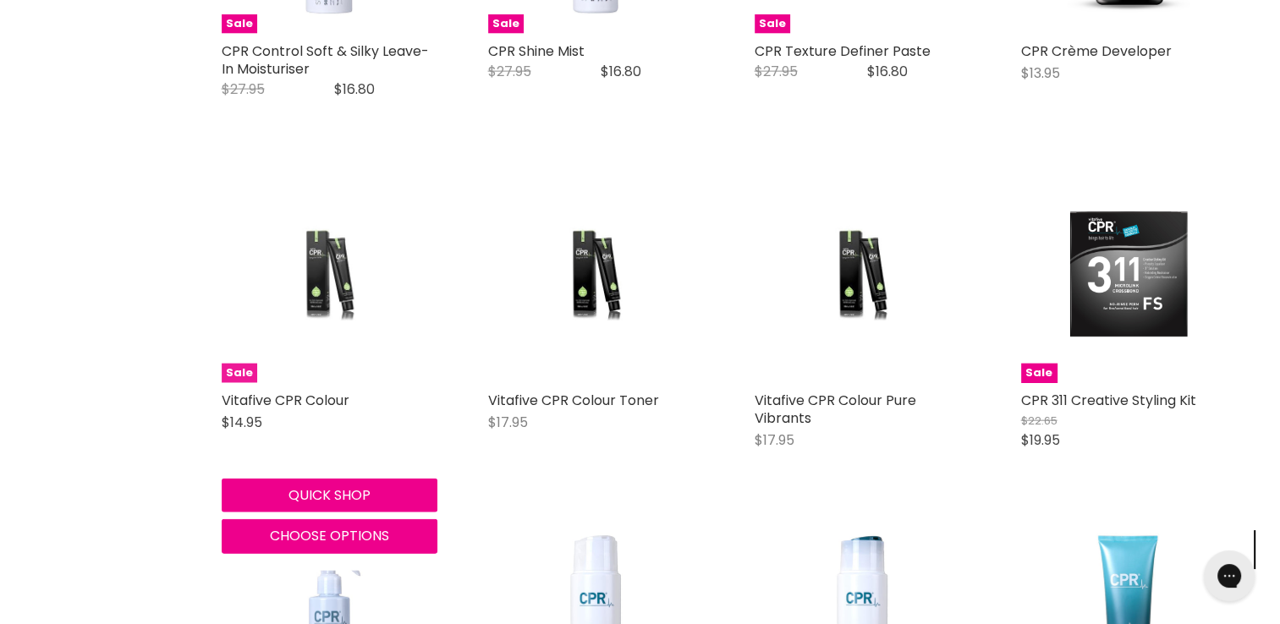
click at [310, 273] on img "Main content" at bounding box center [328, 275] width 143 height 216
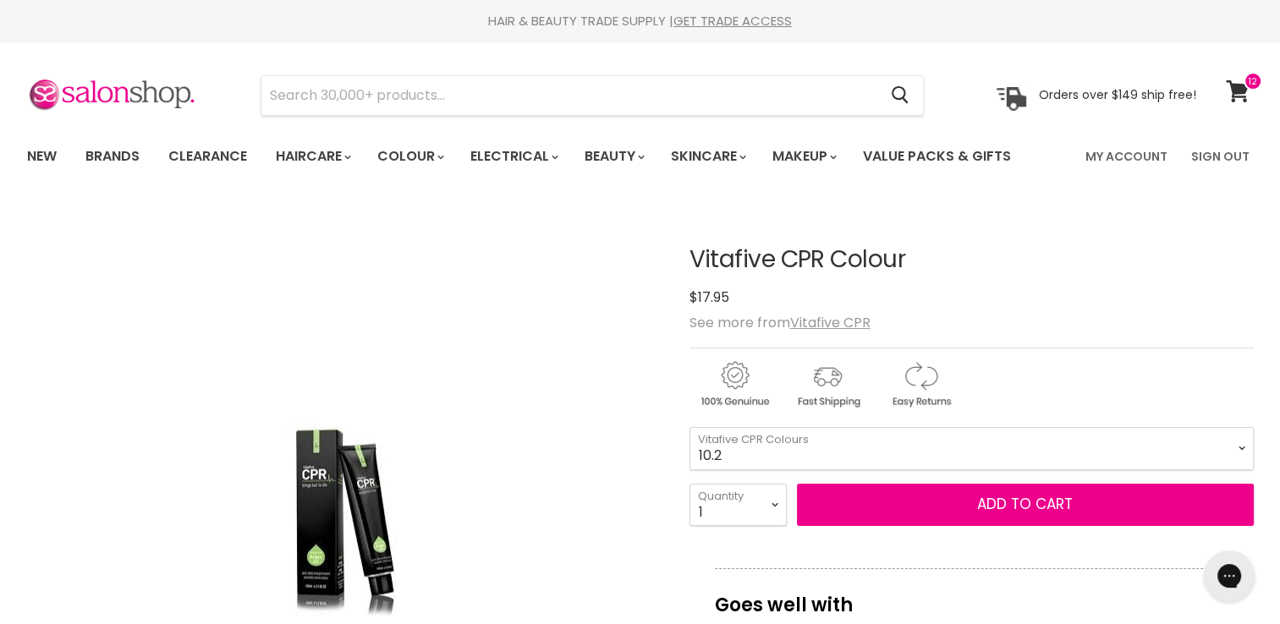
click at [689, 427] on select "1.0 1.1 3.0 3.1 3.221 3.226 3.56 3.6 3.7 4.0 4.00 4.1 4.11 4.12 4.221" at bounding box center [971, 448] width 564 height 42
click at [887, 76] on button "Search" at bounding box center [900, 95] width 45 height 39
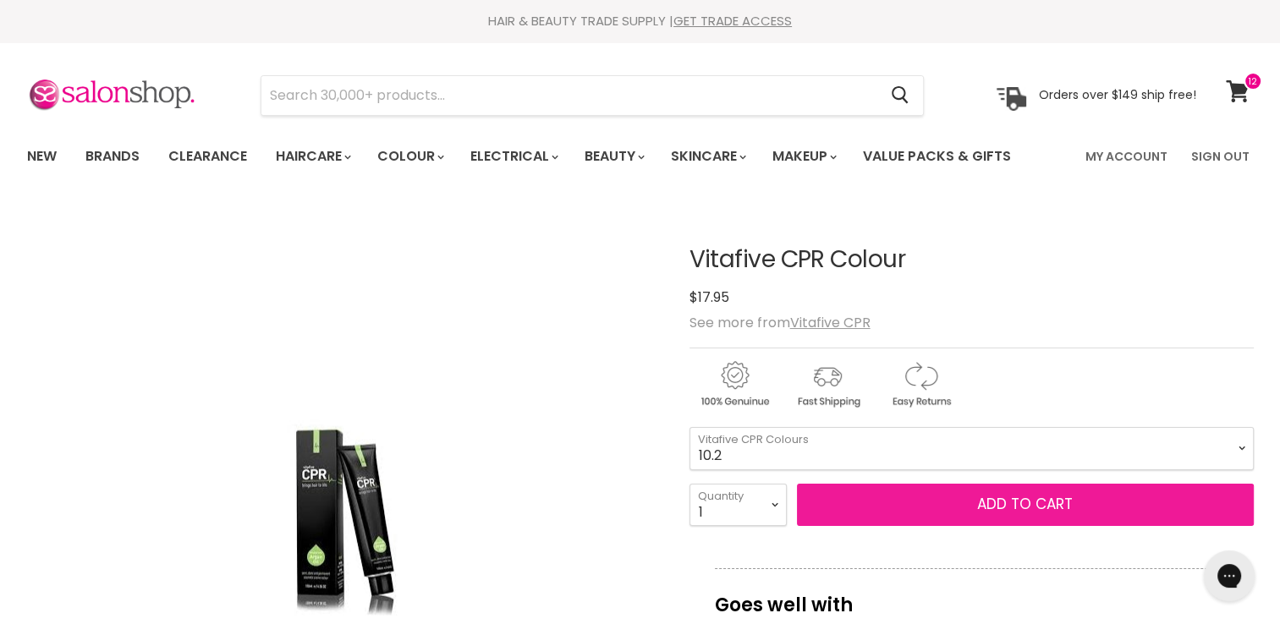
click at [950, 502] on button "Add to cart" at bounding box center [1025, 505] width 457 height 42
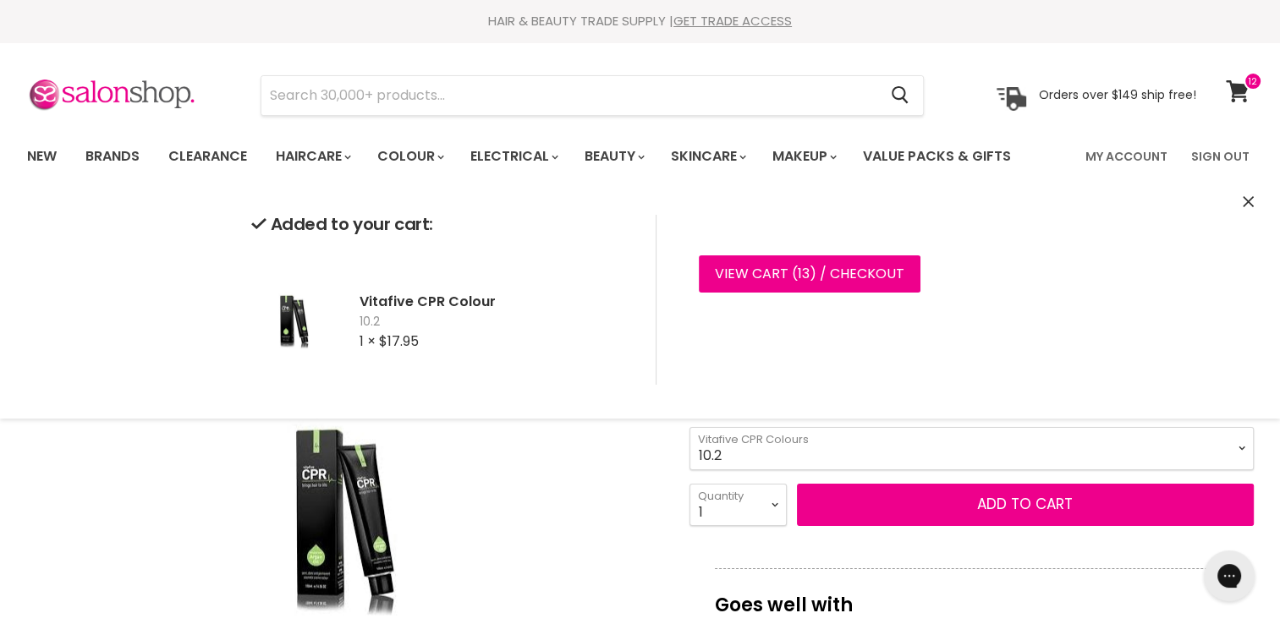
click at [1239, 455] on select "1.0 1.1 3.0 3.1 3.221 3.226 3.56 3.6 3.7 4.0 4.00 4.1 4.11 4.12 4.221" at bounding box center [971, 448] width 564 height 42
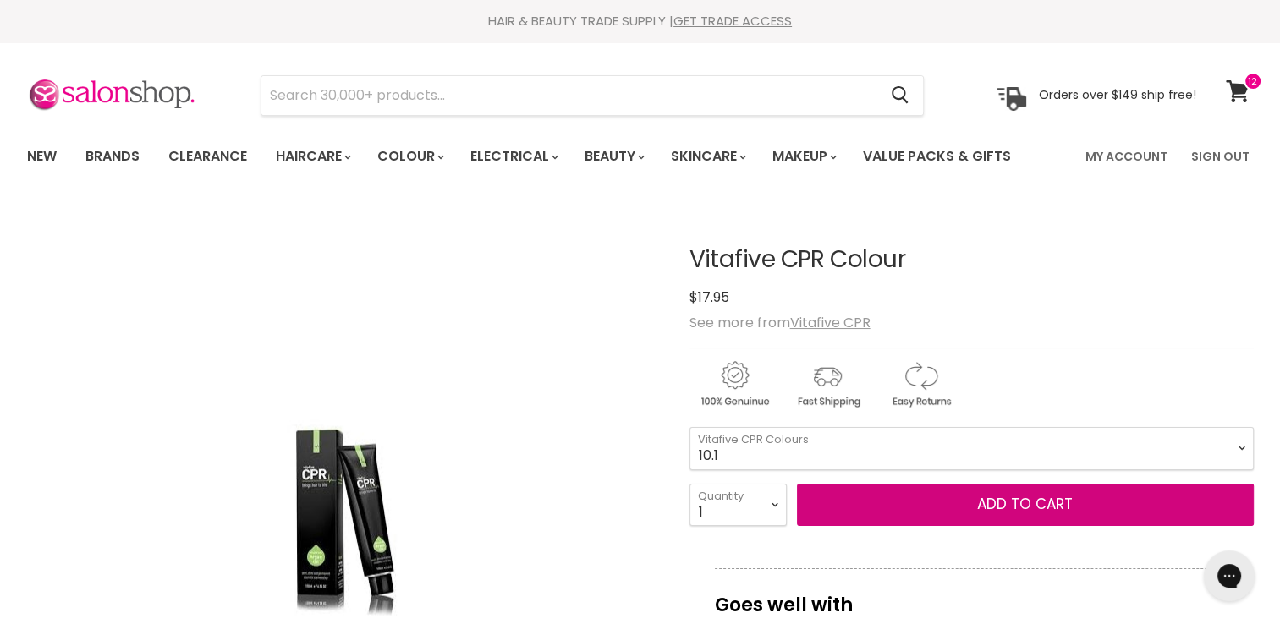
click at [689, 427] on select "1.0 1.1 3.0 3.1 3.221 3.226 3.56 3.6 3.7 4.0 4.00 4.1 4.11 4.12 4.221" at bounding box center [971, 448] width 564 height 42
select select "10.1"
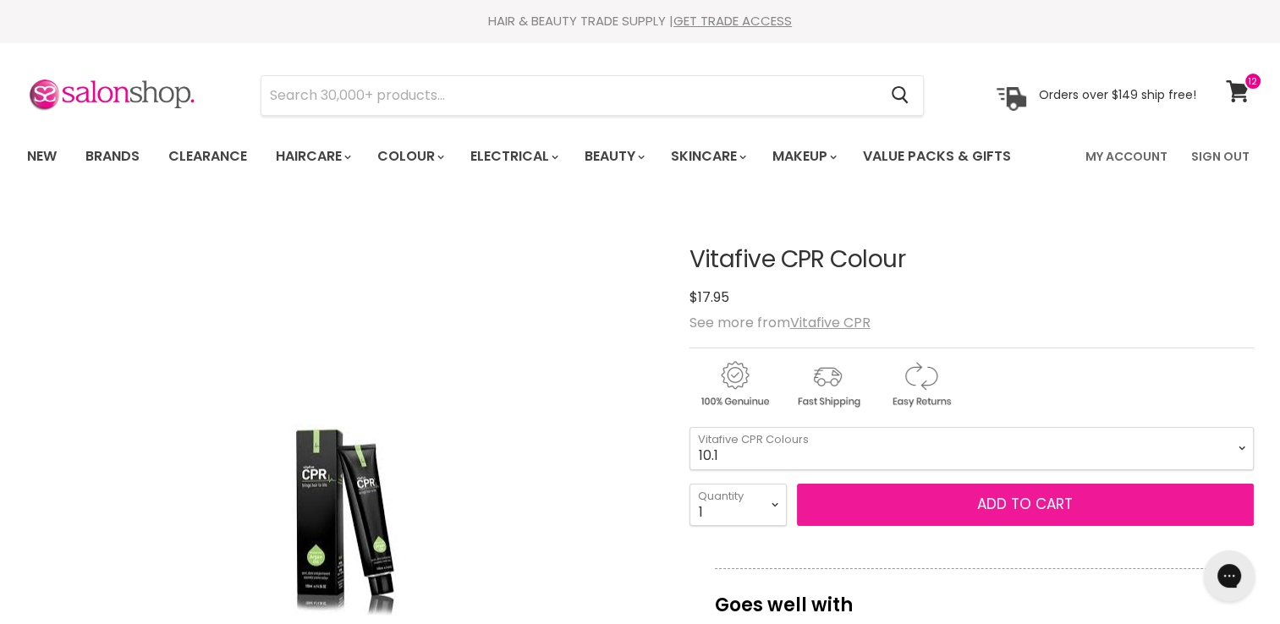
click at [1075, 522] on button "Add to cart" at bounding box center [1025, 505] width 457 height 42
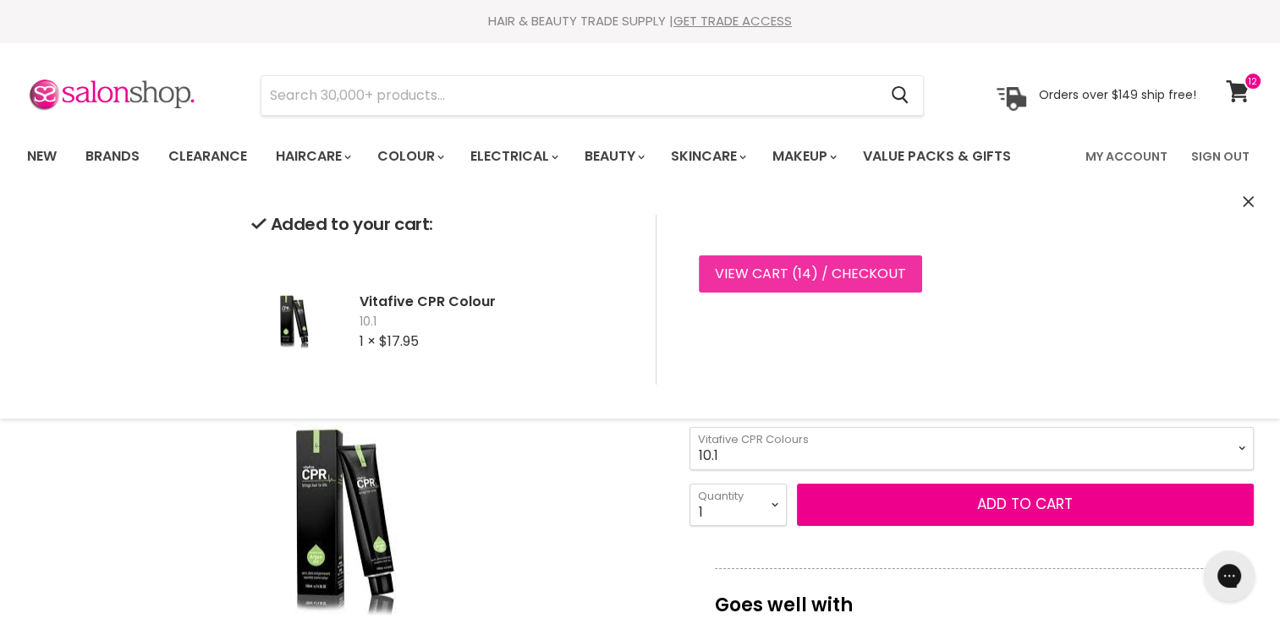
click at [822, 277] on link "View cart ( 14 ) / Checkout" at bounding box center [810, 273] width 223 height 37
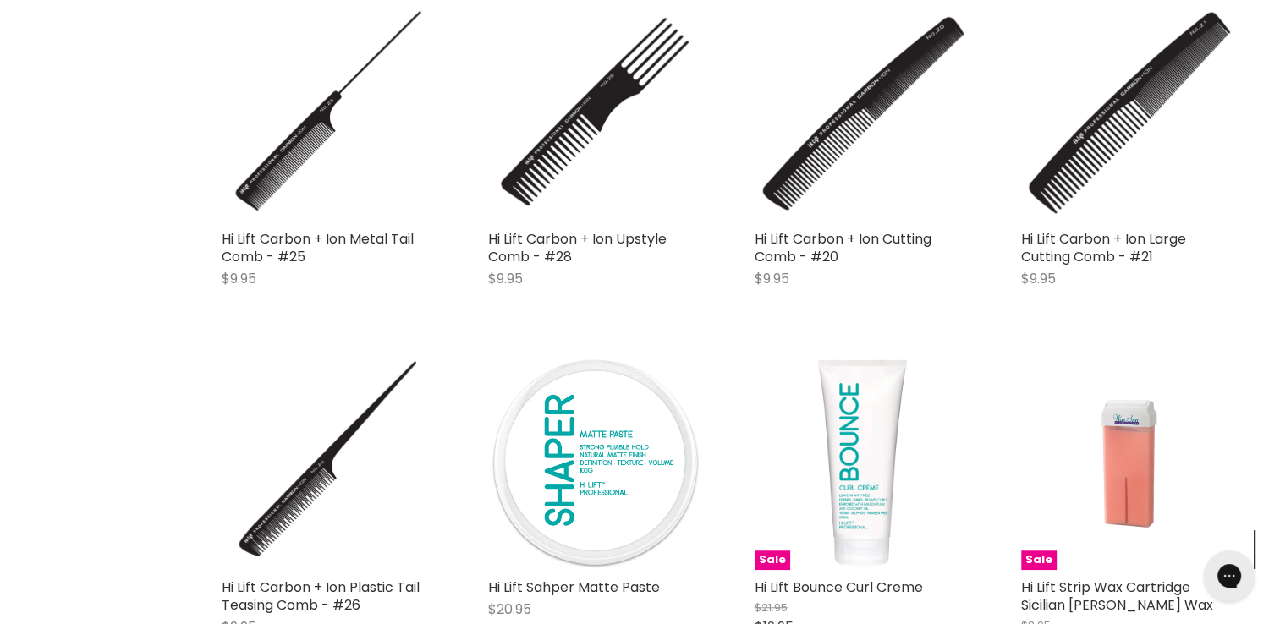
scroll to position [1446, 0]
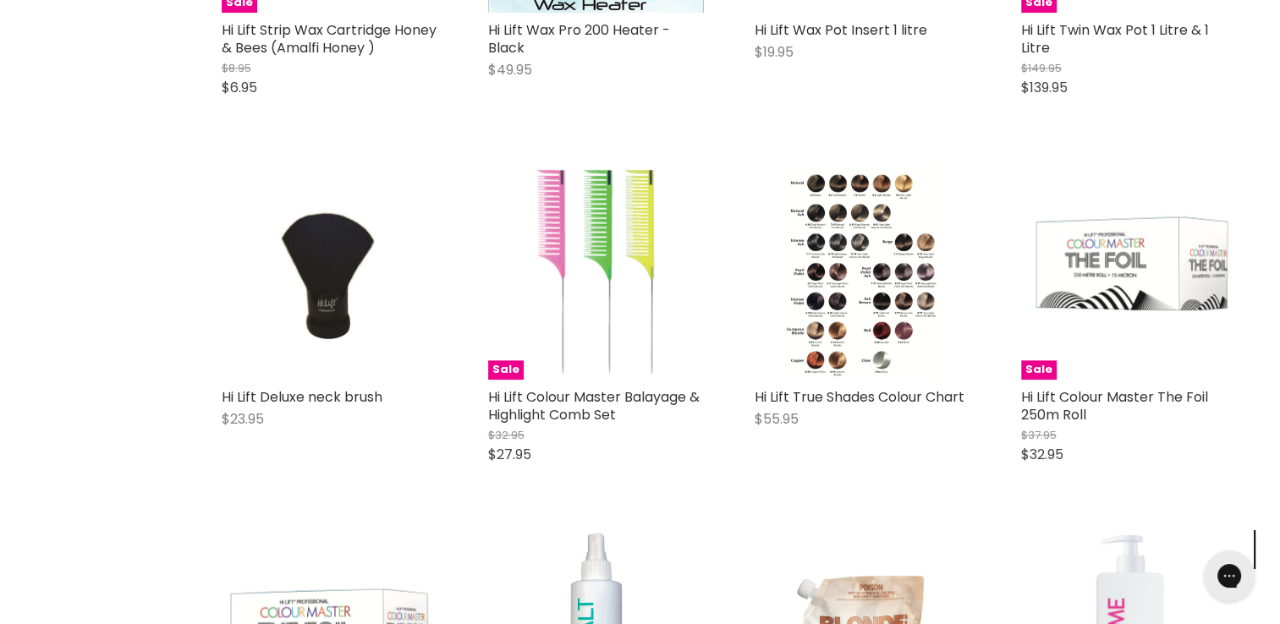
scroll to position [2046, 0]
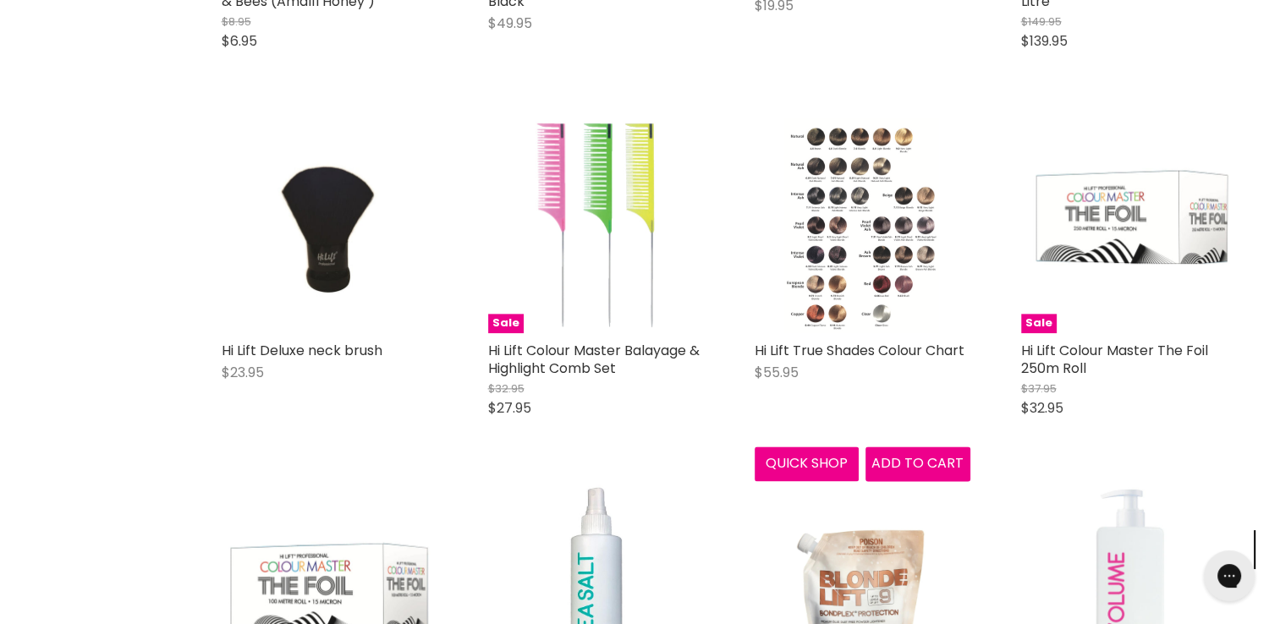
click at [878, 308] on img "Main content" at bounding box center [862, 226] width 154 height 216
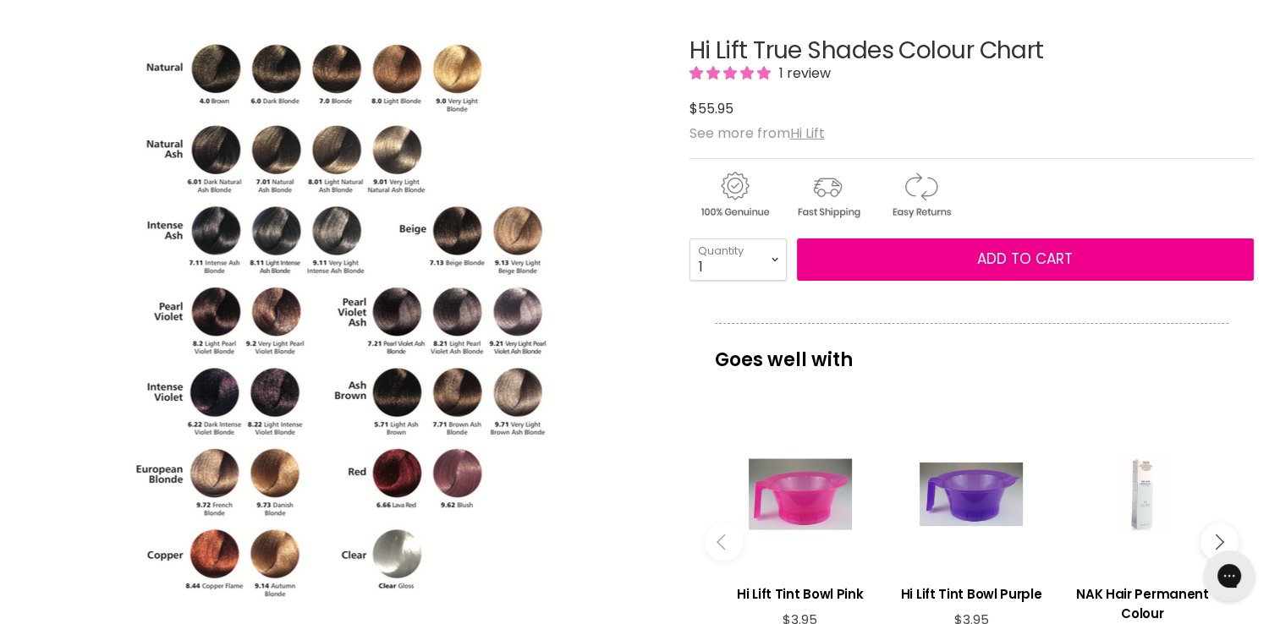
scroll to position [217, 0]
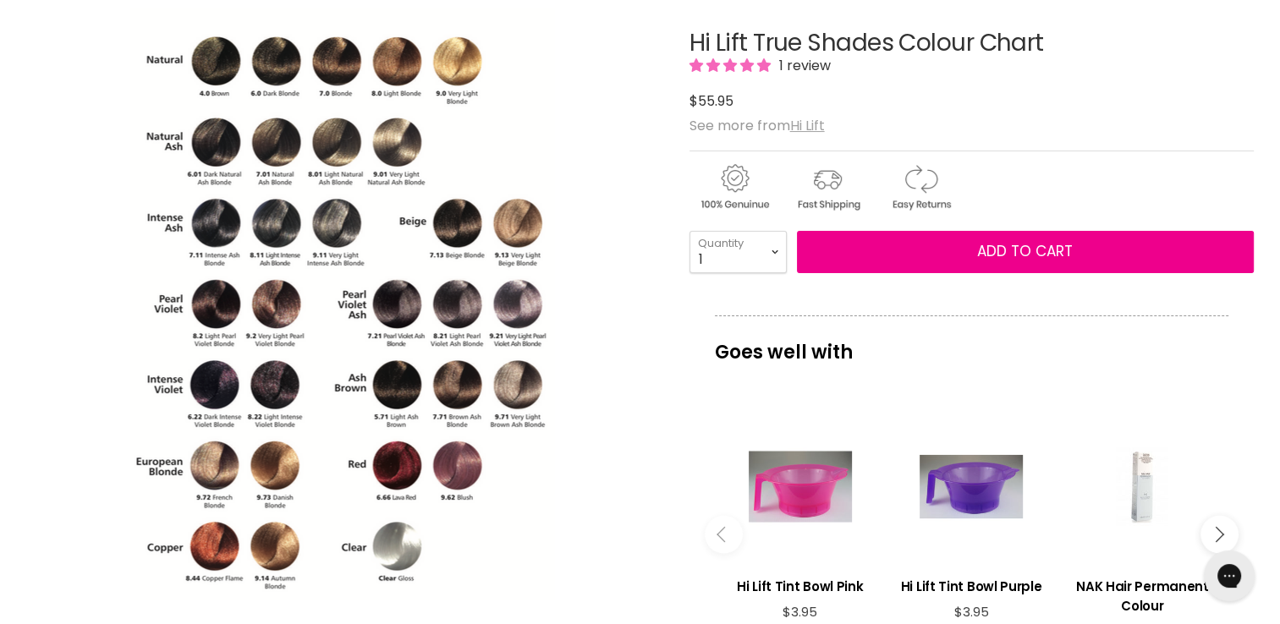
click at [799, 129] on u "Hi Lift" at bounding box center [807, 125] width 35 height 19
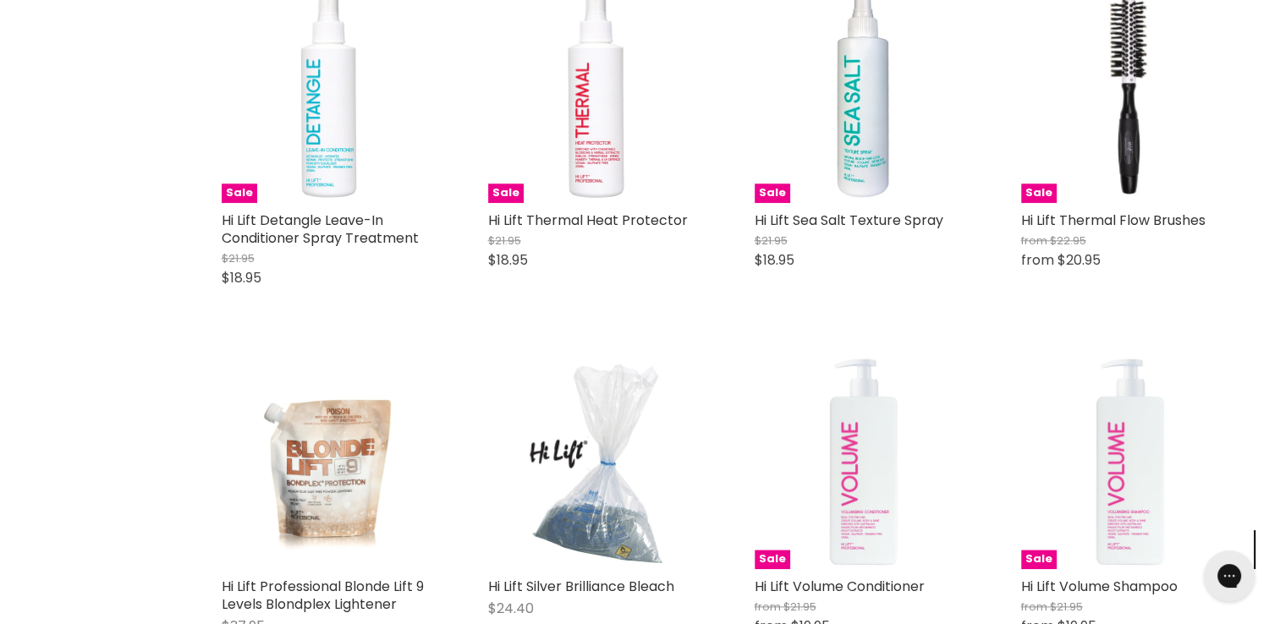
scroll to position [1736, 0]
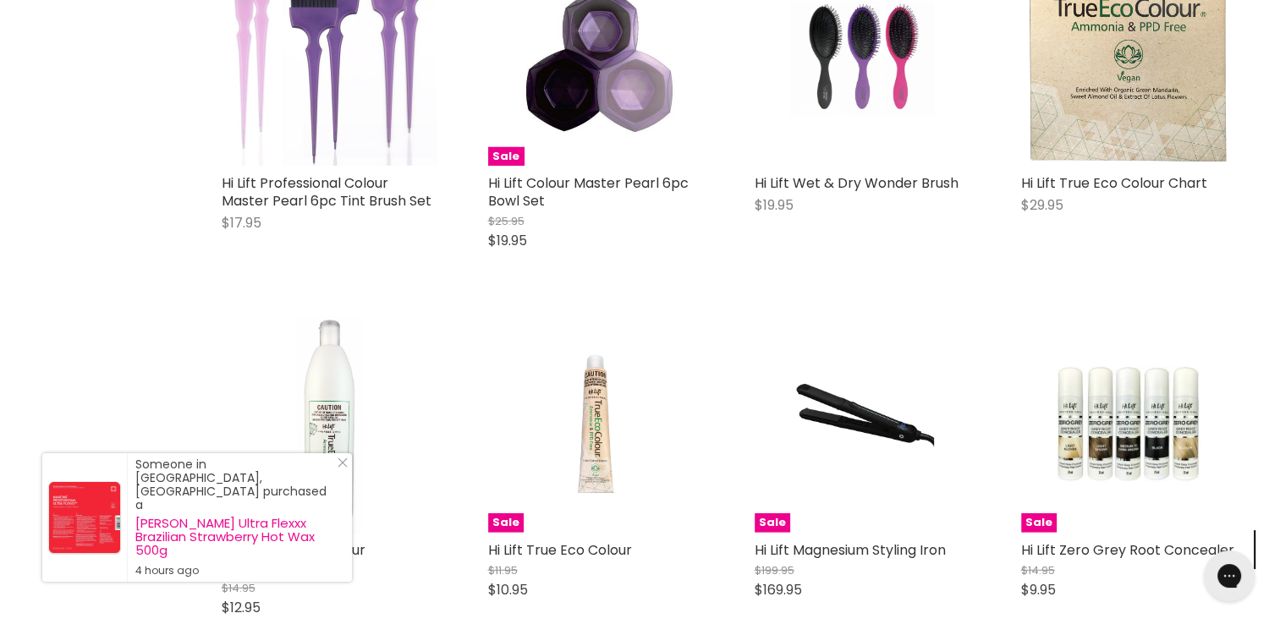
scroll to position [4691, 0]
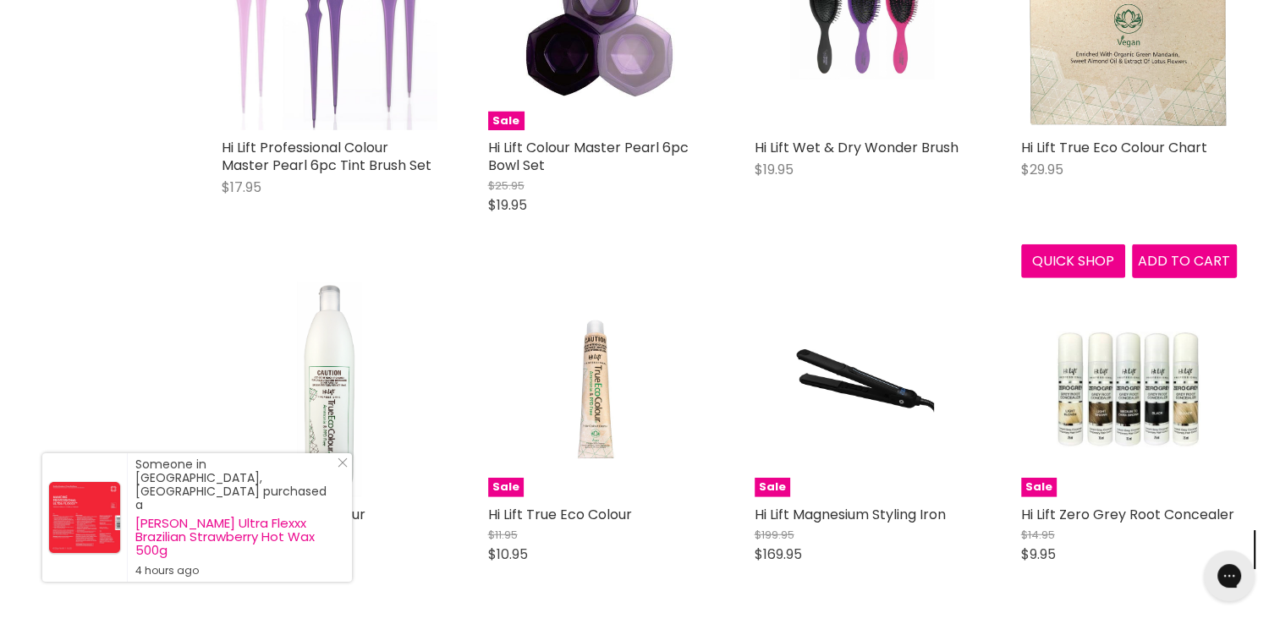
click at [1137, 118] on img "Main content" at bounding box center [1129, 23] width 216 height 216
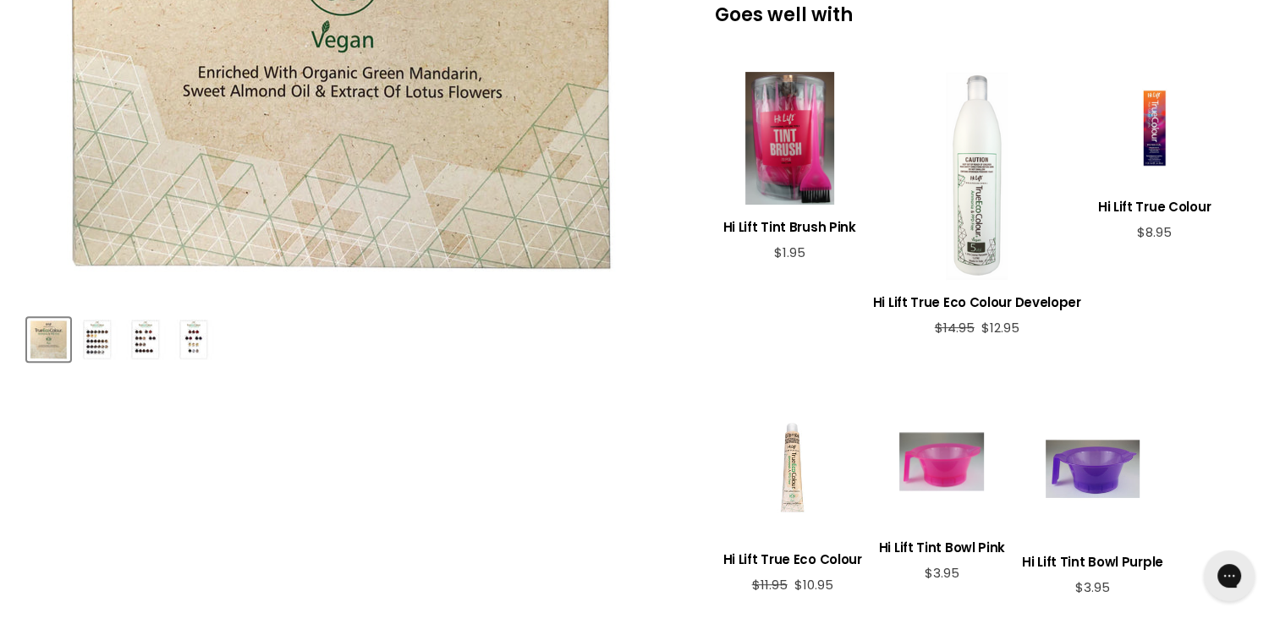
click at [102, 347] on img "Product thumbnails" at bounding box center [97, 340] width 40 height 40
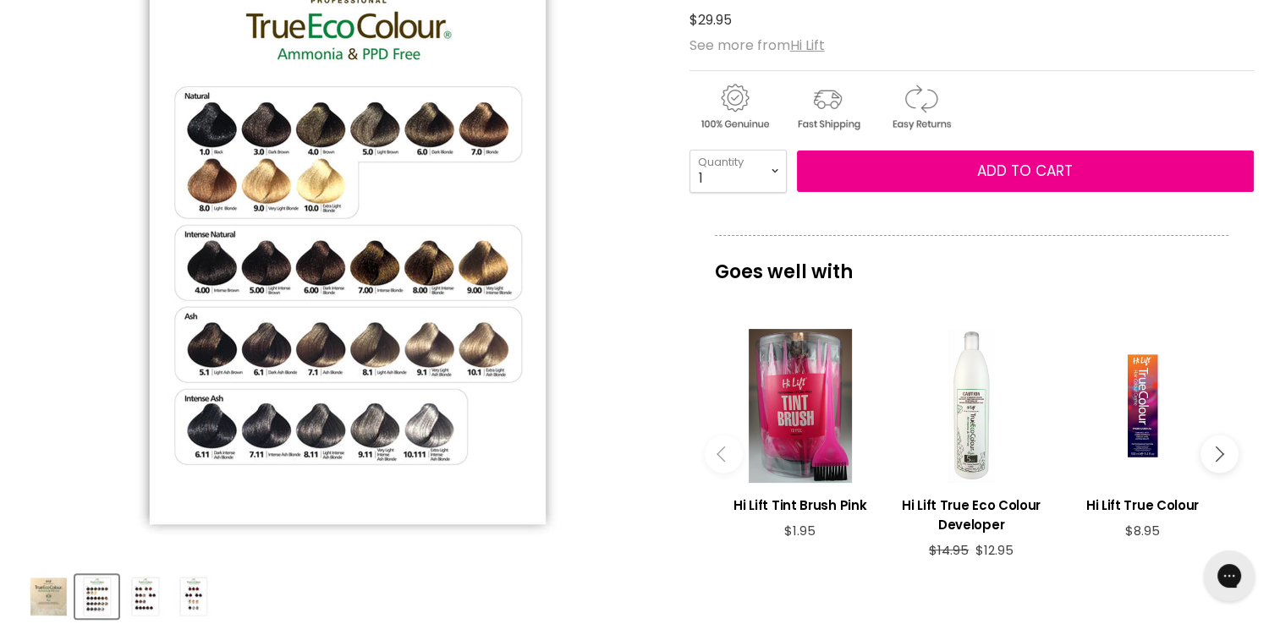
scroll to position [303, 0]
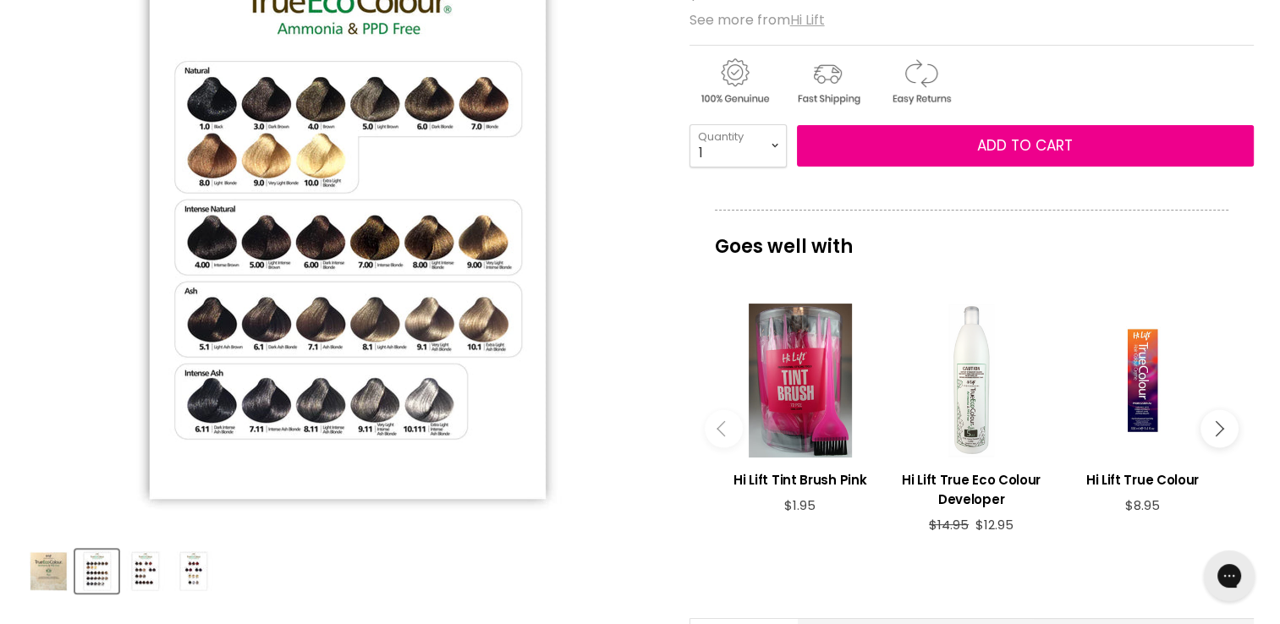
click at [811, 19] on u "Hi Lift" at bounding box center [807, 19] width 35 height 19
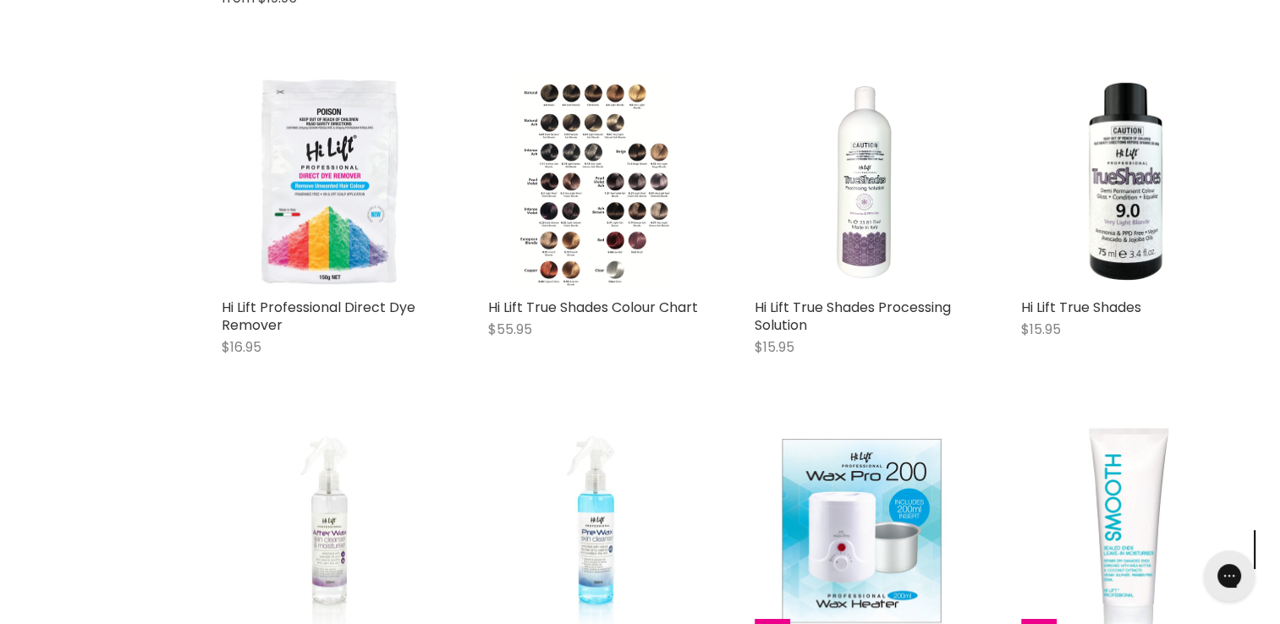
scroll to position [4330, 0]
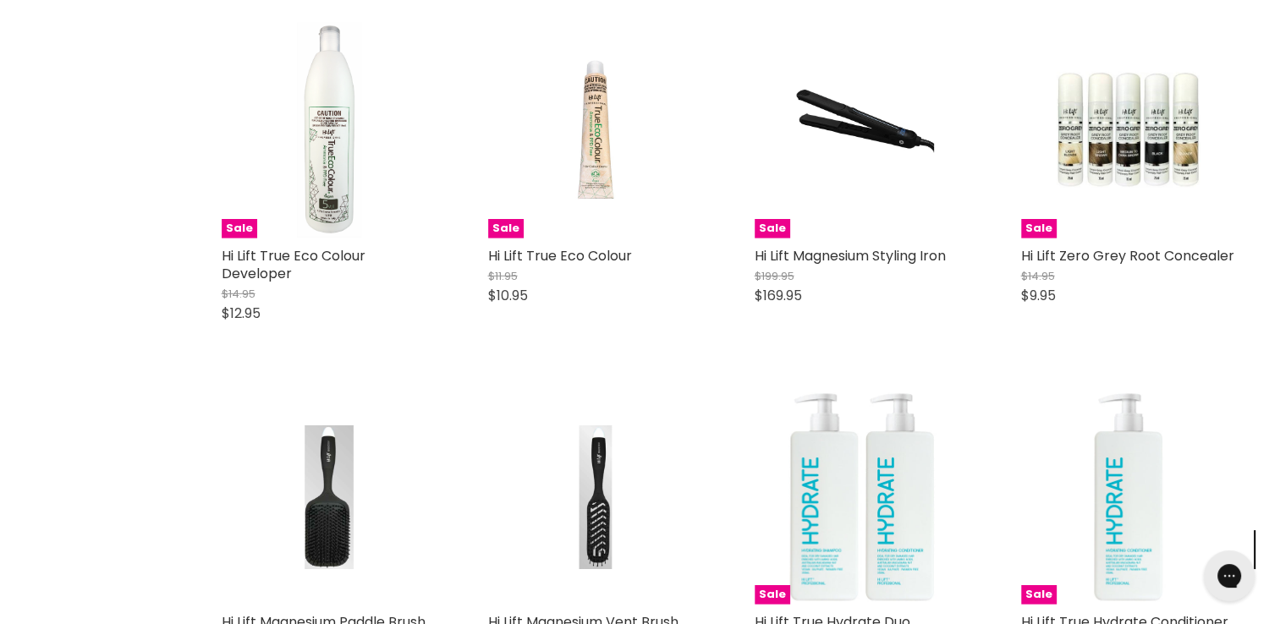
scroll to position [5021, 0]
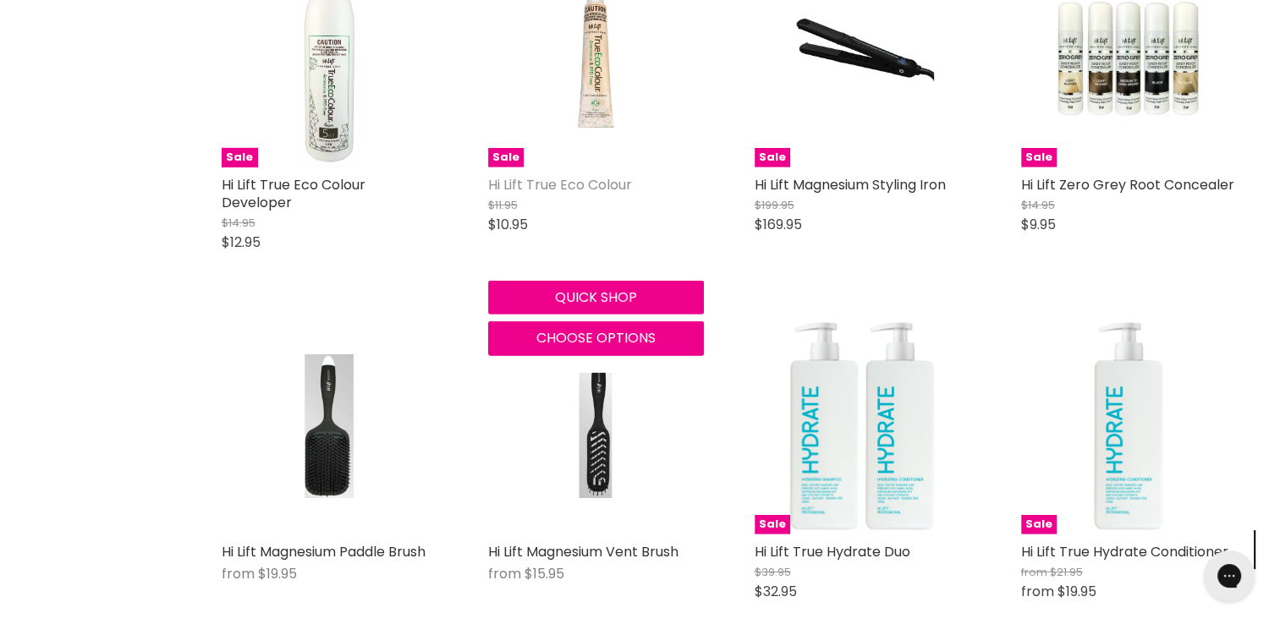
click at [570, 193] on link "Hi Lift True Eco Colour" at bounding box center [560, 184] width 144 height 19
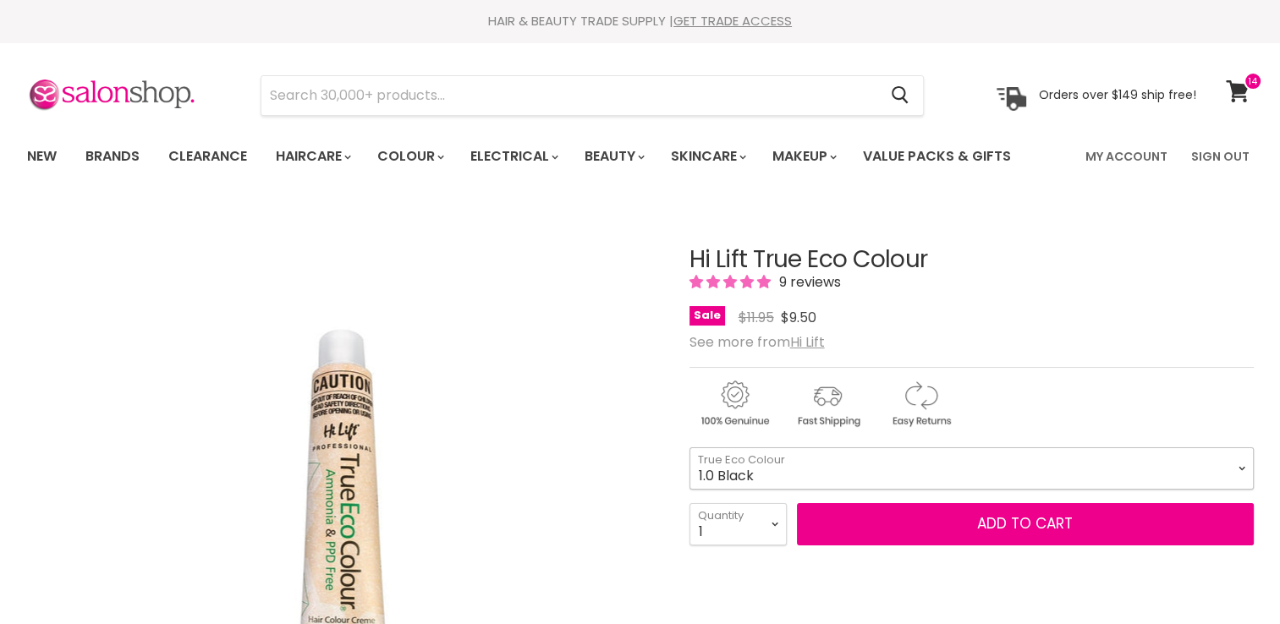
click at [775, 475] on select "1.0 Black 3.0 Dark Brown 4.0 Brown 4.00 Intense Brown 4.22 Intense [PERSON_NAME…" at bounding box center [971, 468] width 564 height 42
click at [689, 447] on select "1.0 Black 3.0 Dark Brown 4.0 Brown 4.00 Intense Brown 4.22 Intense Violet Bloom…" at bounding box center [971, 468] width 564 height 42
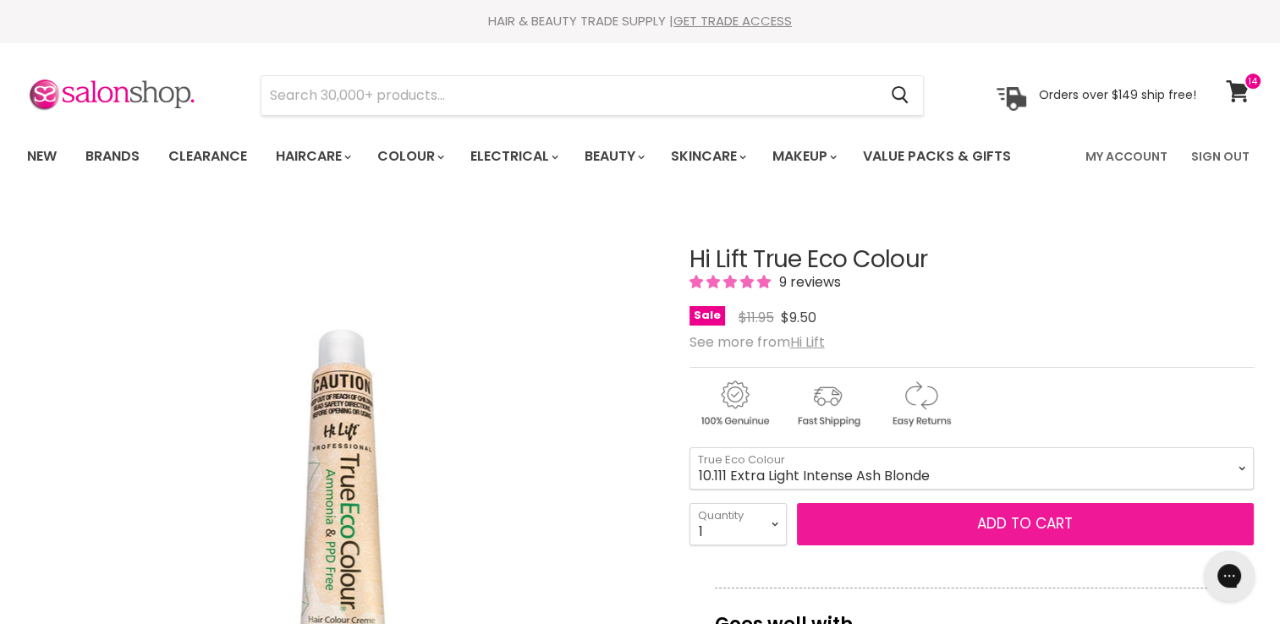
click at [989, 533] on button "Add to cart" at bounding box center [1025, 524] width 457 height 42
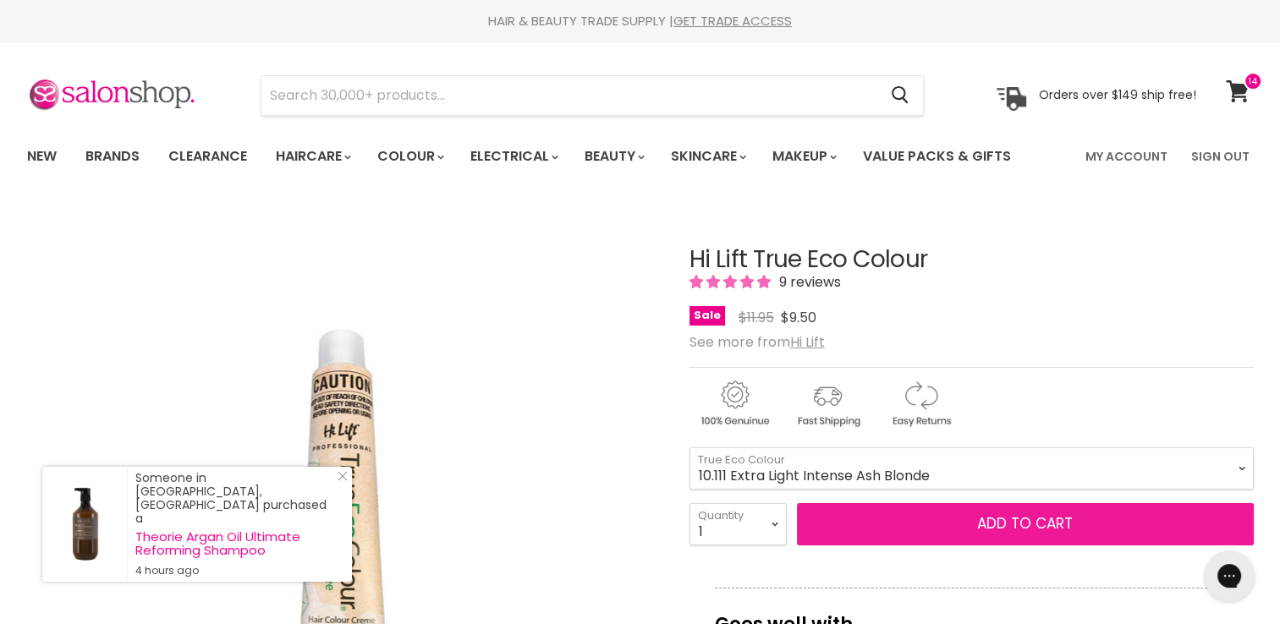
click at [989, 533] on button "Add to cart" at bounding box center [1025, 524] width 457 height 42
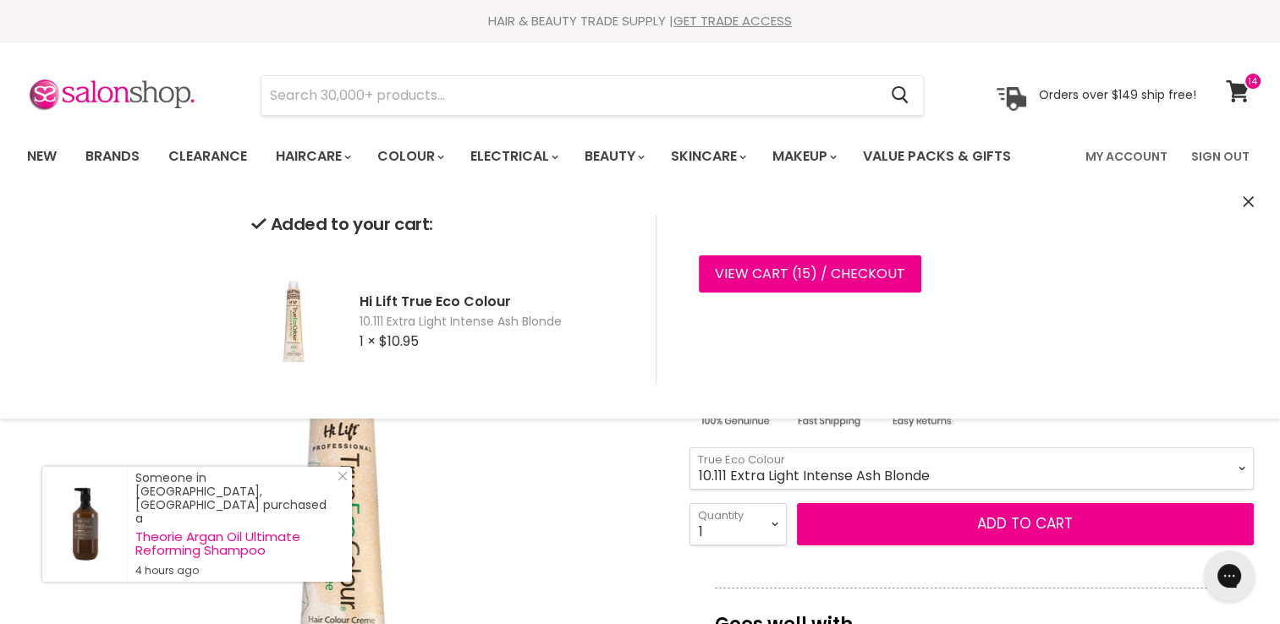
click at [1225, 454] on select "1.0 Black 3.0 Dark Brown 4.0 Brown 4.00 Intense Brown 4.22 Intense Violet Bloom…" at bounding box center [971, 468] width 564 height 42
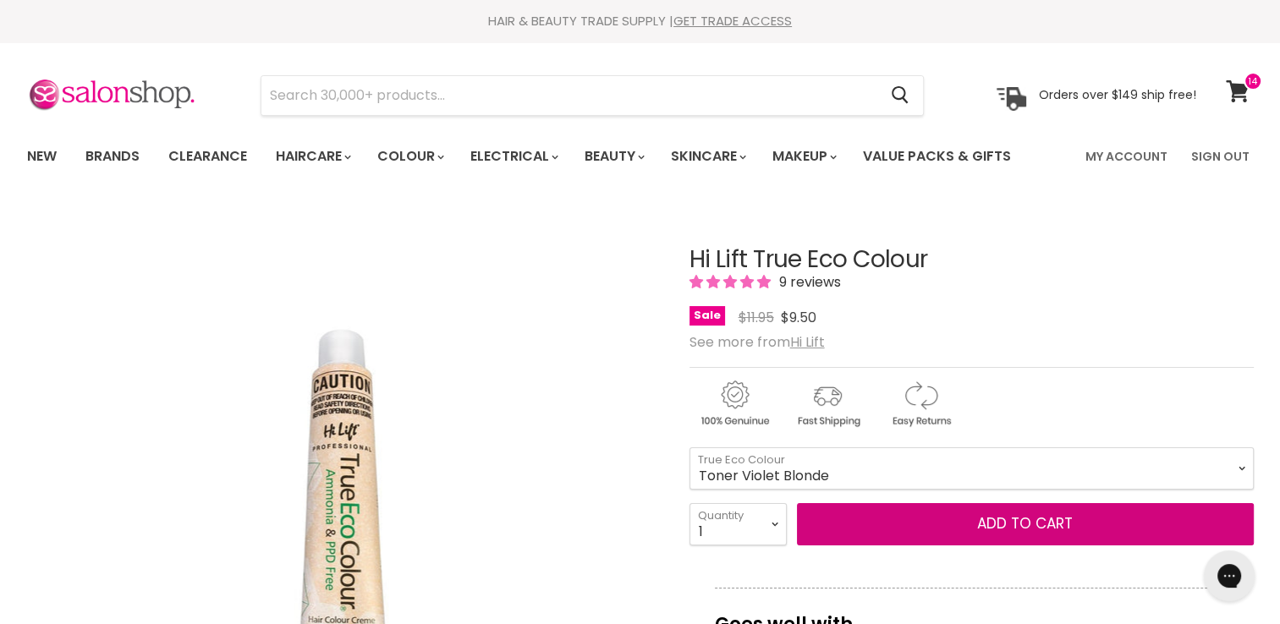
click at [689, 447] on select "1.0 Black 3.0 Dark Brown 4.0 Brown 4.00 Intense Brown 4.22 Intense Violet Bloom…" at bounding box center [971, 468] width 564 height 42
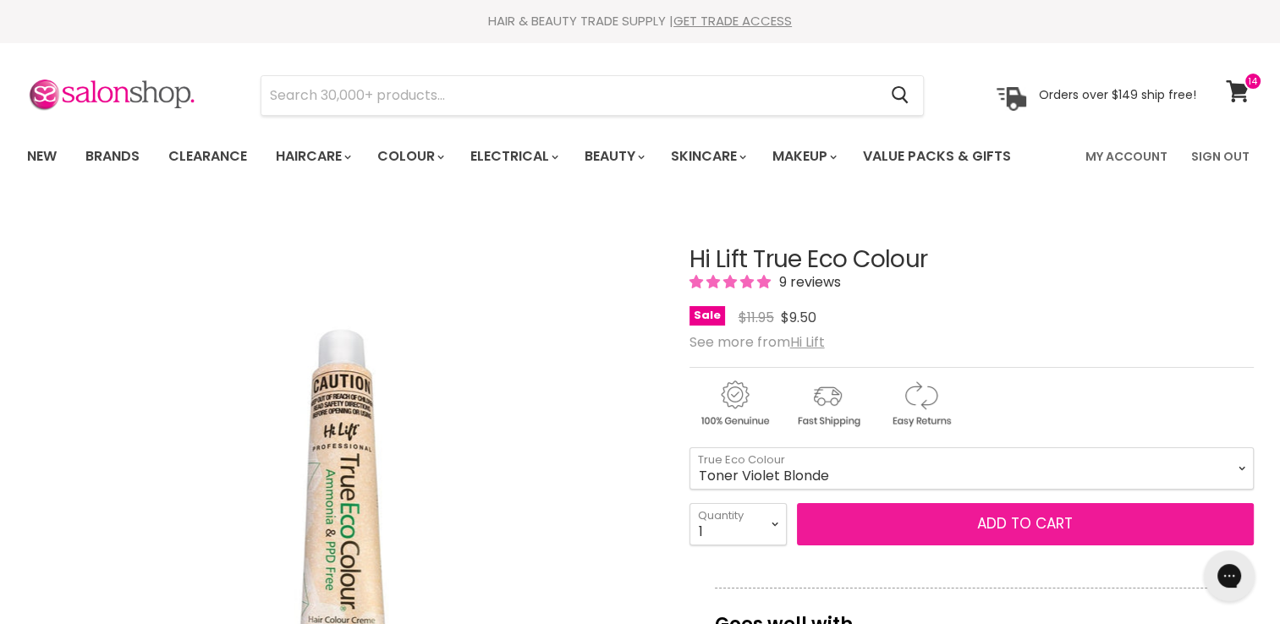
click at [1018, 519] on button "Add to cart" at bounding box center [1025, 524] width 457 height 42
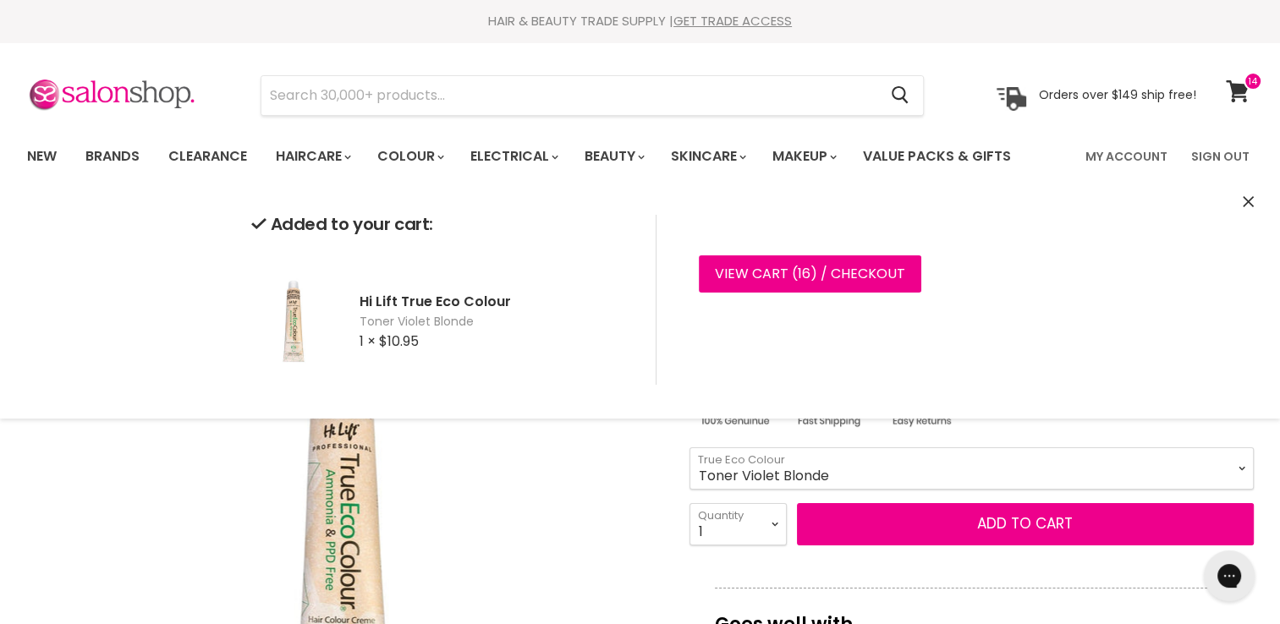
click at [1184, 475] on select "1.0 Black 3.0 Dark Brown 4.0 Brown 4.00 Intense Brown 4.22 Intense Violet Bloom…" at bounding box center [971, 468] width 564 height 42
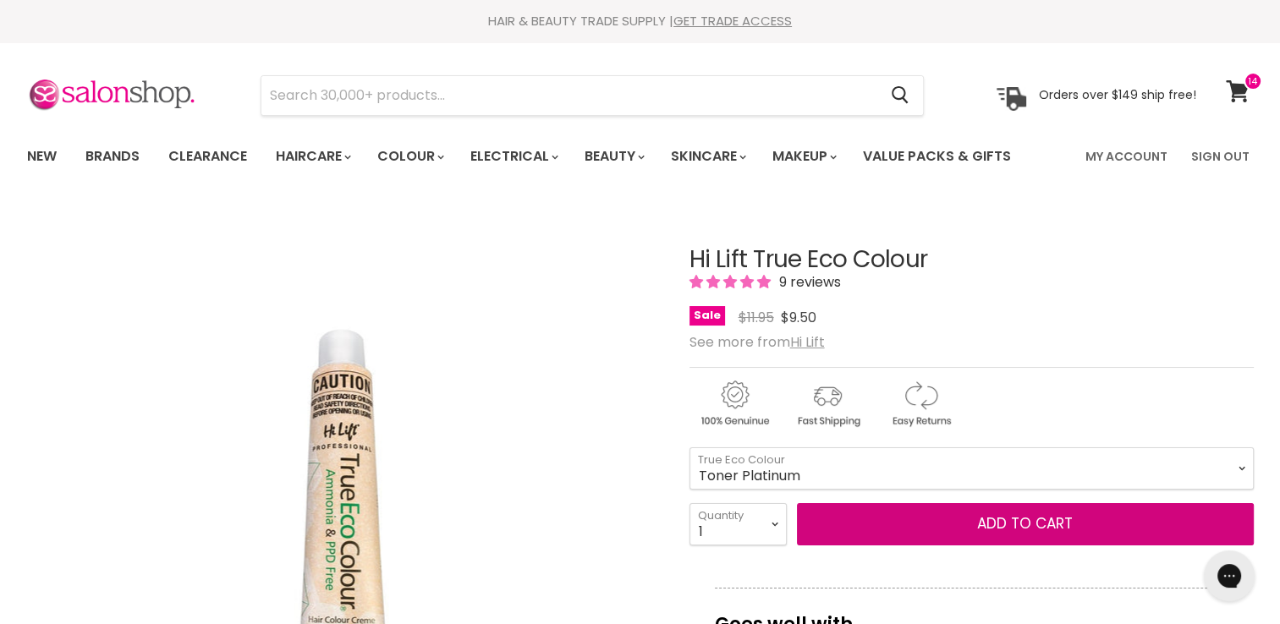
click at [689, 447] on select "1.0 Black 3.0 Dark Brown 4.0 Brown 4.00 Intense Brown 4.22 Intense Violet Bloom…" at bounding box center [971, 468] width 564 height 42
select select "Toner Platinum"
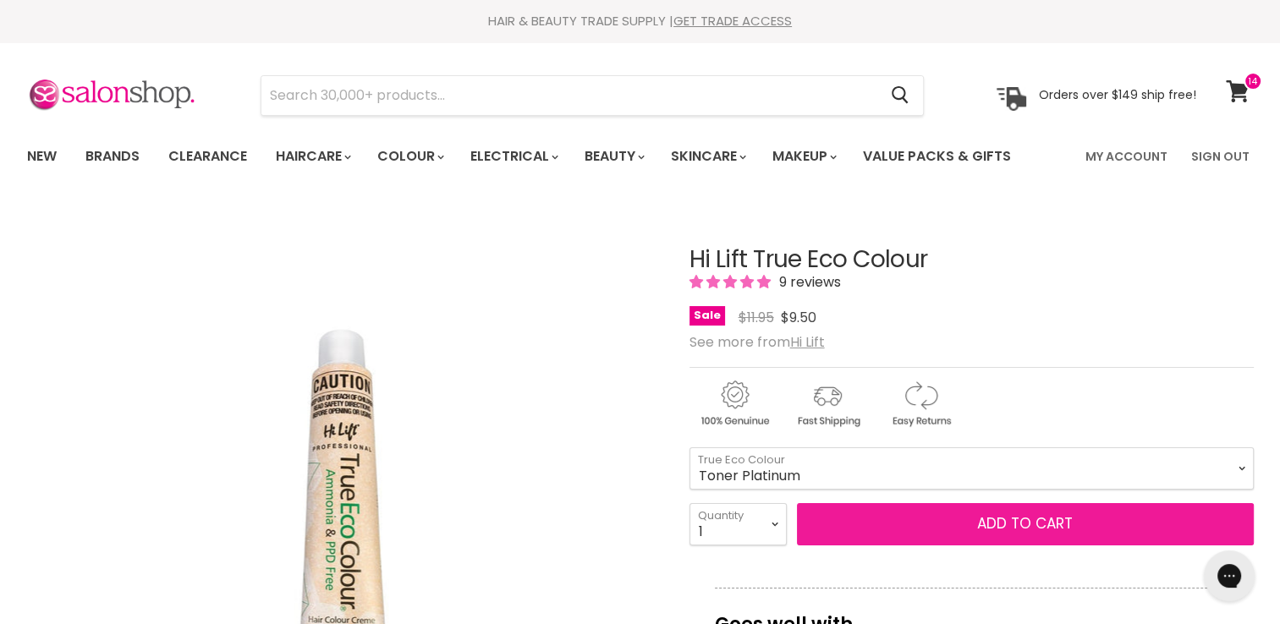
click at [1092, 513] on button "Add to cart" at bounding box center [1025, 524] width 457 height 42
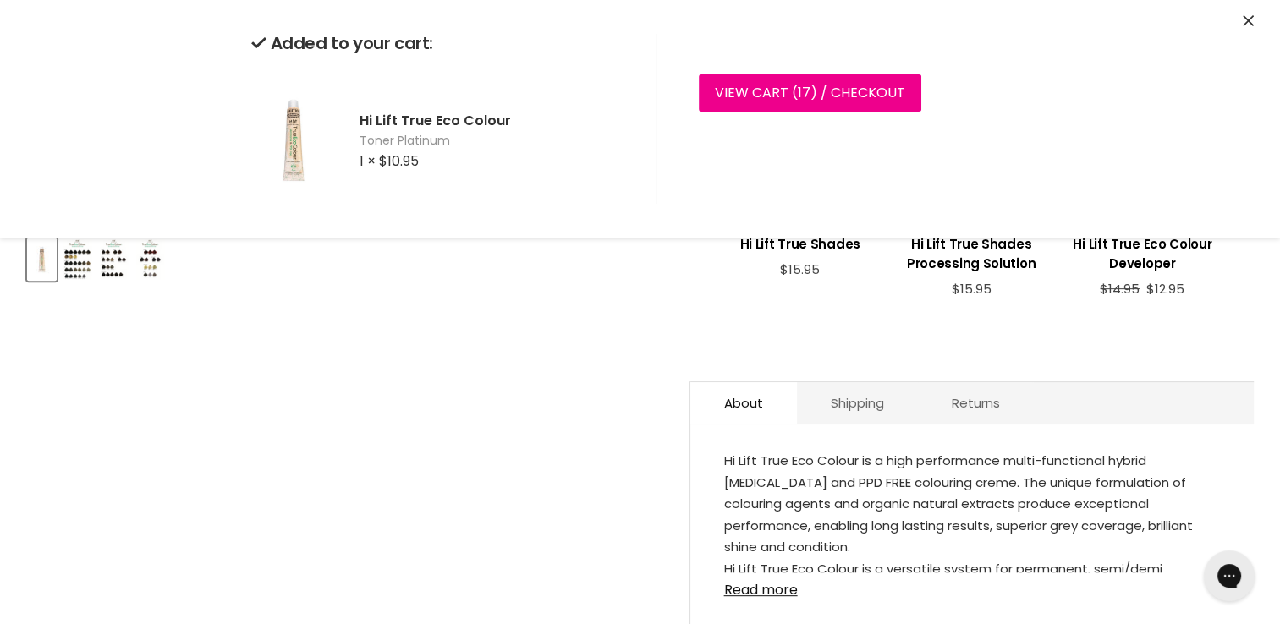
scroll to position [638, 0]
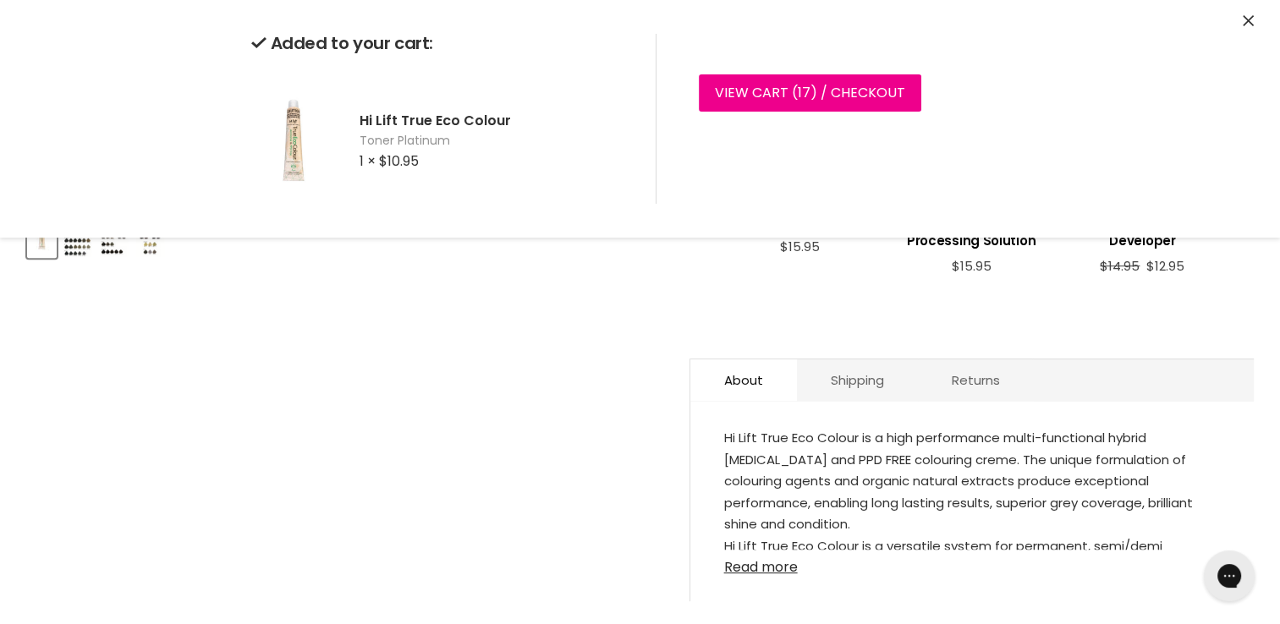
click at [771, 562] on link "Read more" at bounding box center [972, 562] width 496 height 25
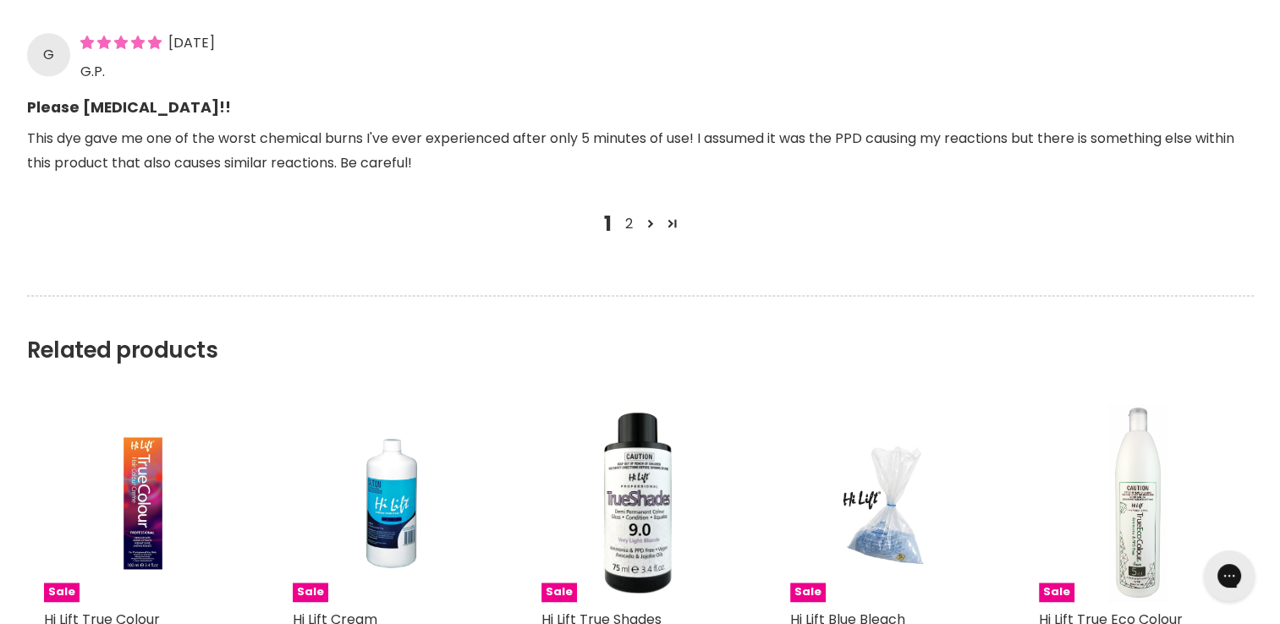
scroll to position [2482, 0]
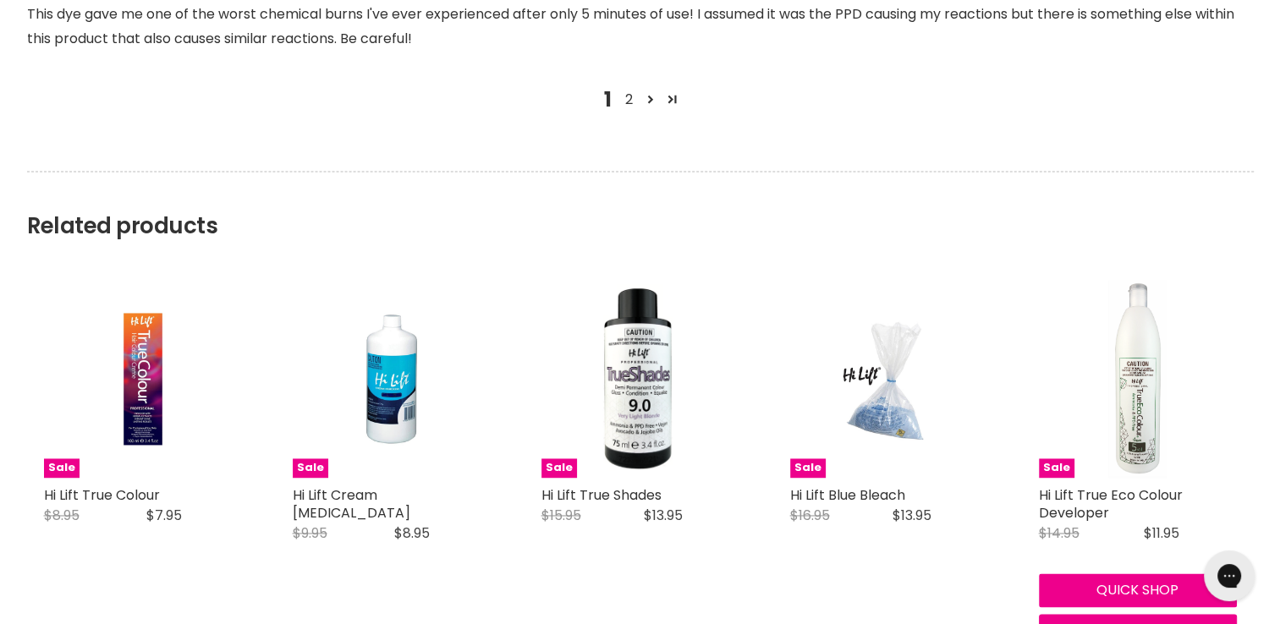
click at [1123, 479] on div "Sale Hi Lift True Eco Colour Developer Hi Lift Original Price $14.95 Current Pr…" at bounding box center [1138, 464] width 232 height 403
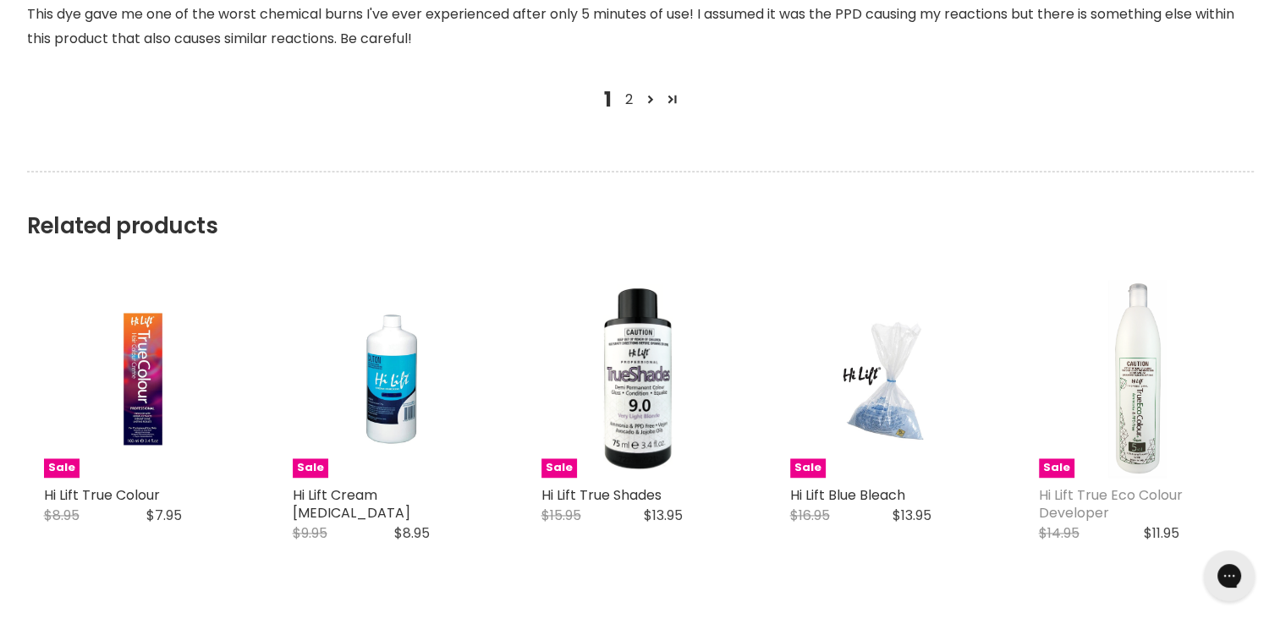
click at [1076, 489] on link "Hi Lift True Eco Colour Developer" at bounding box center [1111, 504] width 144 height 37
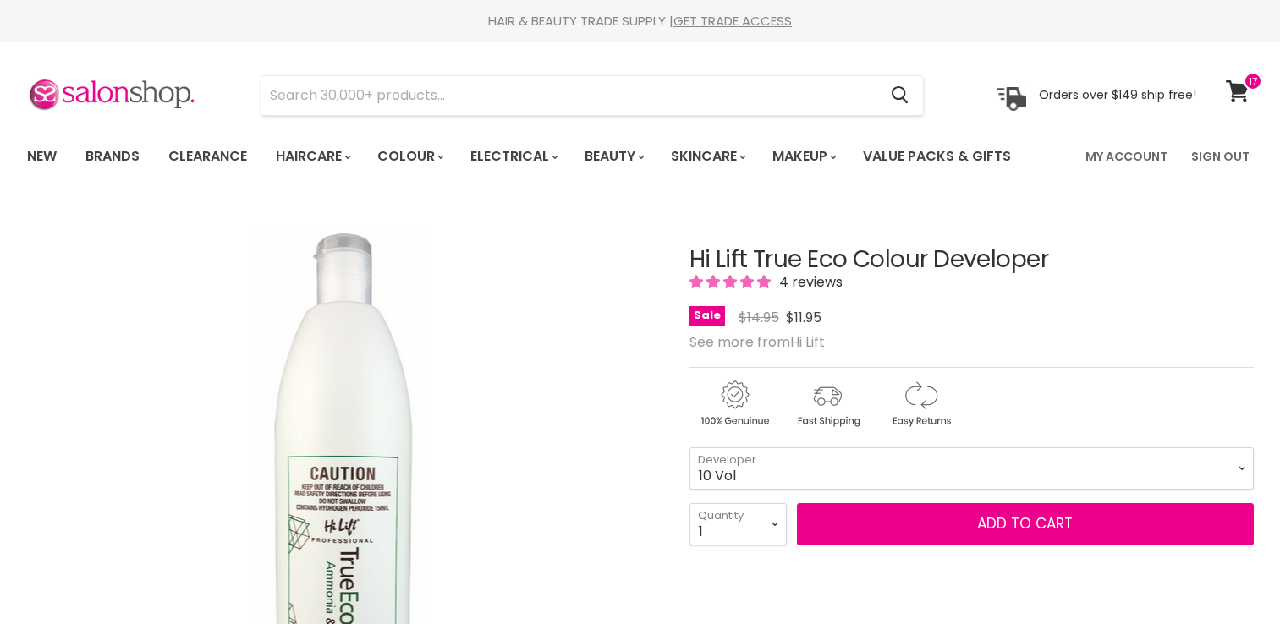
click at [1167, 472] on select "10 Vol 40 Vol 20 Vol 5 Vol 30 Vol" at bounding box center [971, 468] width 564 height 42
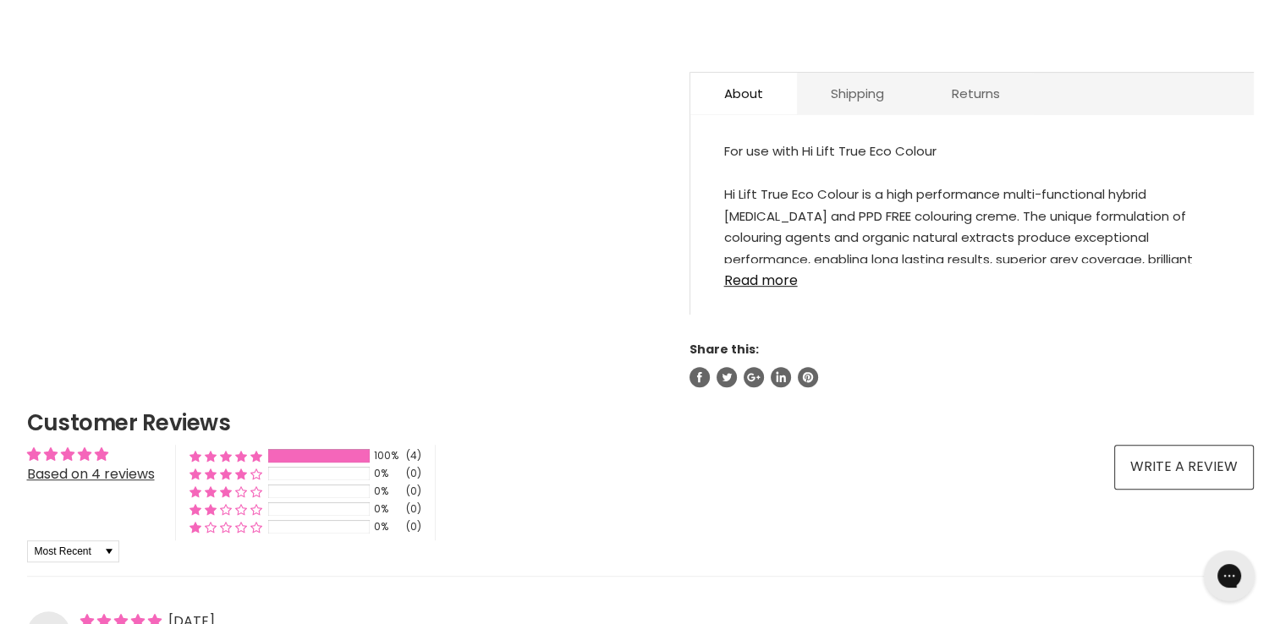
scroll to position [398, 0]
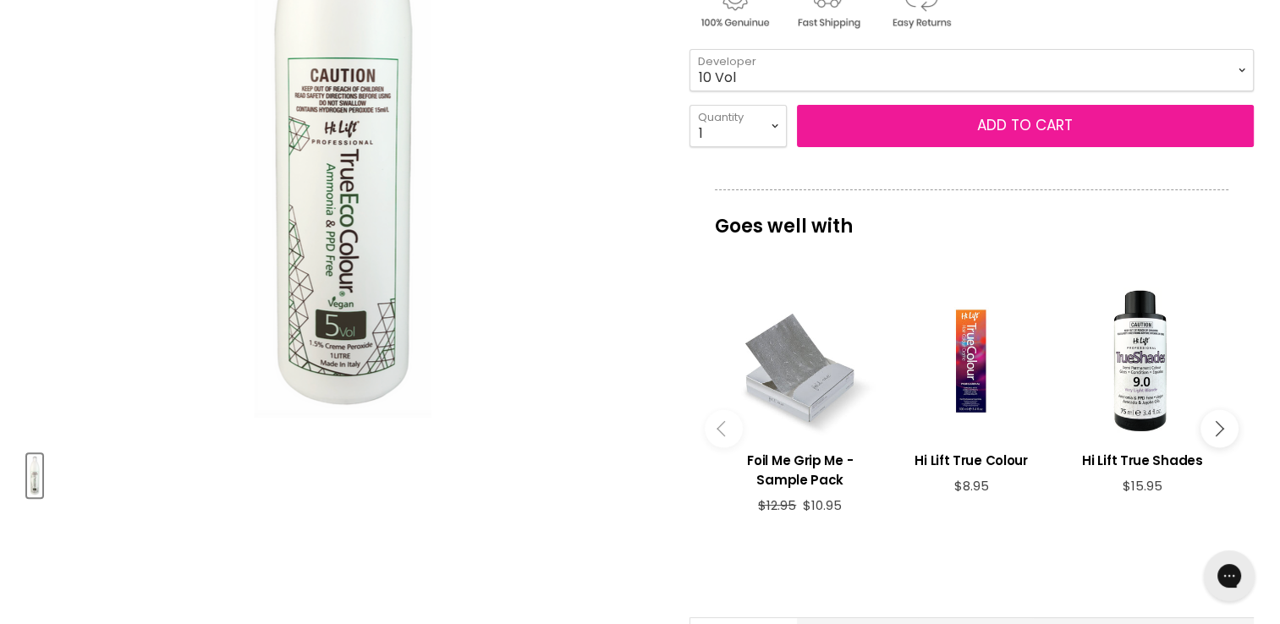
click at [1194, 127] on button "Add to cart" at bounding box center [1025, 126] width 457 height 42
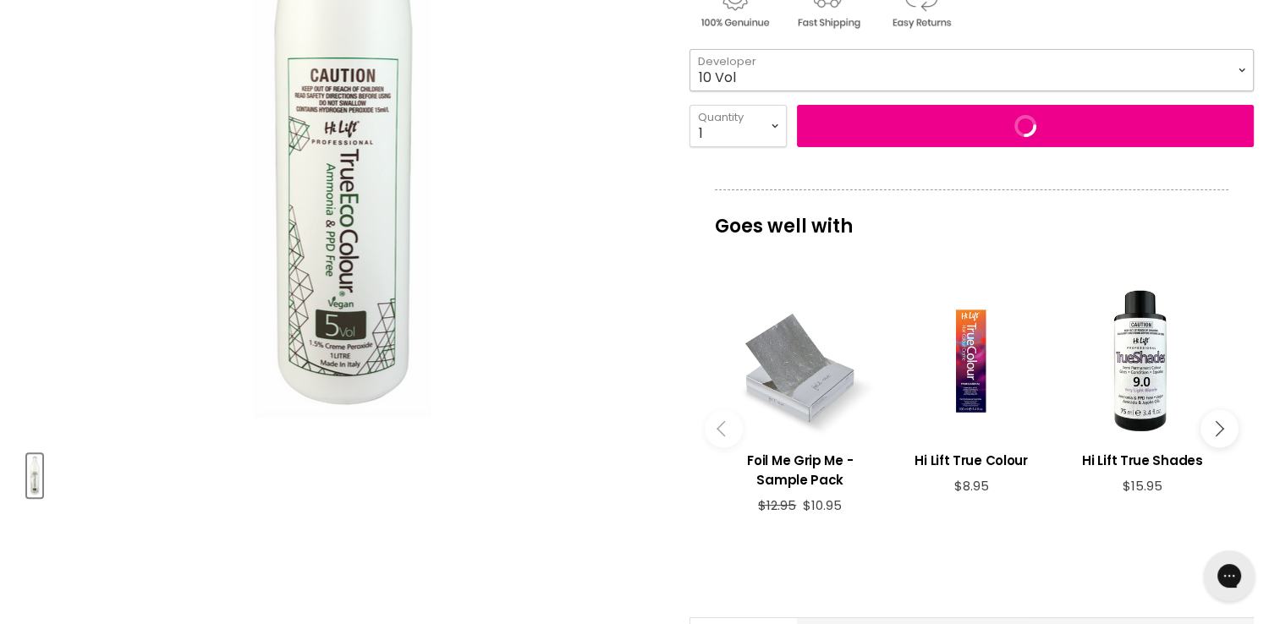
click at [1183, 73] on select "10 Vol 40 Vol 20 Vol 5 Vol 30 Vol" at bounding box center [971, 70] width 564 height 42
click at [689, 49] on select "10 Vol 40 Vol 20 Vol 5 Vol 30 Vol" at bounding box center [971, 70] width 564 height 42
select select "5 Vol"
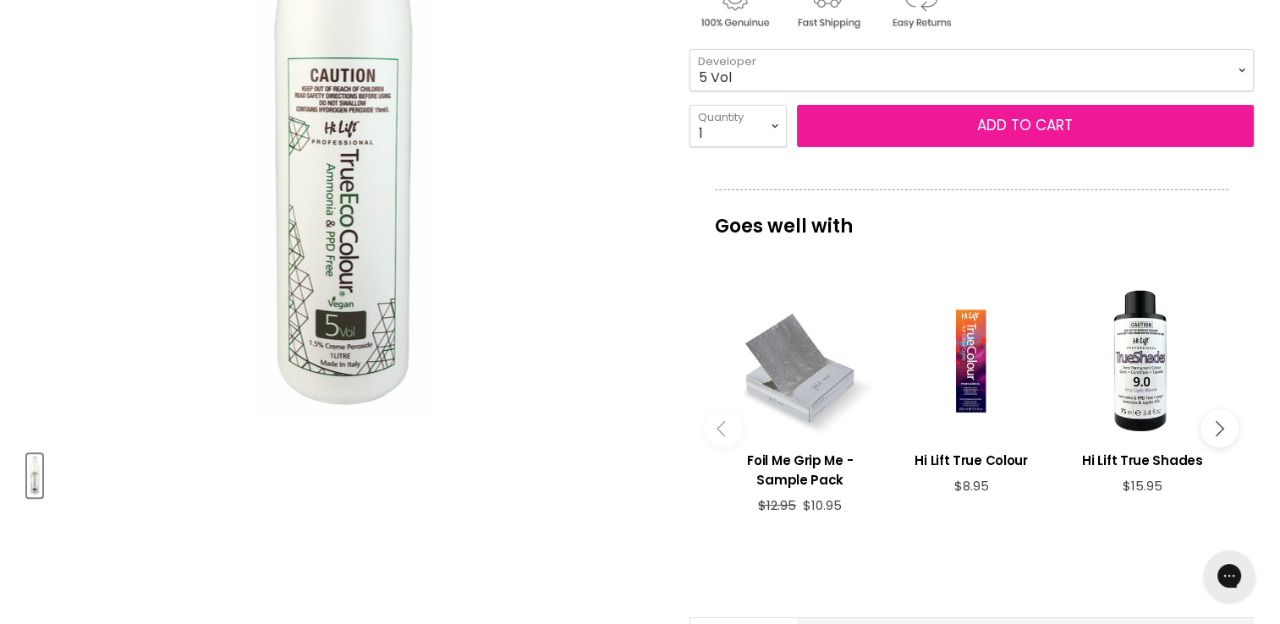
click at [1126, 136] on button "Add to cart" at bounding box center [1025, 126] width 457 height 42
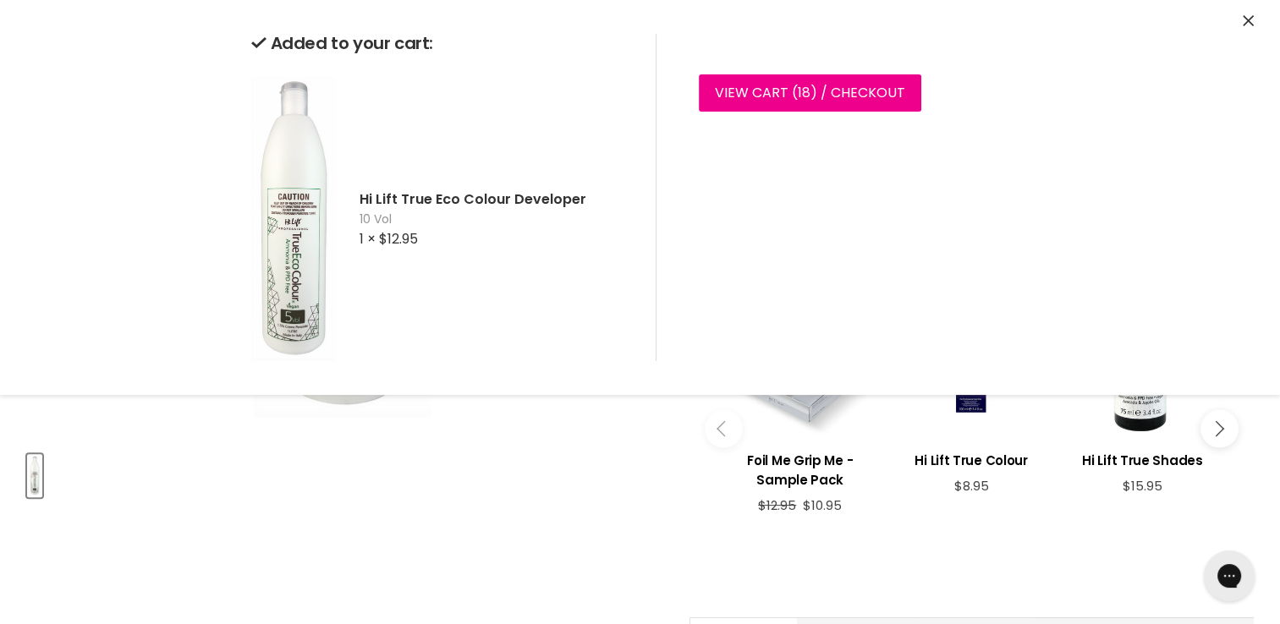
click at [1248, 25] on icon "Close" at bounding box center [1248, 20] width 11 height 11
click at [782, 115] on footer "View cart ( 19 ) / Checkout Checkout" at bounding box center [861, 96] width 338 height 44
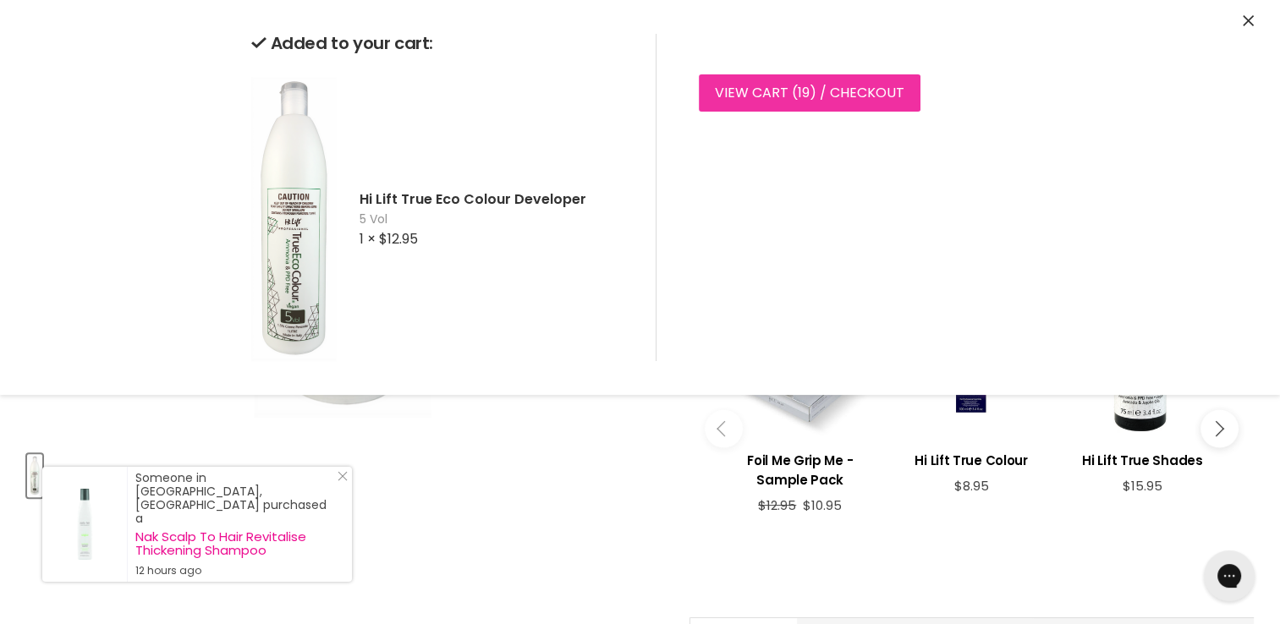
click at [805, 102] on link "View cart ( 19 ) / Checkout" at bounding box center [810, 92] width 222 height 37
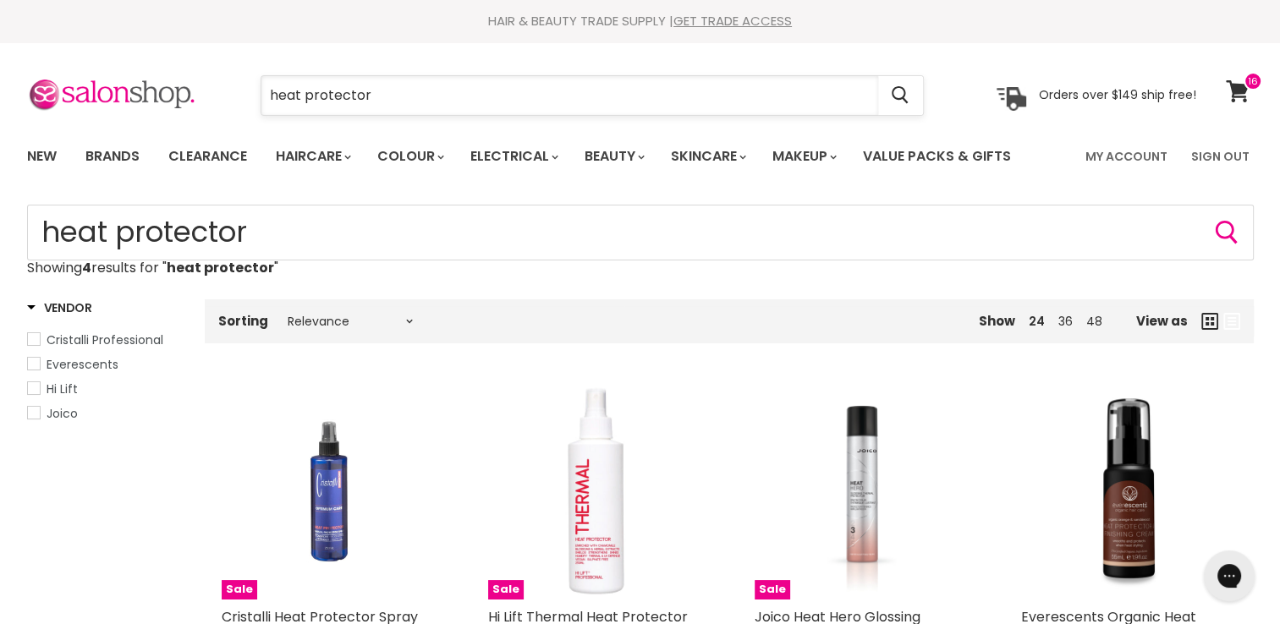
click at [581, 102] on input "heat protector" at bounding box center [569, 95] width 617 height 39
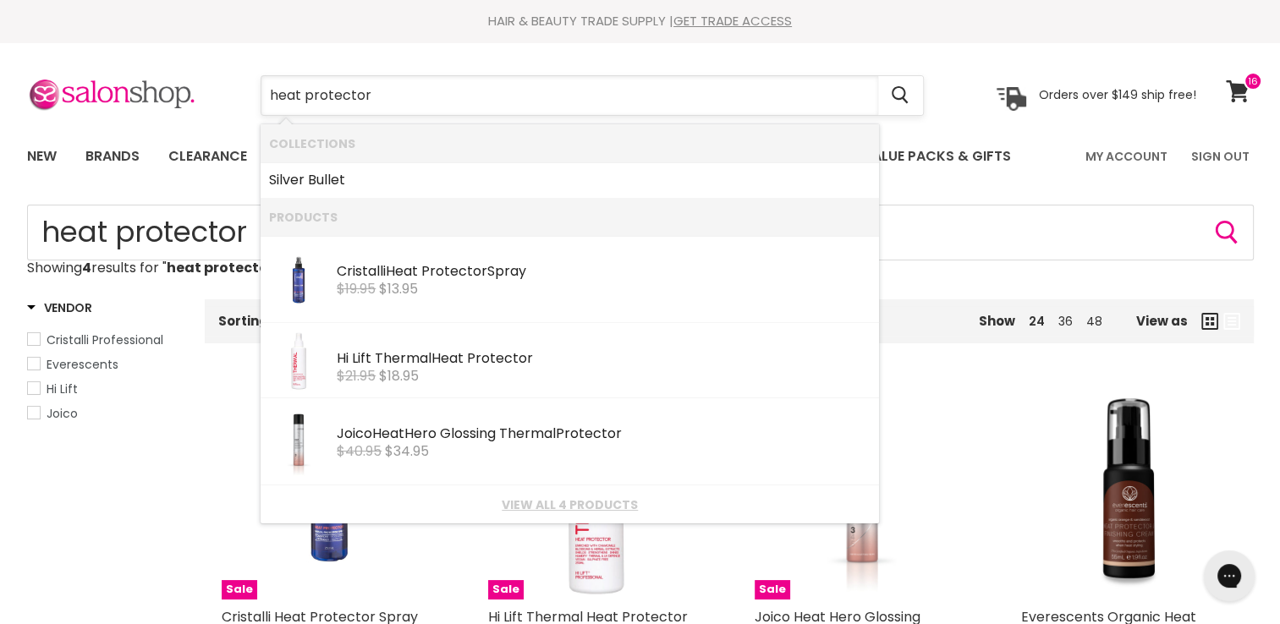
click at [581, 102] on input "heat protector" at bounding box center [569, 95] width 617 height 39
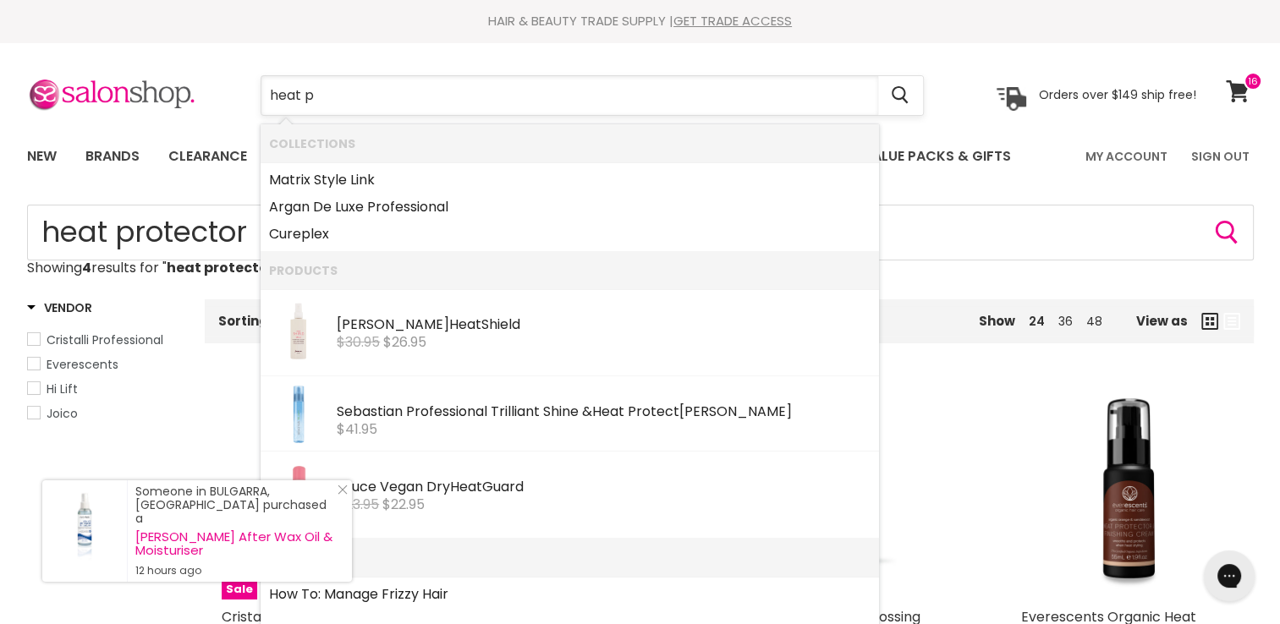
type input "heat"
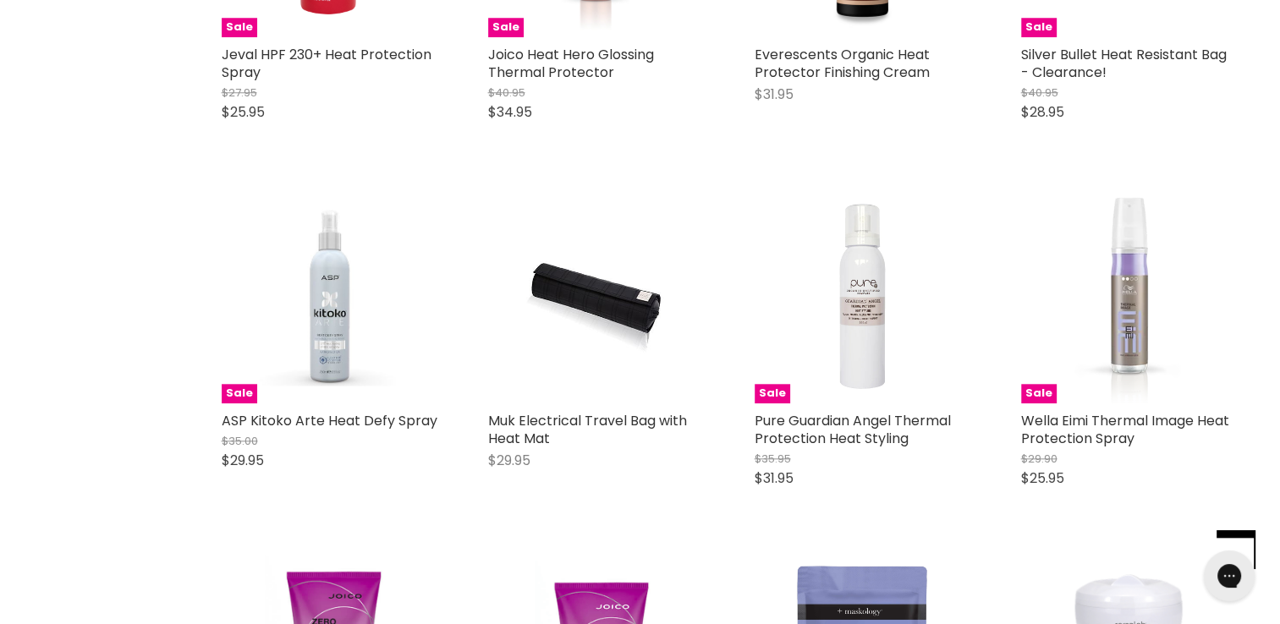
scroll to position [1649, 0]
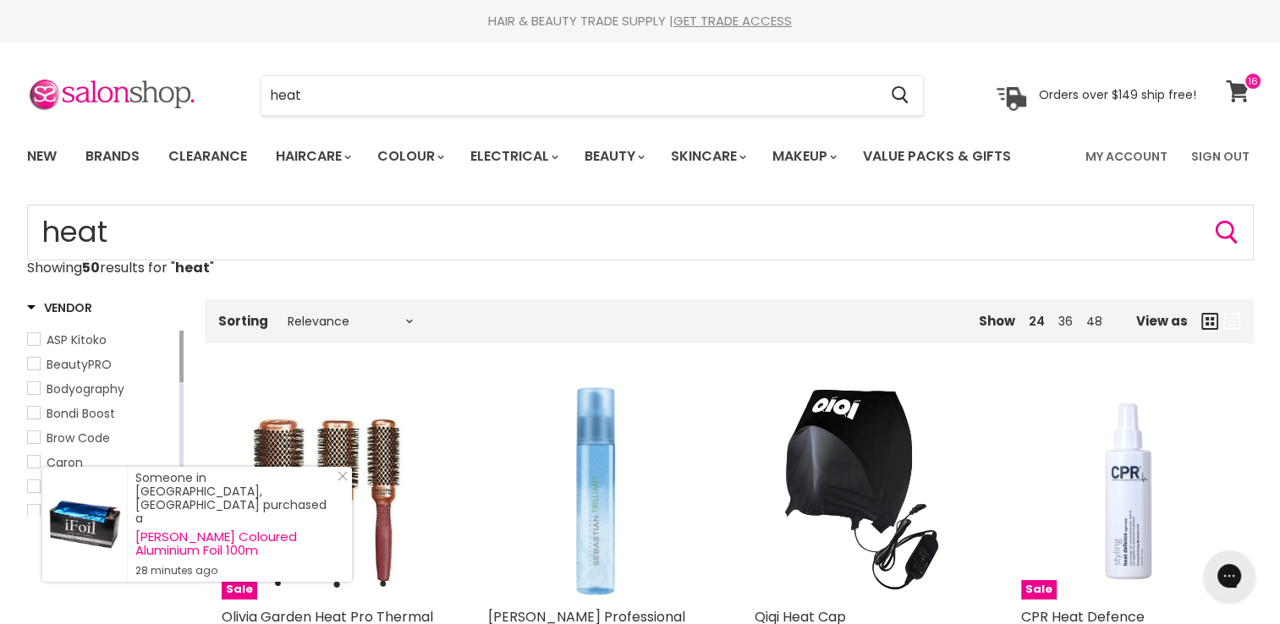
click at [1238, 85] on icon at bounding box center [1237, 91] width 23 height 22
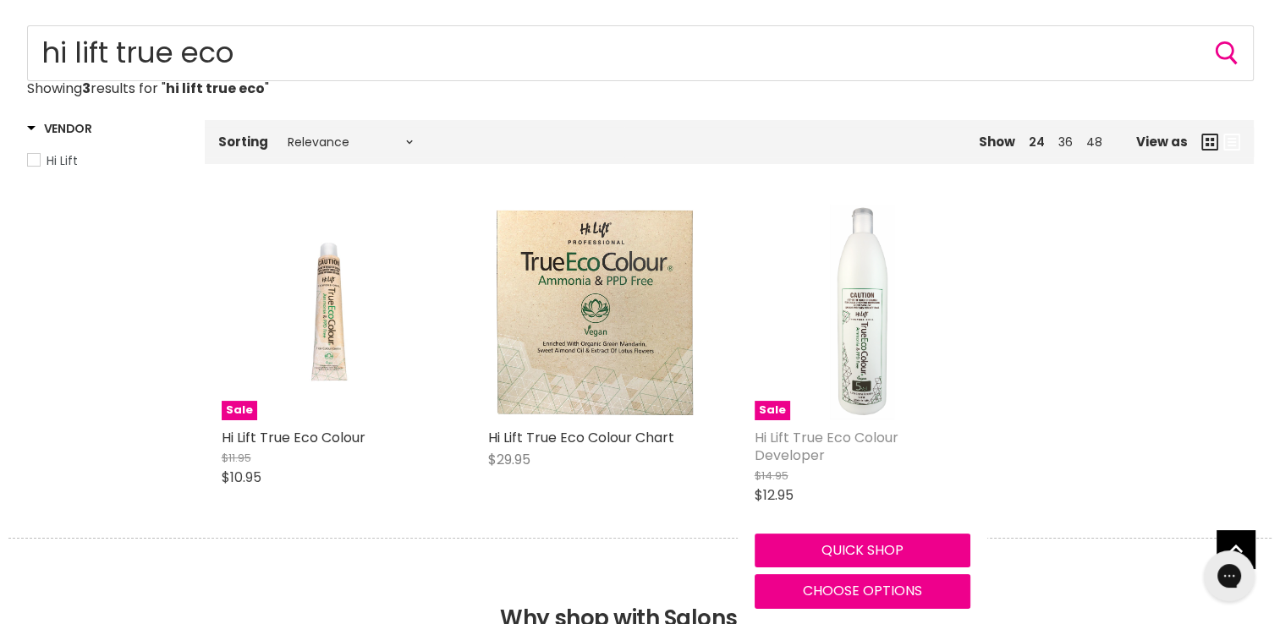
click at [818, 435] on link "Hi Lift True Eco Colour Developer" at bounding box center [827, 446] width 144 height 37
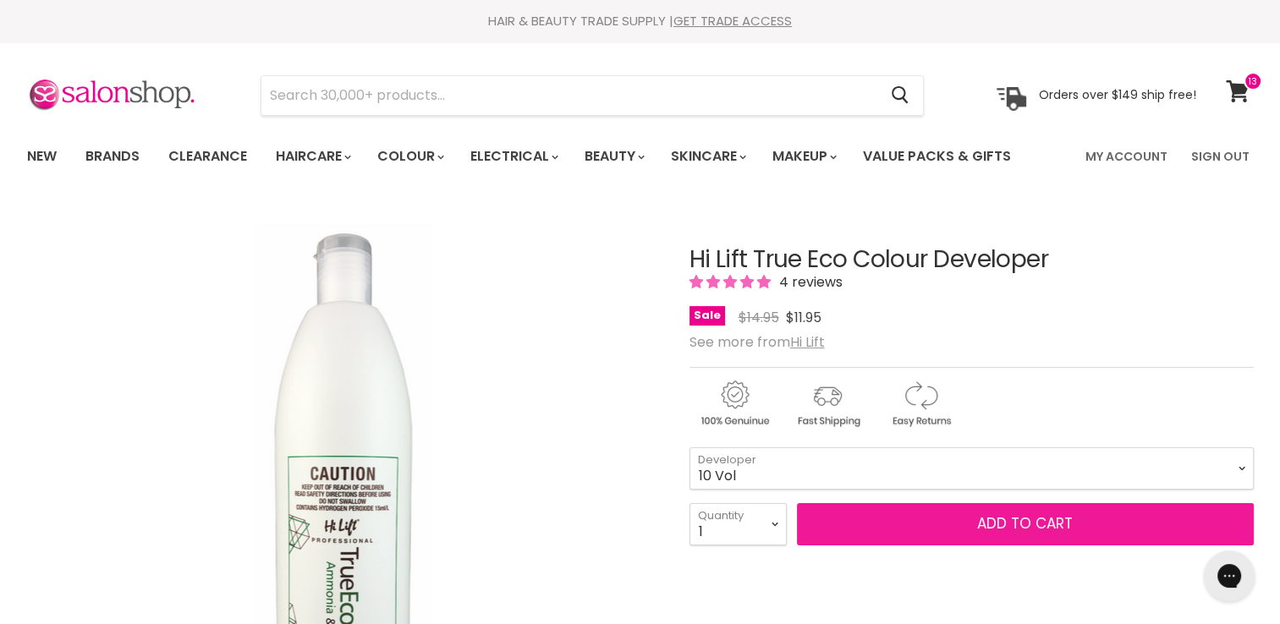
click at [1022, 523] on span "Add to cart" at bounding box center [1025, 523] width 96 height 20
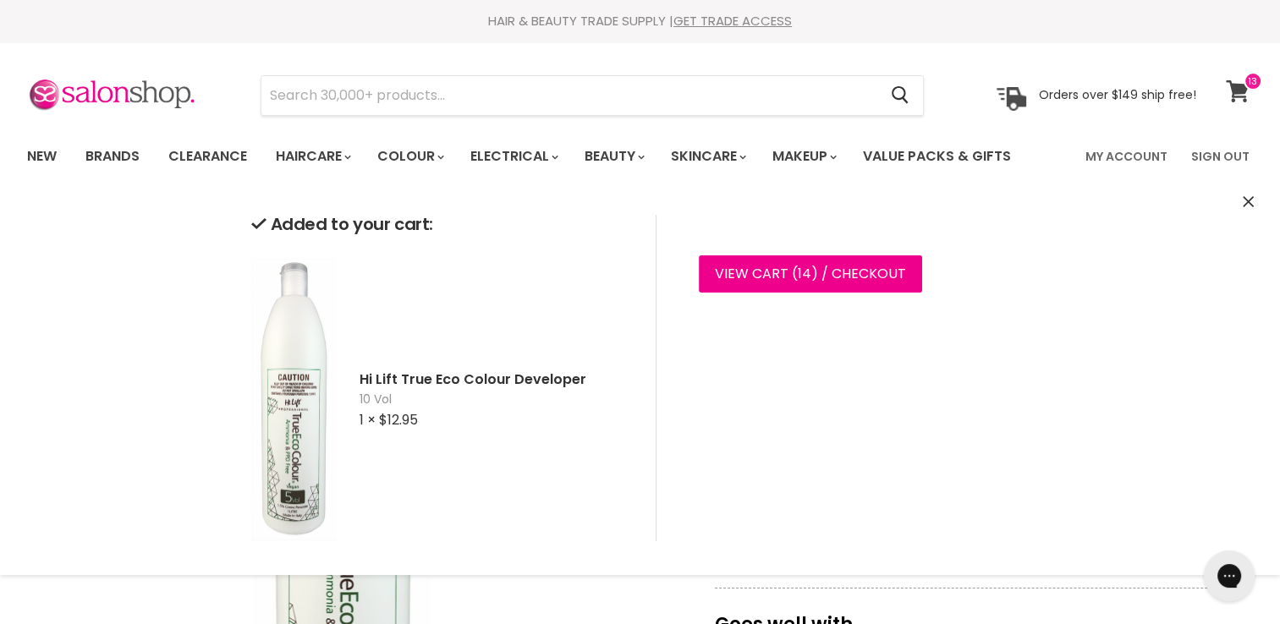
click at [1247, 95] on icon at bounding box center [1238, 91] width 24 height 22
